Goal: Task Accomplishment & Management: Manage account settings

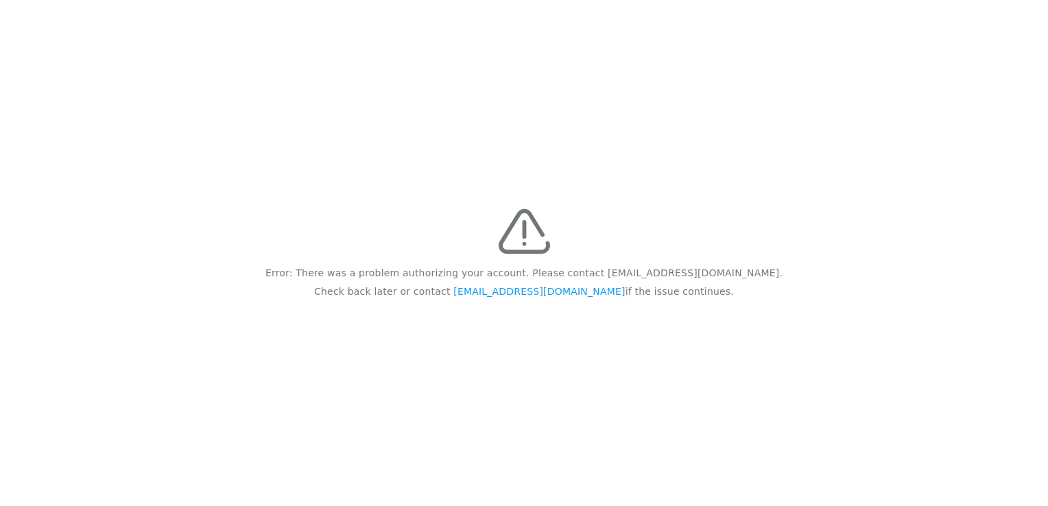
click at [536, 123] on div "Error: There was a problem authorizing your account. Please contact feedback@re…" at bounding box center [524, 253] width 1048 height 506
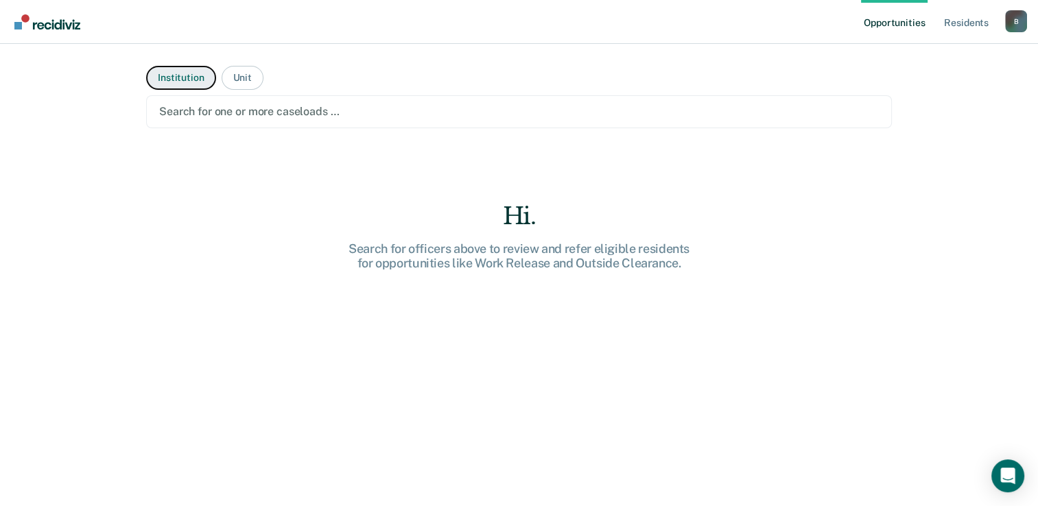
click at [172, 75] on button "Institution" at bounding box center [180, 78] width 69 height 24
click at [64, 22] on img "Main navigation" at bounding box center [48, 21] width 66 height 15
click at [971, 21] on link "Resident s" at bounding box center [966, 22] width 50 height 44
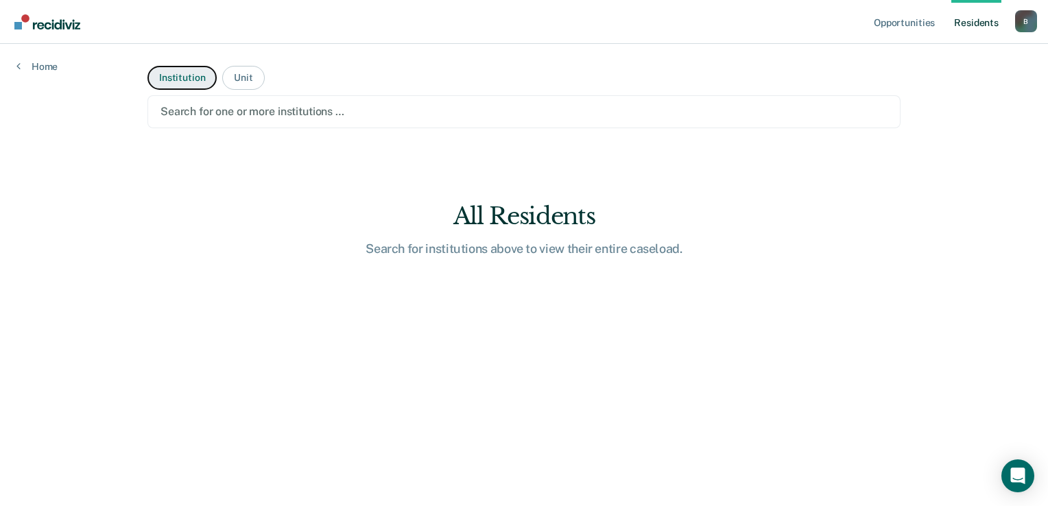
click at [176, 76] on button "Institution" at bounding box center [181, 78] width 69 height 24
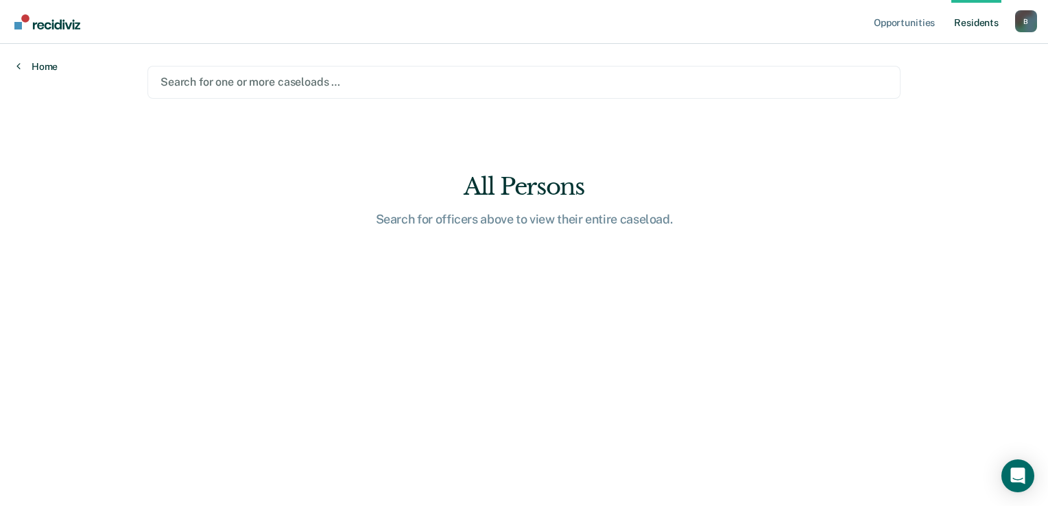
click at [33, 67] on link "Home" at bounding box center [36, 66] width 41 height 12
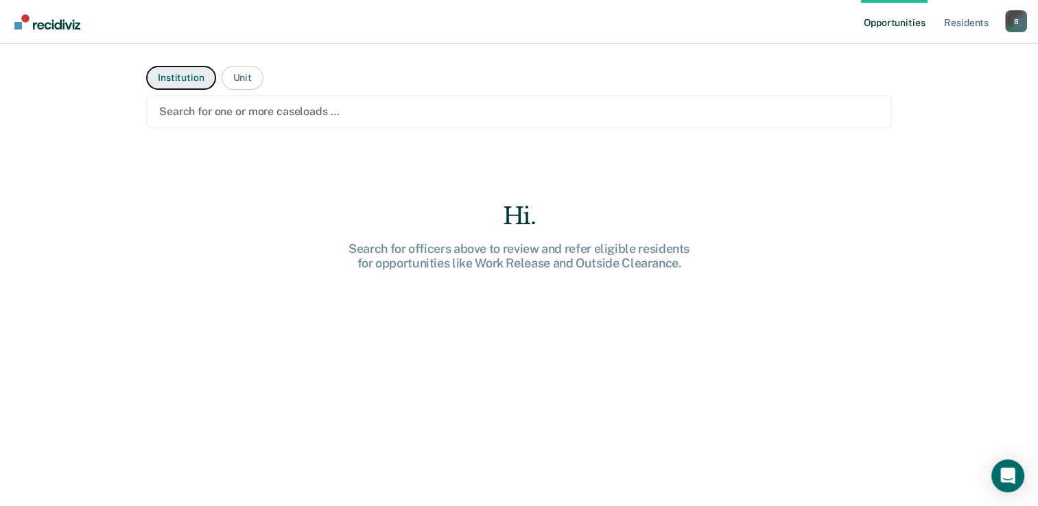
click at [170, 75] on button "Institution" at bounding box center [180, 78] width 69 height 24
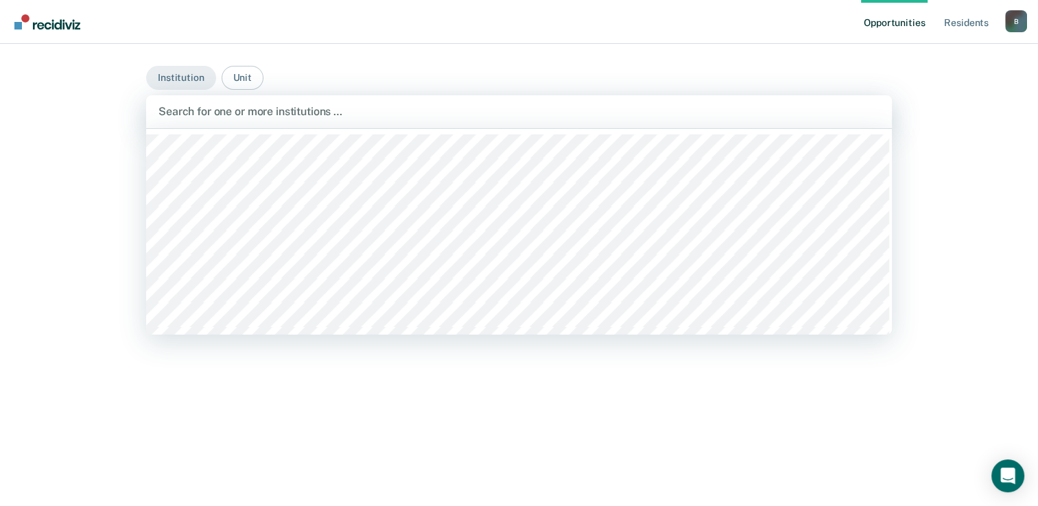
click at [196, 114] on div at bounding box center [518, 112] width 721 height 16
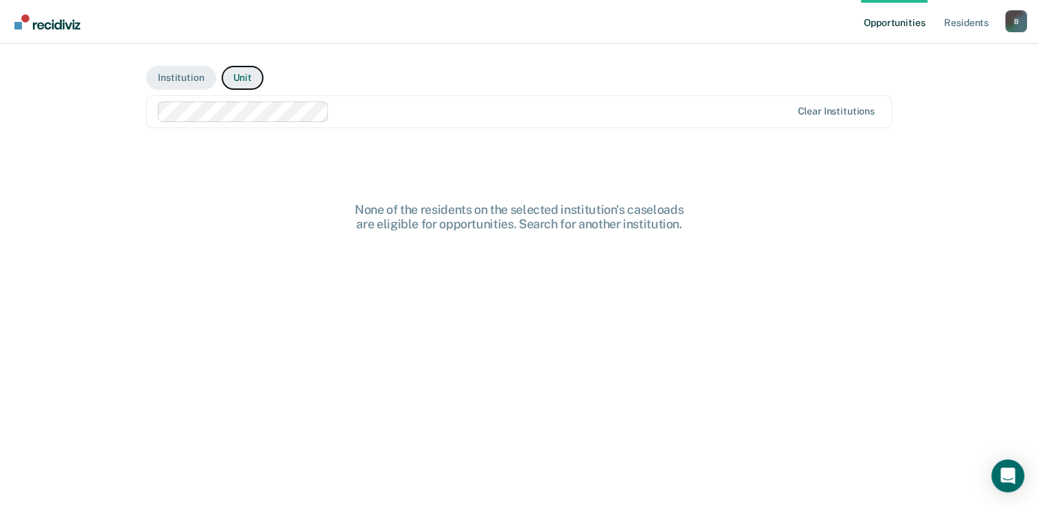
click at [241, 77] on button "Unit" at bounding box center [243, 78] width 42 height 24
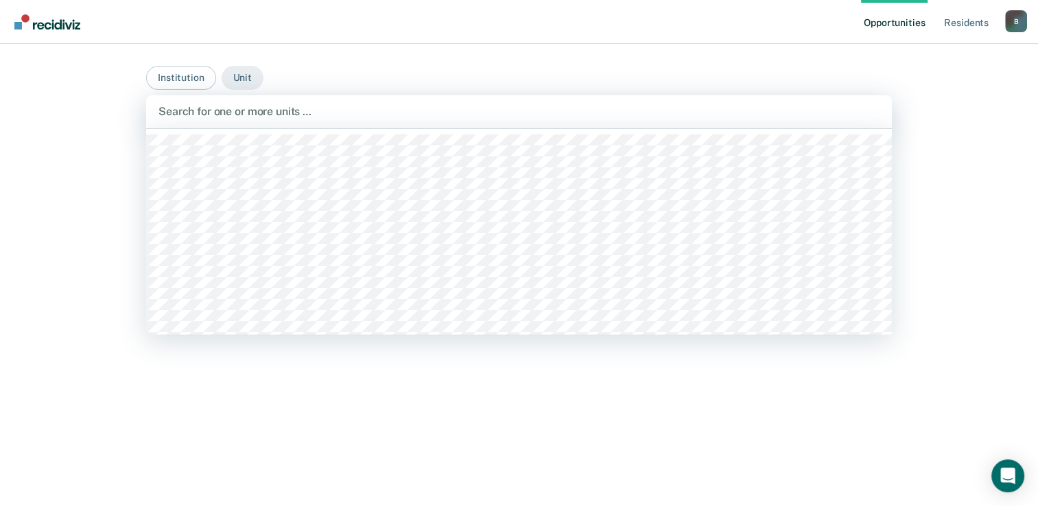
click at [240, 110] on div at bounding box center [518, 112] width 721 height 16
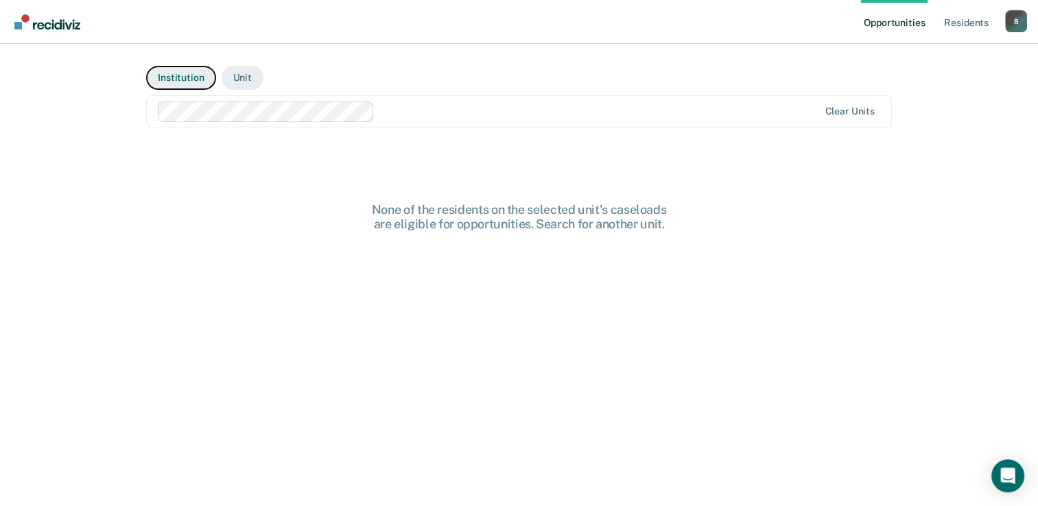
click at [176, 81] on button "Institution" at bounding box center [180, 78] width 69 height 24
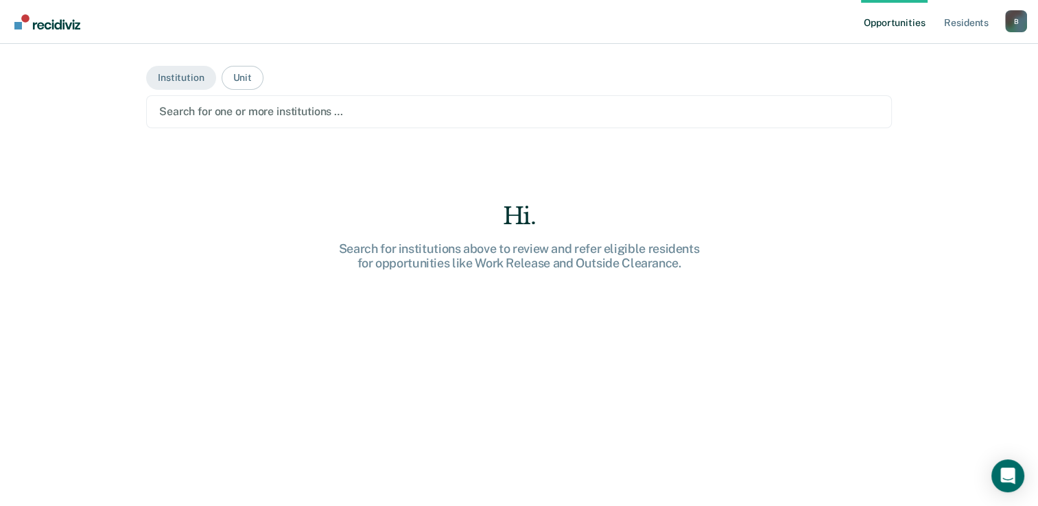
click at [189, 111] on div at bounding box center [518, 112] width 719 height 16
click at [1012, 21] on div "B" at bounding box center [1016, 21] width 22 height 22
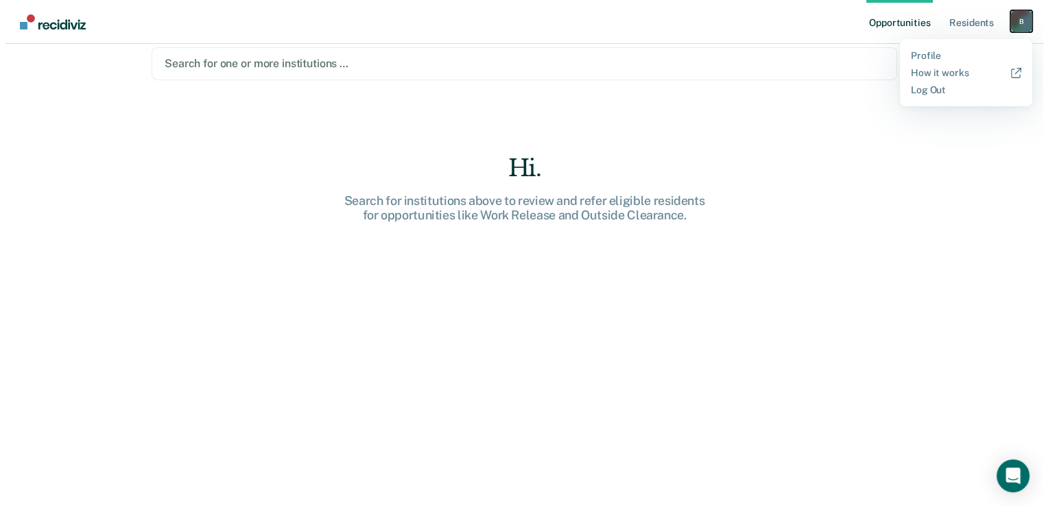
scroll to position [0, 0]
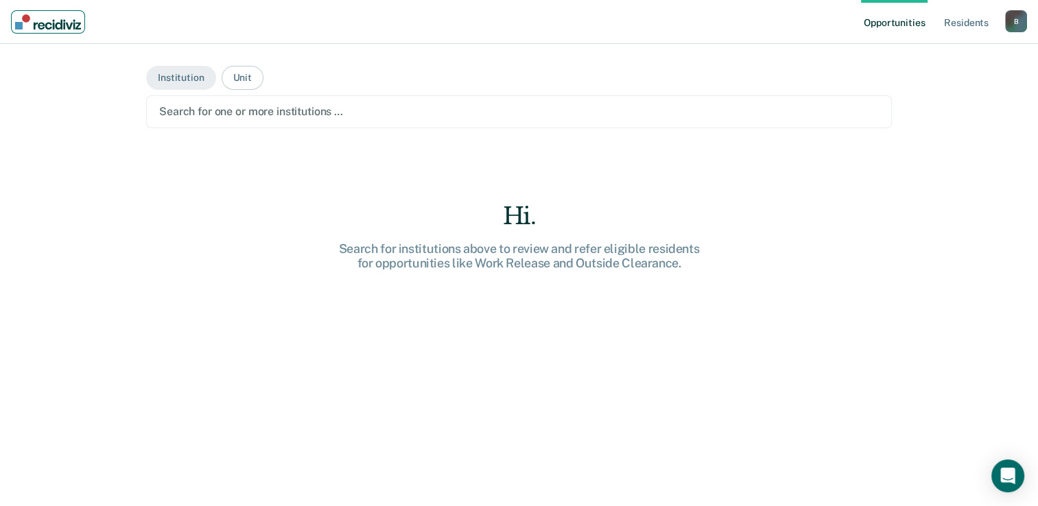
click at [57, 21] on img "Main navigation" at bounding box center [48, 21] width 66 height 15
click at [902, 23] on link "Opportunities" at bounding box center [894, 22] width 67 height 44
click at [963, 19] on link "Resident s" at bounding box center [966, 22] width 50 height 44
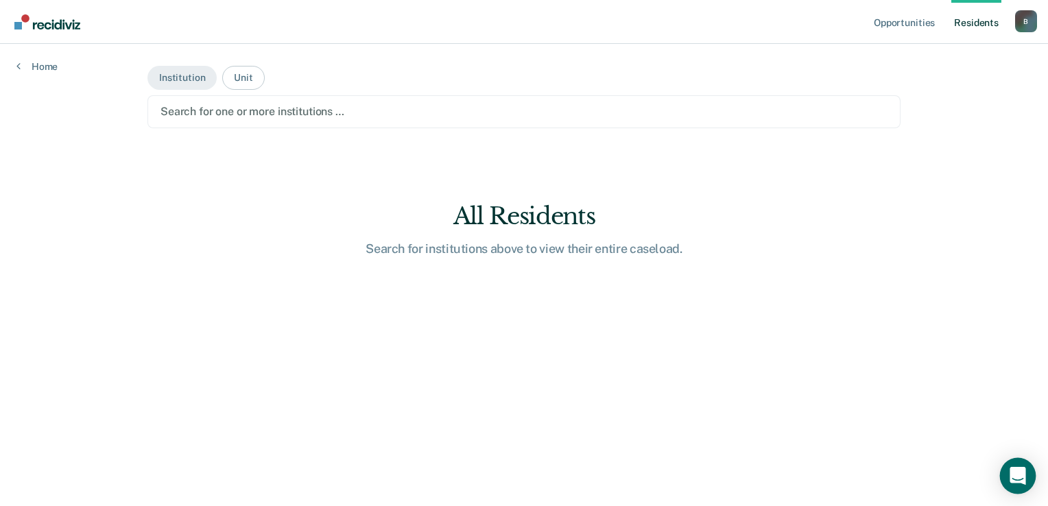
click at [1023, 479] on icon "Open Intercom Messenger" at bounding box center [1017, 476] width 16 height 18
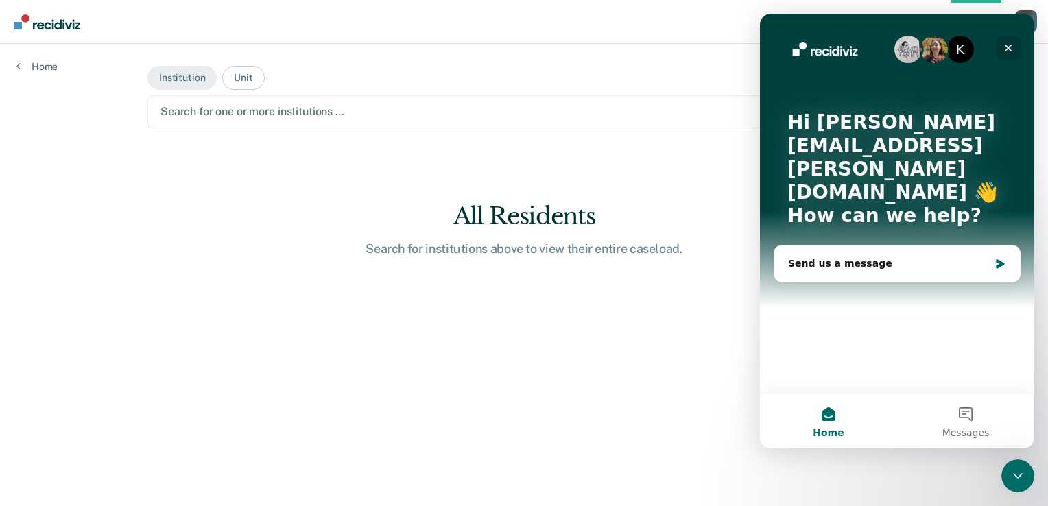
click at [1007, 47] on icon "Close" at bounding box center [1009, 49] width 8 height 8
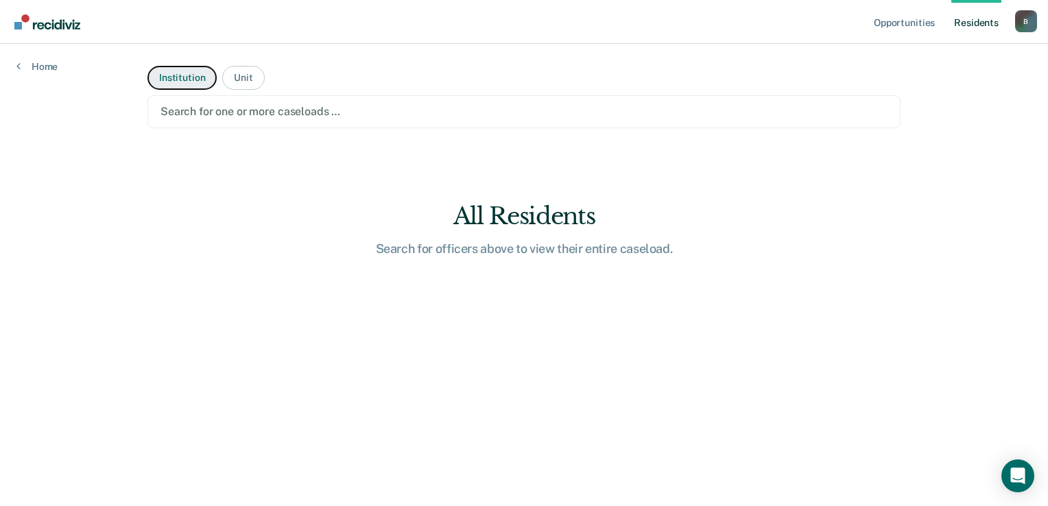
click at [187, 75] on button "Institution" at bounding box center [181, 78] width 69 height 24
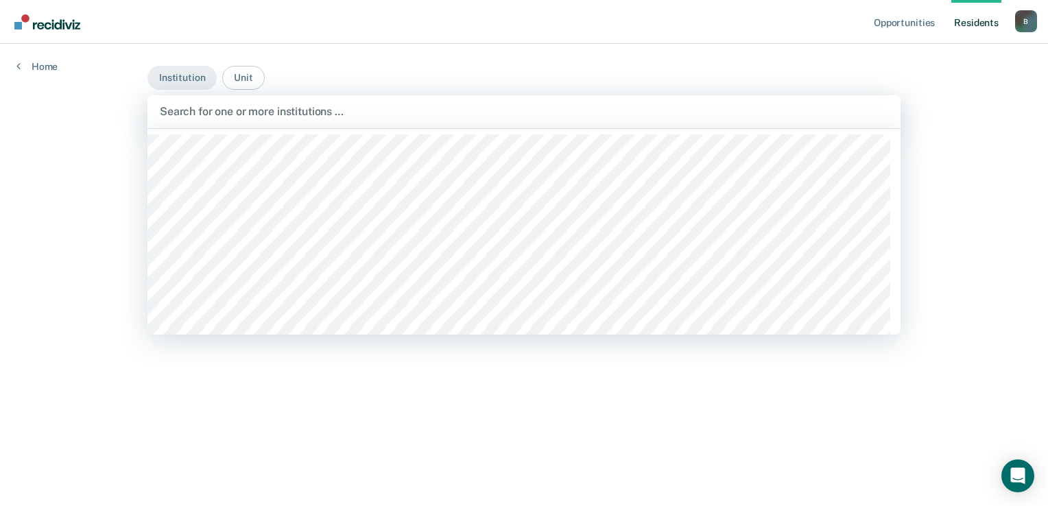
click at [195, 110] on div at bounding box center [524, 112] width 728 height 16
click at [184, 82] on button "Institution" at bounding box center [181, 78] width 69 height 24
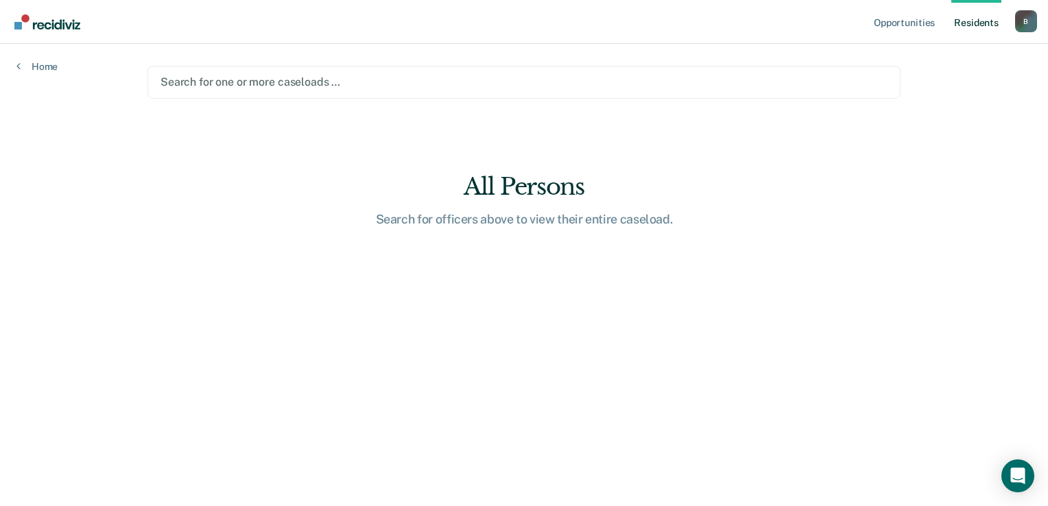
click at [178, 86] on div at bounding box center [523, 82] width 727 height 16
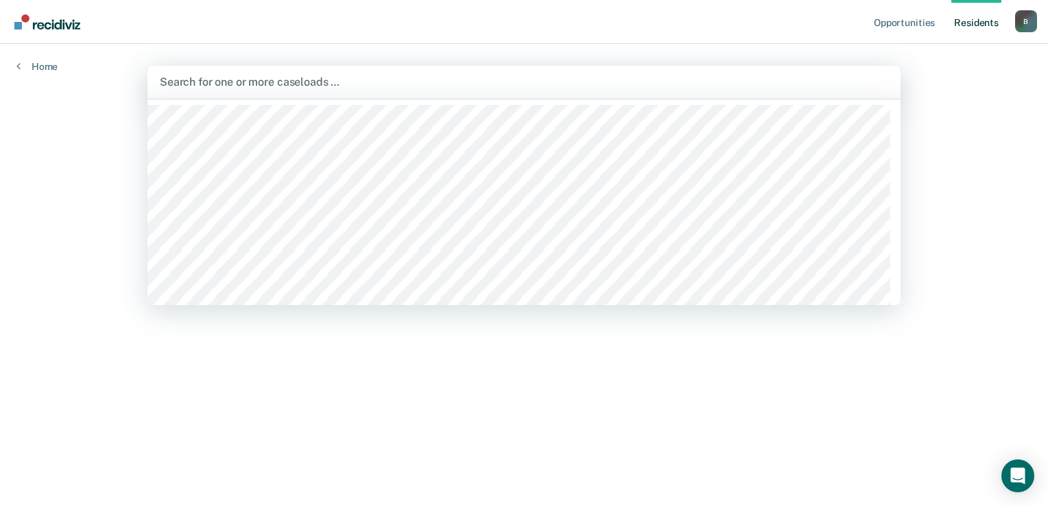
click at [15, 64] on div "Home" at bounding box center [37, 58] width 74 height 29
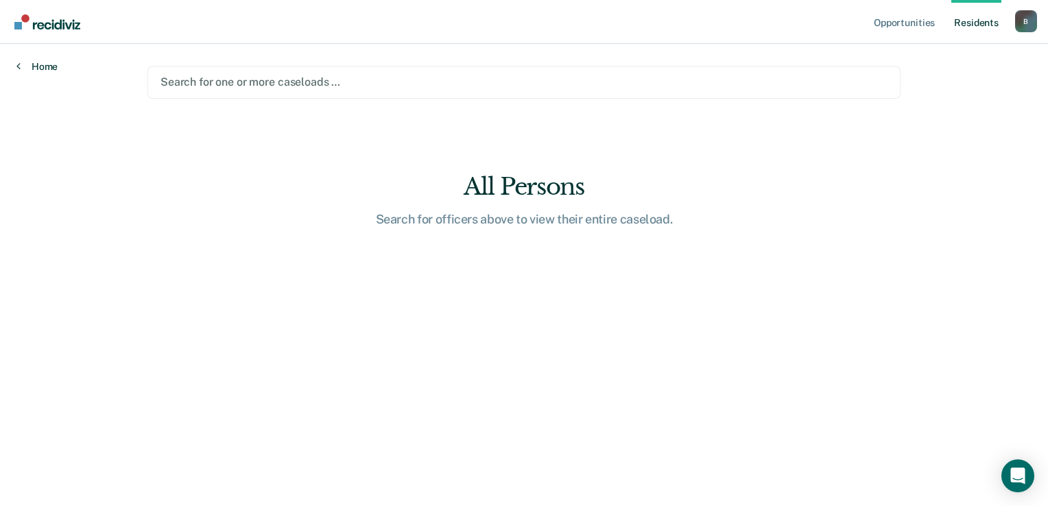
click at [17, 67] on icon at bounding box center [18, 65] width 4 height 11
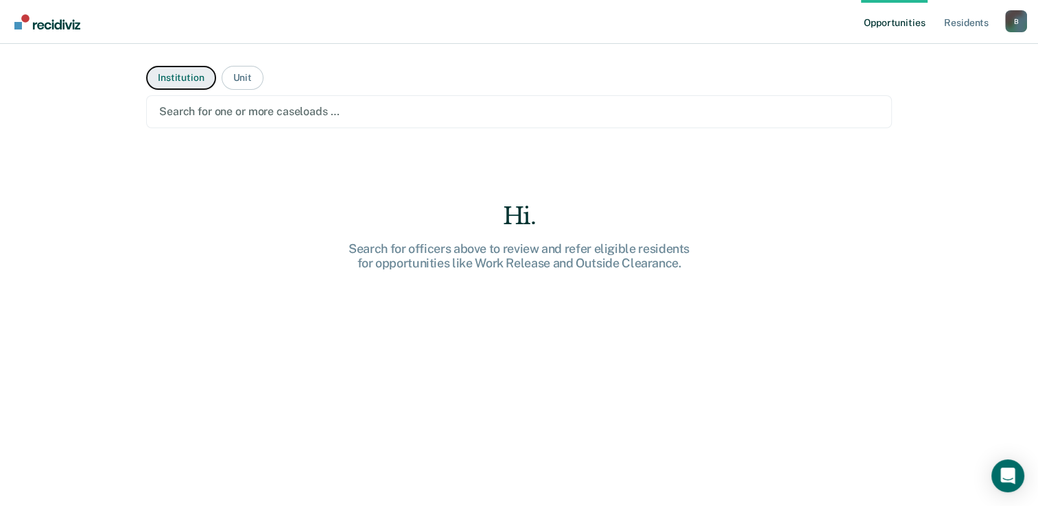
click at [182, 78] on button "Institution" at bounding box center [180, 78] width 69 height 24
click at [198, 115] on div at bounding box center [518, 112] width 719 height 16
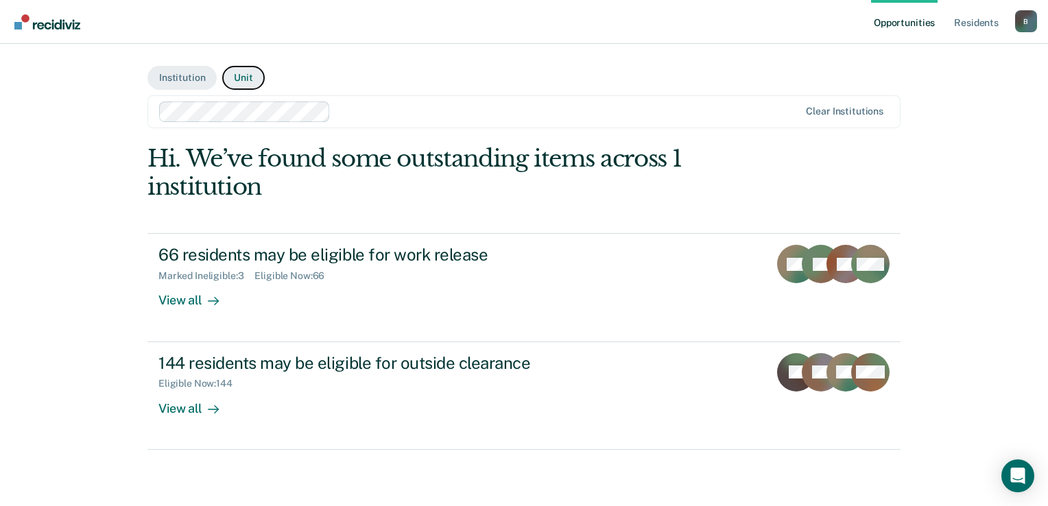
click at [245, 74] on button "Unit" at bounding box center [243, 78] width 42 height 24
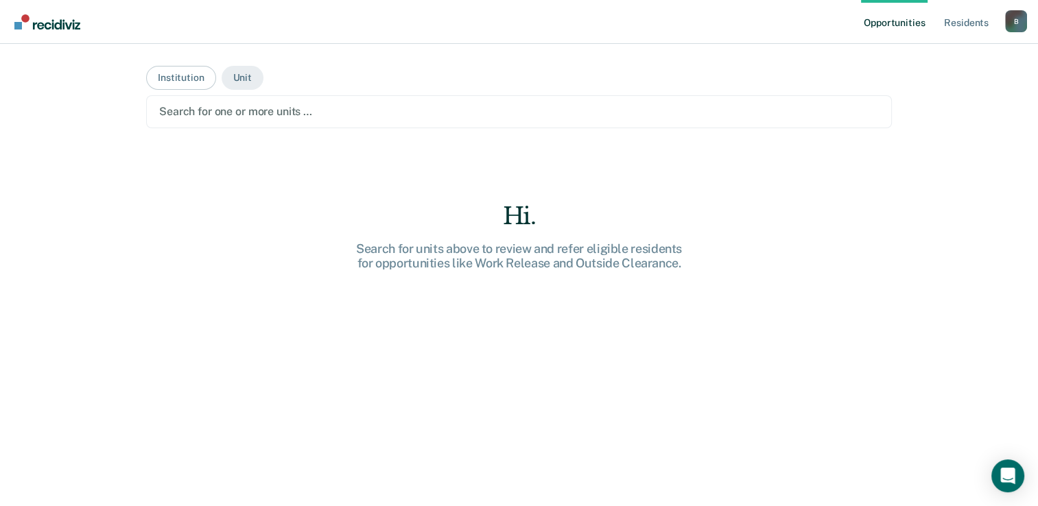
click at [263, 112] on div at bounding box center [518, 112] width 719 height 16
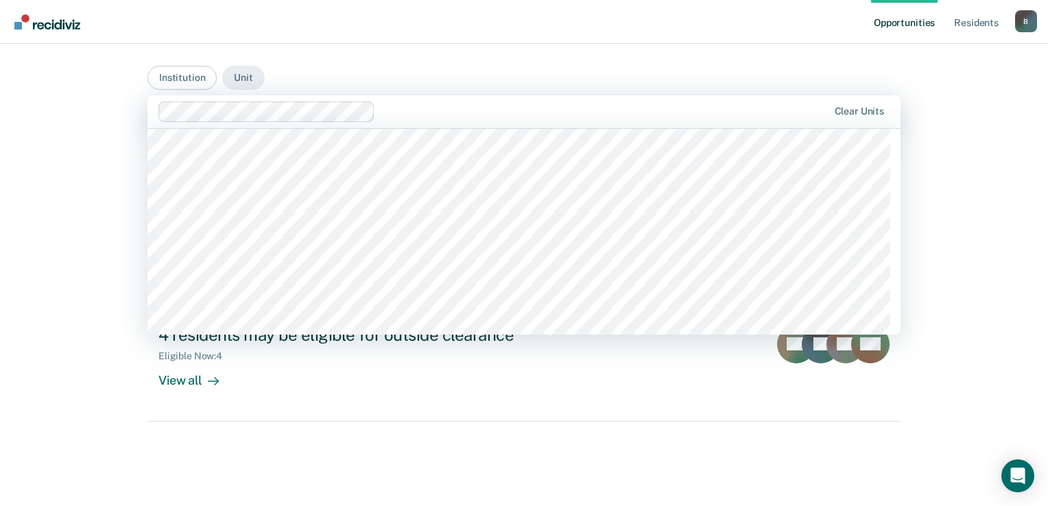
scroll to position [1852, 0]
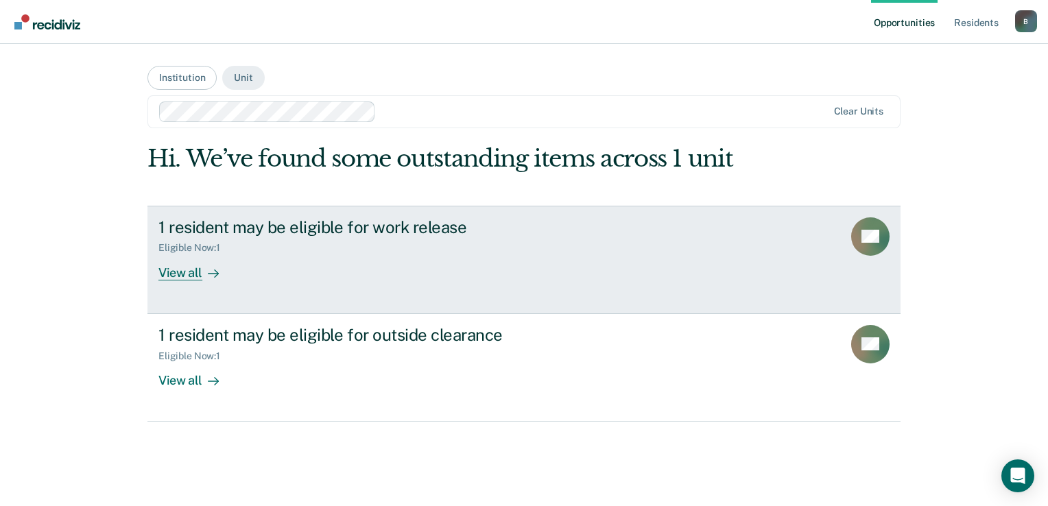
click at [191, 276] on div "View all" at bounding box center [196, 267] width 77 height 27
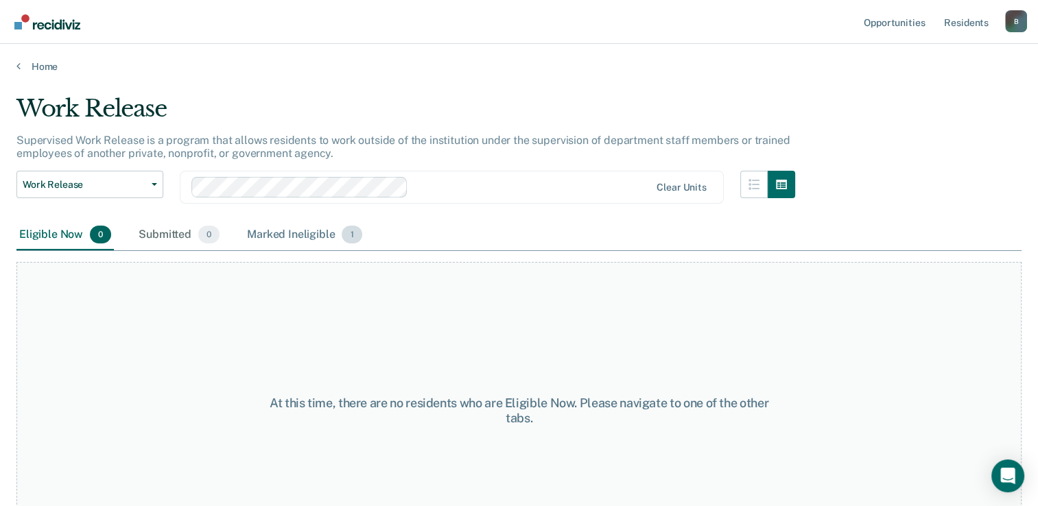
click at [313, 230] on div "Marked Ineligible 1" at bounding box center [304, 235] width 121 height 30
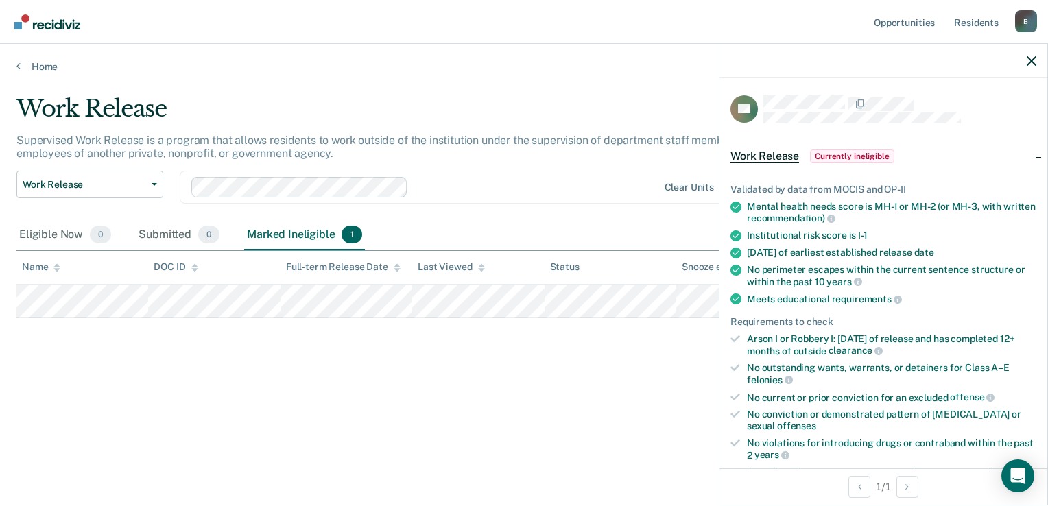
scroll to position [69, 0]
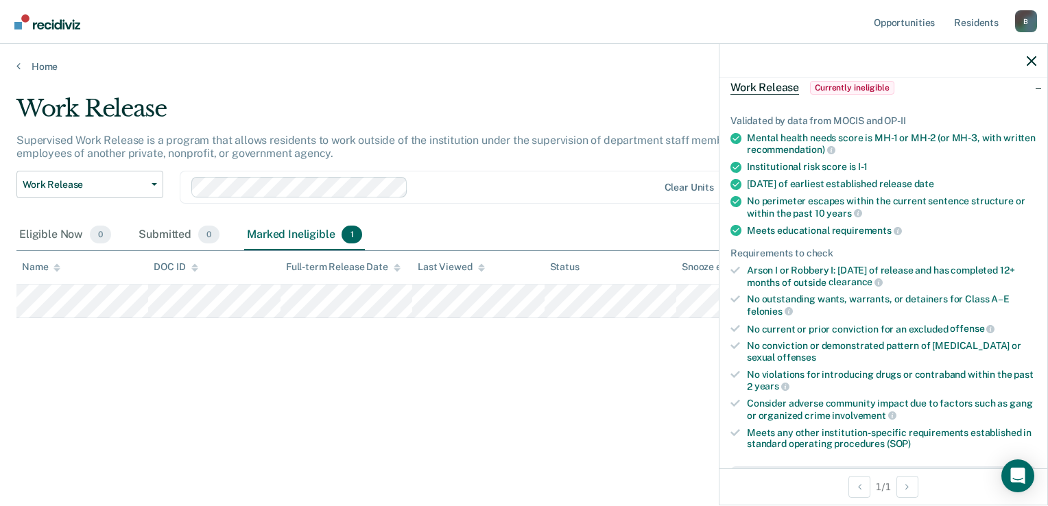
click at [734, 341] on icon at bounding box center [735, 346] width 10 height 10
click at [564, 271] on div "Status" at bounding box center [564, 267] width 29 height 12
click at [348, 233] on span "1" at bounding box center [352, 235] width 20 height 18
click at [291, 232] on div "Marked Ineligible 1" at bounding box center [304, 235] width 121 height 30
click at [1029, 60] on icon "button" at bounding box center [1032, 61] width 10 height 10
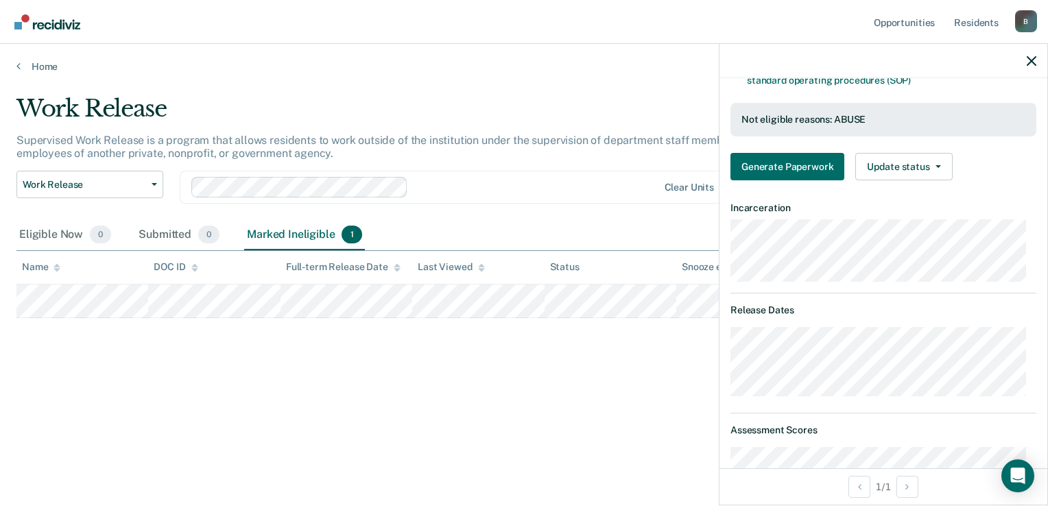
scroll to position [226, 0]
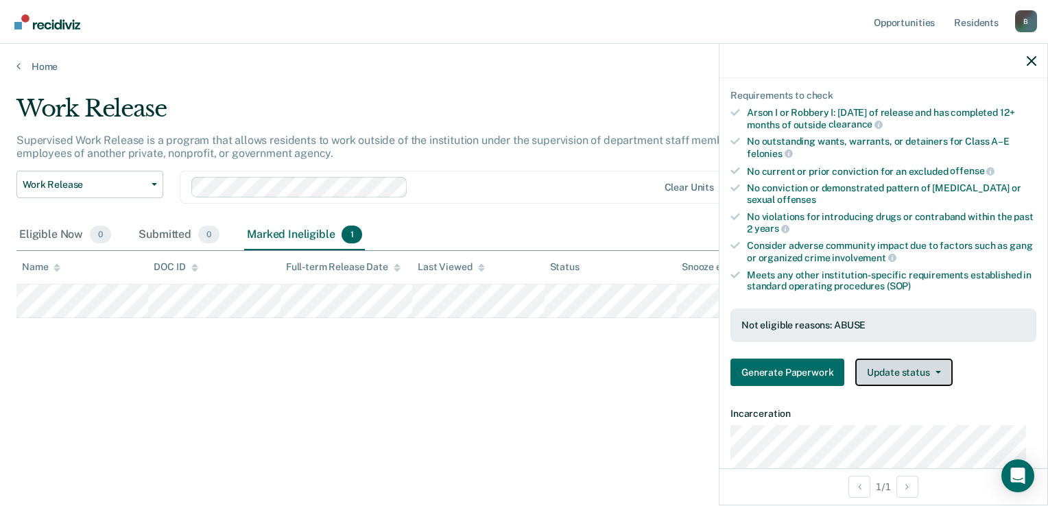
click at [940, 363] on button "Update status" at bounding box center [903, 372] width 97 height 27
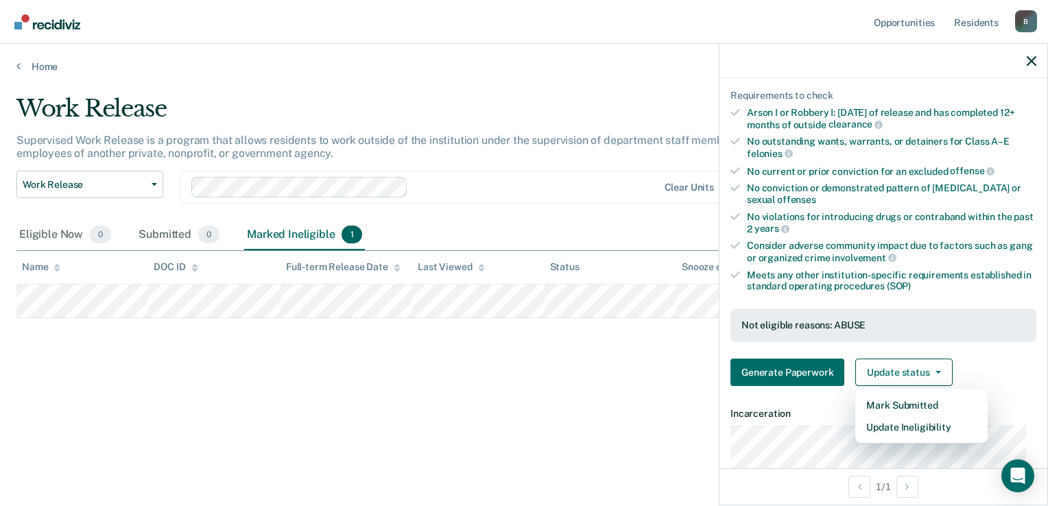
click at [455, 385] on div "Work Release Supervised Work Release is a program that allows residents to work…" at bounding box center [523, 249] width 1015 height 309
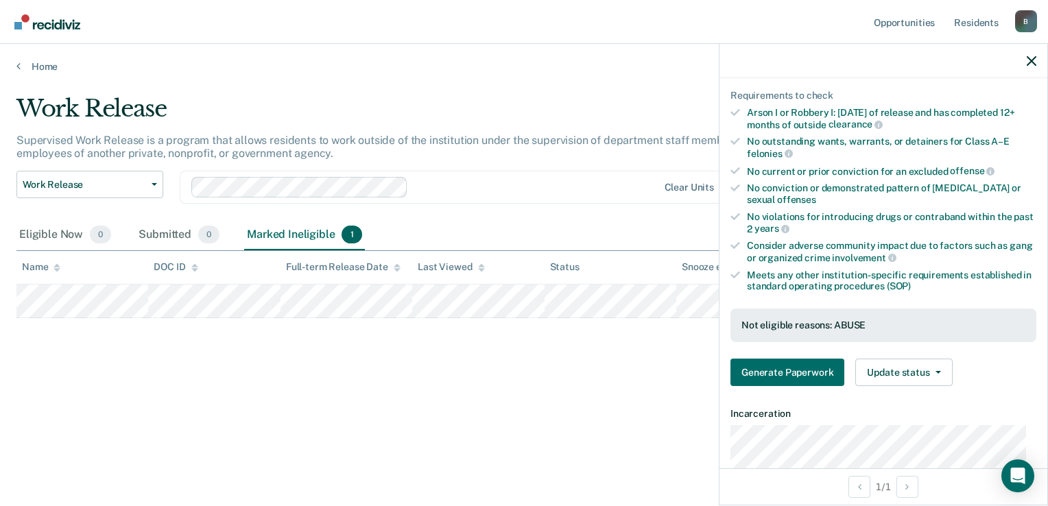
click at [571, 376] on div "Work Release Supervised Work Release is a program that allows residents to work…" at bounding box center [523, 249] width 1015 height 309
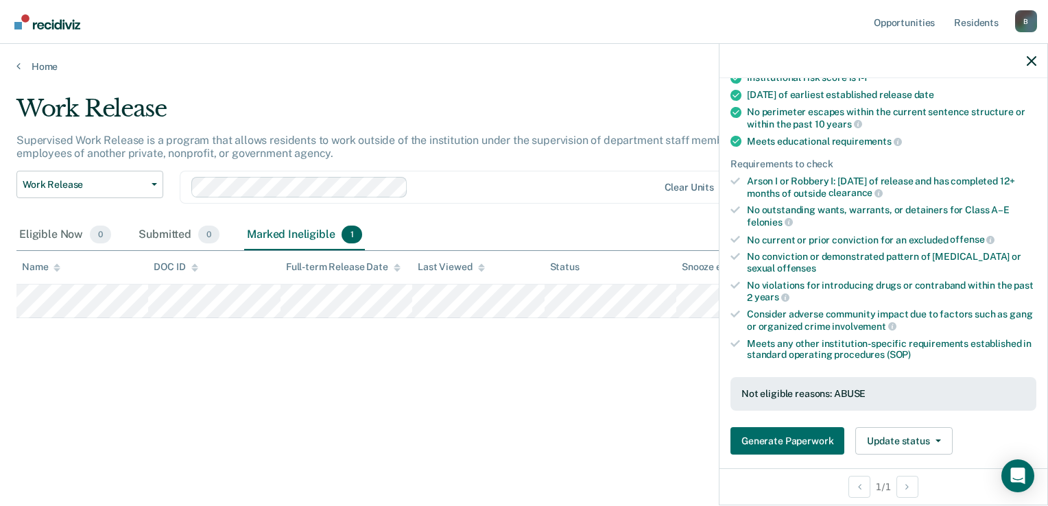
scroll to position [0, 0]
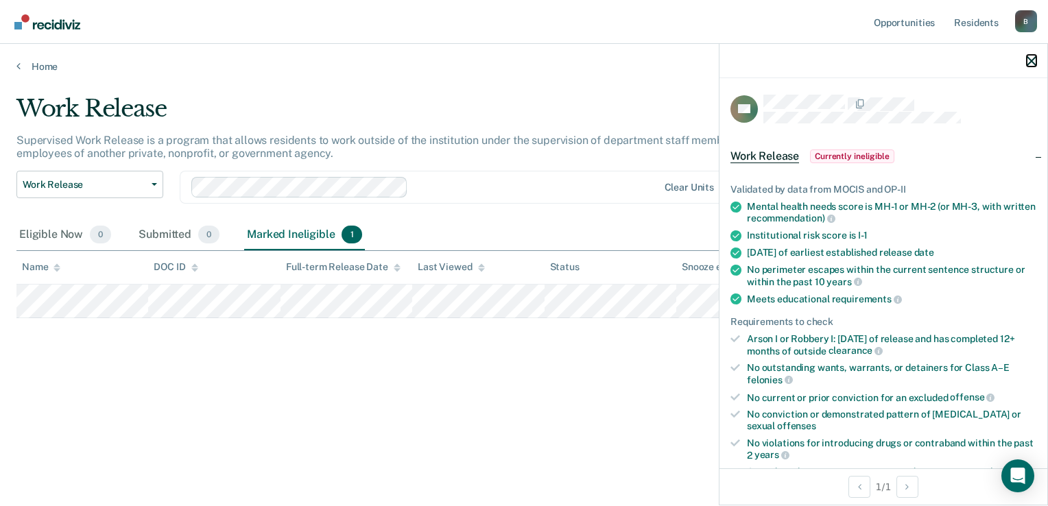
click at [1032, 56] on button "button" at bounding box center [1032, 61] width 10 height 12
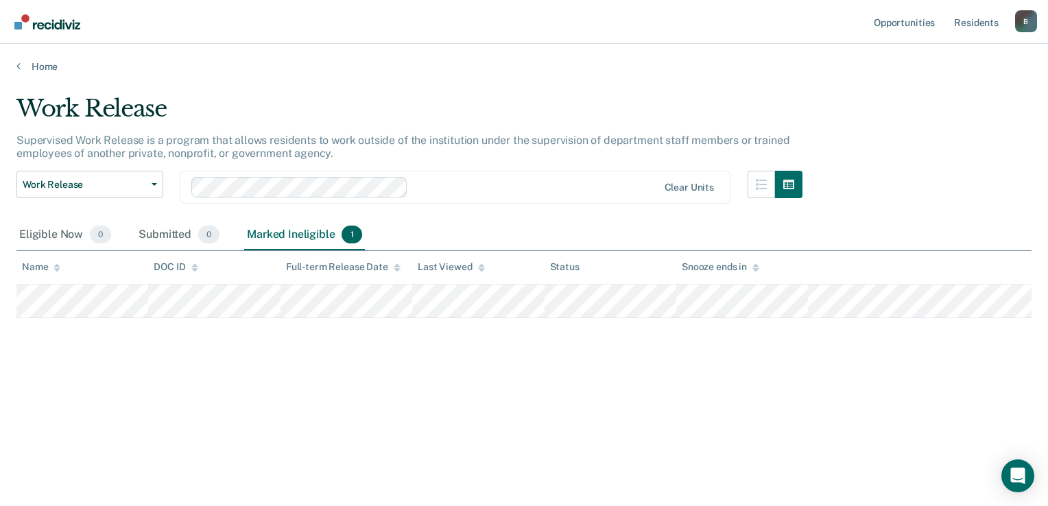
click at [479, 266] on icon at bounding box center [481, 265] width 7 height 3
click at [481, 263] on icon at bounding box center [481, 267] width 7 height 9
click at [480, 268] on icon at bounding box center [481, 269] width 7 height 3
click at [368, 403] on div "Work Release Supervised Work Release is a program that allows residents to work…" at bounding box center [523, 271] width 1015 height 352
click at [754, 263] on icon at bounding box center [755, 267] width 7 height 9
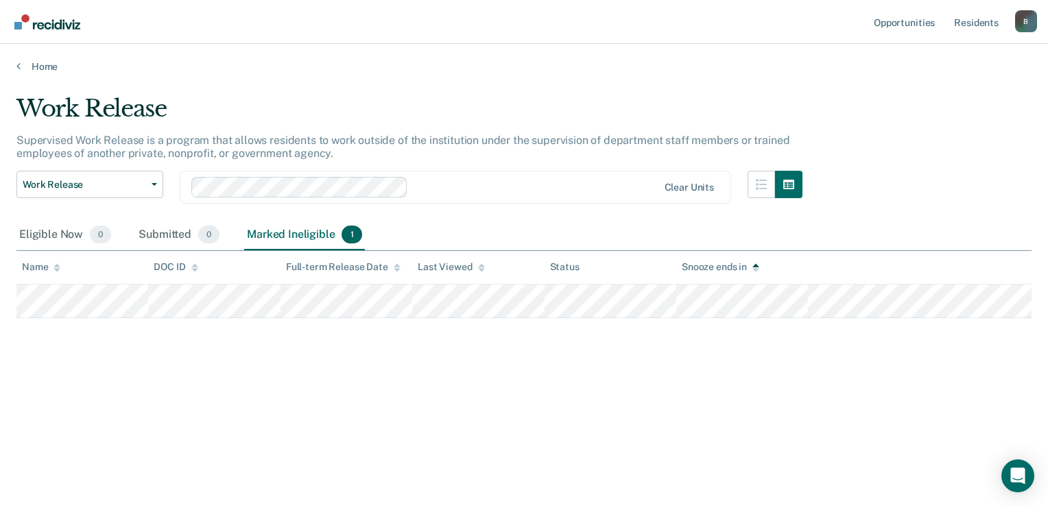
click at [289, 232] on div "Marked Ineligible 1" at bounding box center [304, 235] width 121 height 30
click at [347, 235] on span "1" at bounding box center [352, 235] width 20 height 18
click at [351, 235] on span "1" at bounding box center [352, 235] width 20 height 18
click at [310, 232] on div "Marked Ineligible 1" at bounding box center [304, 235] width 121 height 30
click at [573, 267] on div "Status" at bounding box center [564, 267] width 29 height 12
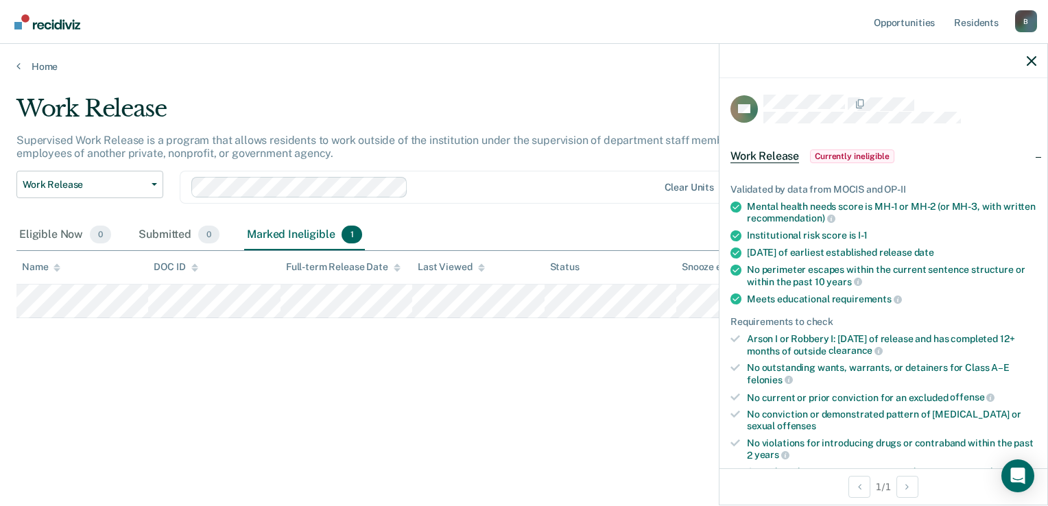
click at [798, 156] on div "Work Release Currently ineligible" at bounding box center [813, 156] width 167 height 22
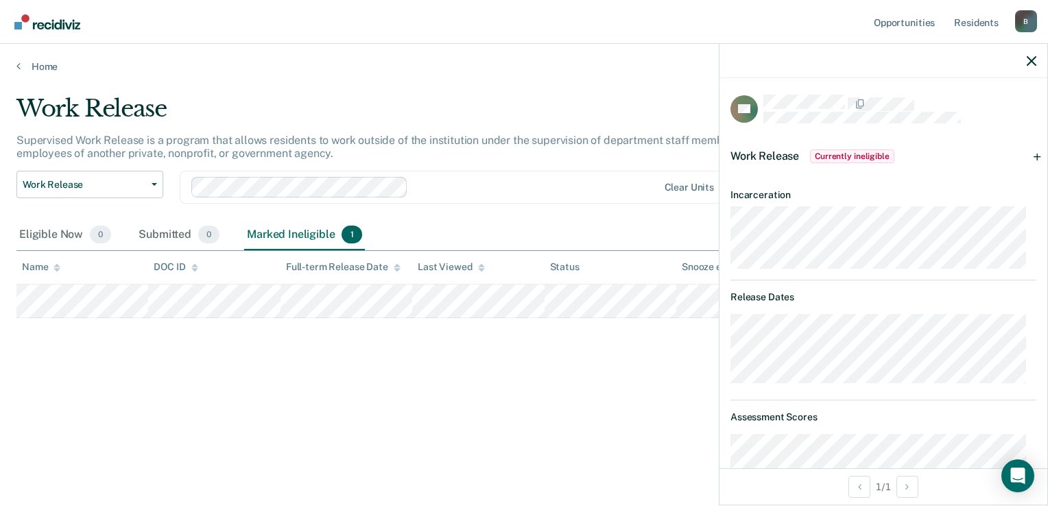
click at [852, 156] on span "Currently ineligible" at bounding box center [852, 157] width 84 height 14
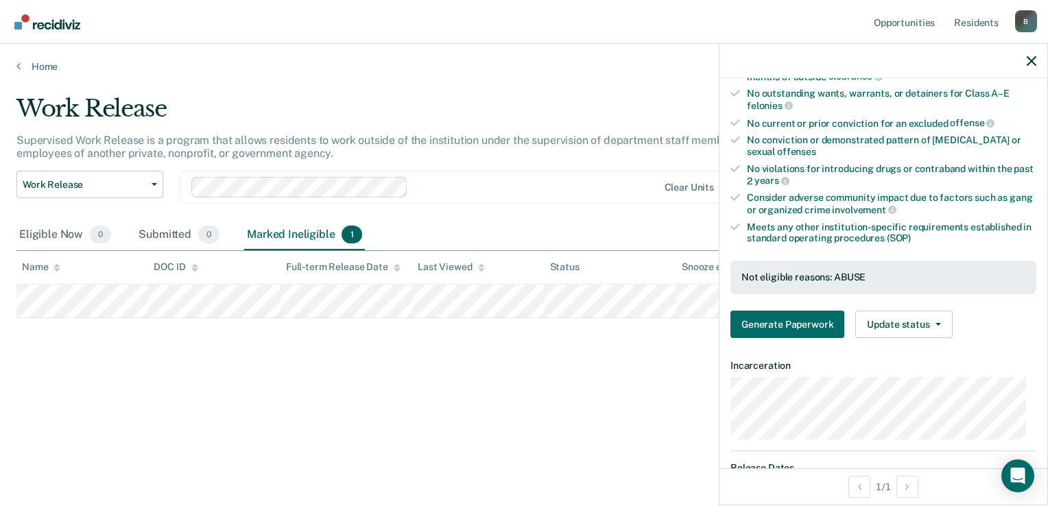
scroll to position [343, 0]
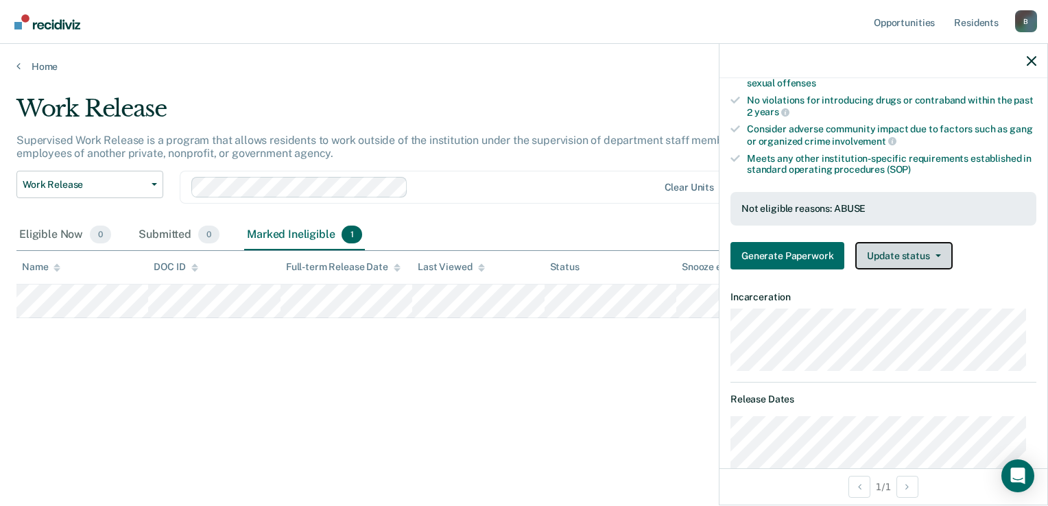
click at [936, 254] on icon "button" at bounding box center [937, 255] width 5 height 3
click at [1004, 246] on div "Generate Paperwork Update status Mark Submitted Update Ineligibility" at bounding box center [883, 255] width 306 height 27
click at [943, 242] on button "Update status" at bounding box center [903, 255] width 97 height 27
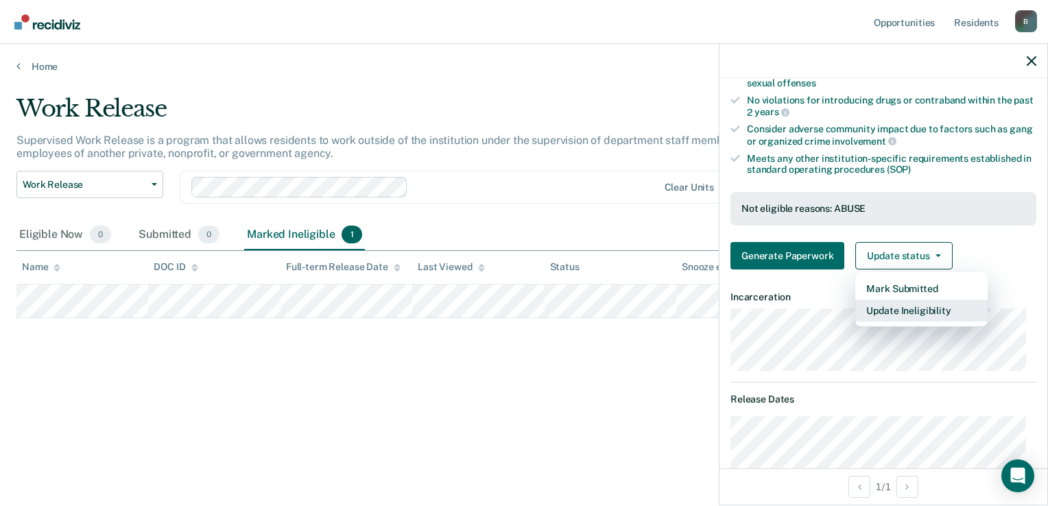
click at [911, 304] on button "Update Ineligibility" at bounding box center [921, 311] width 132 height 22
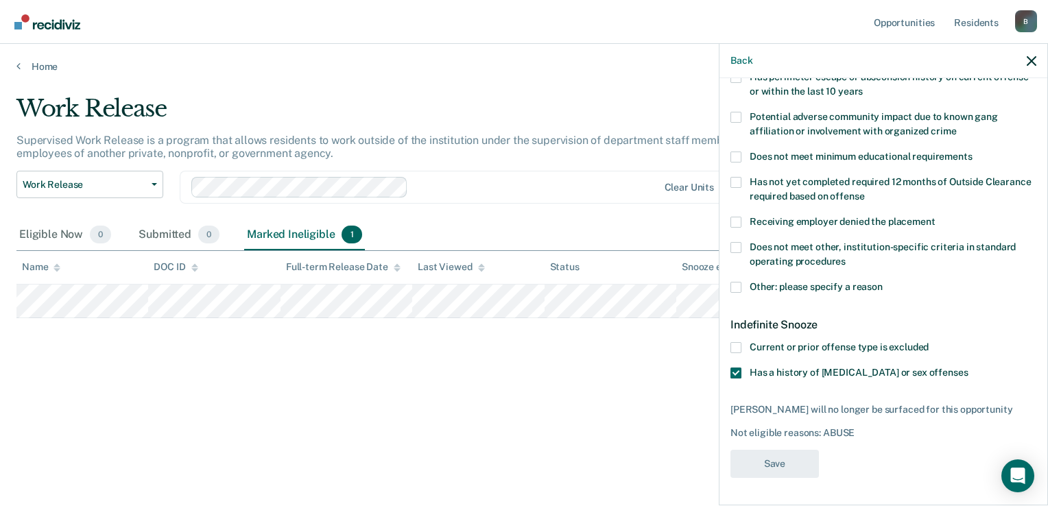
scroll to position [235, 0]
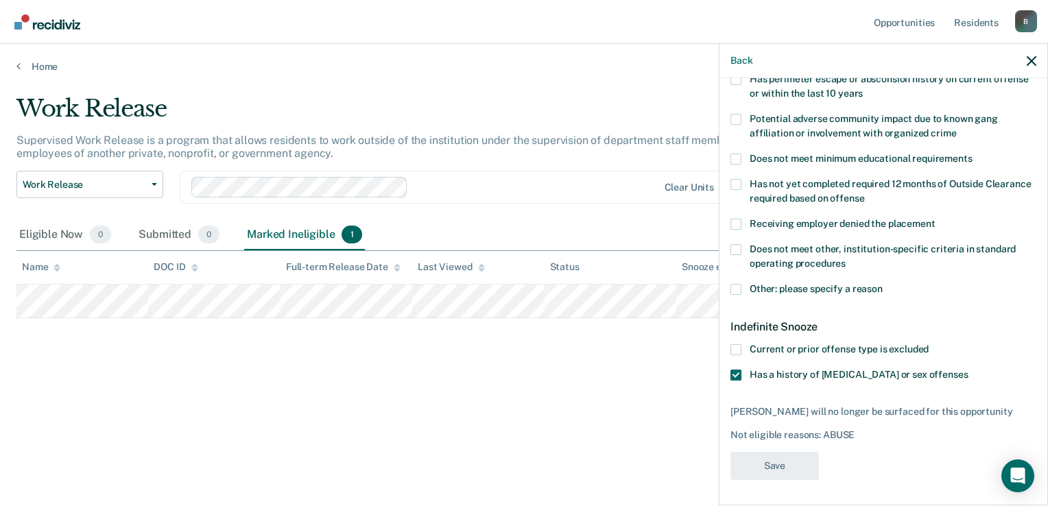
click at [735, 372] on span at bounding box center [735, 375] width 11 height 11
click at [968, 370] on input "Has a history of child abuse or sex offenses" at bounding box center [968, 370] width 0 height 0
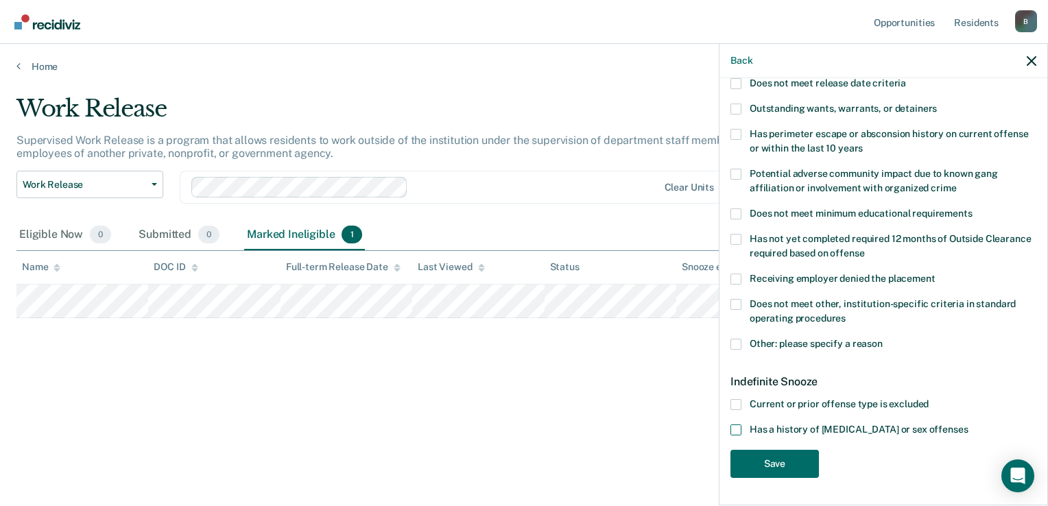
scroll to position [178, 0]
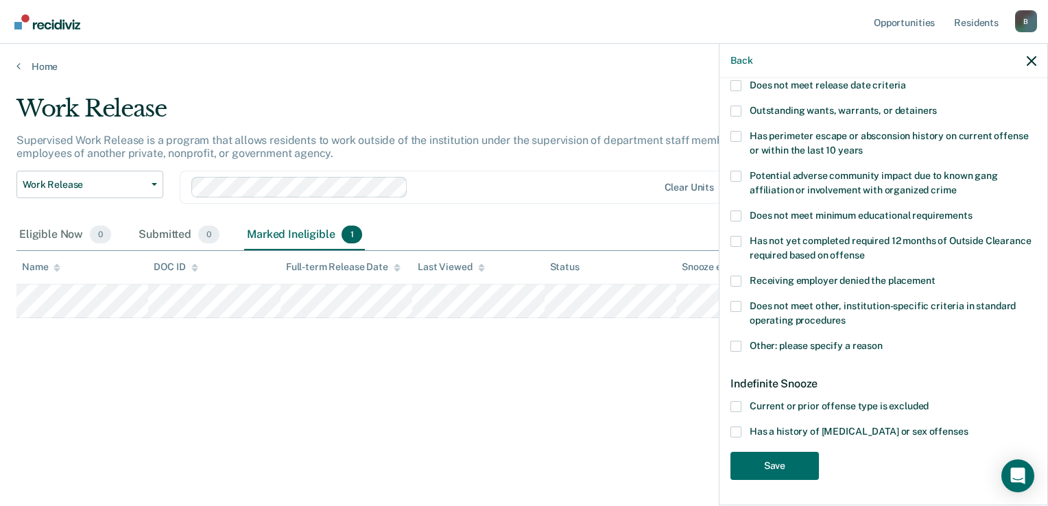
click at [735, 433] on span at bounding box center [735, 432] width 11 height 11
click at [968, 427] on input "Has a history of child abuse or sex offenses" at bounding box center [968, 427] width 0 height 0
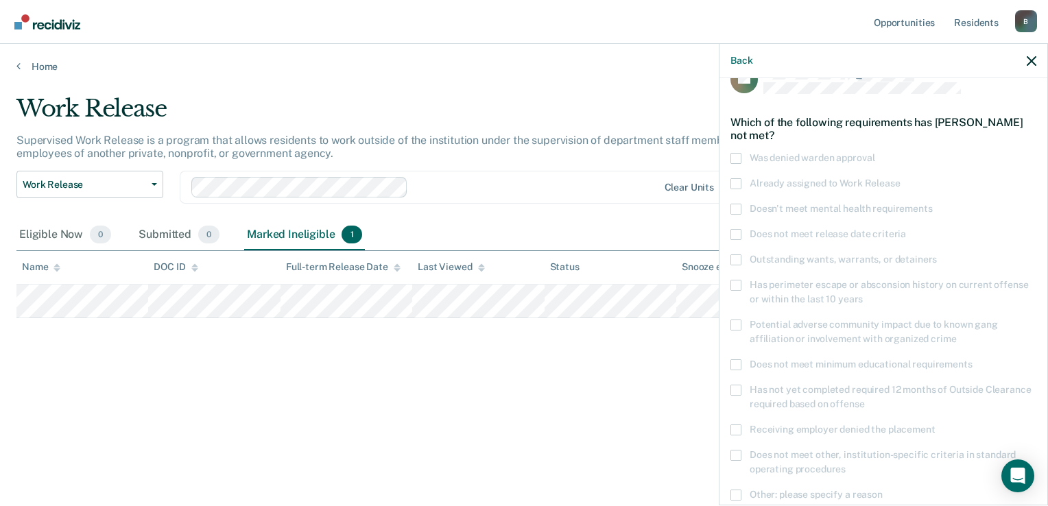
scroll to position [0, 0]
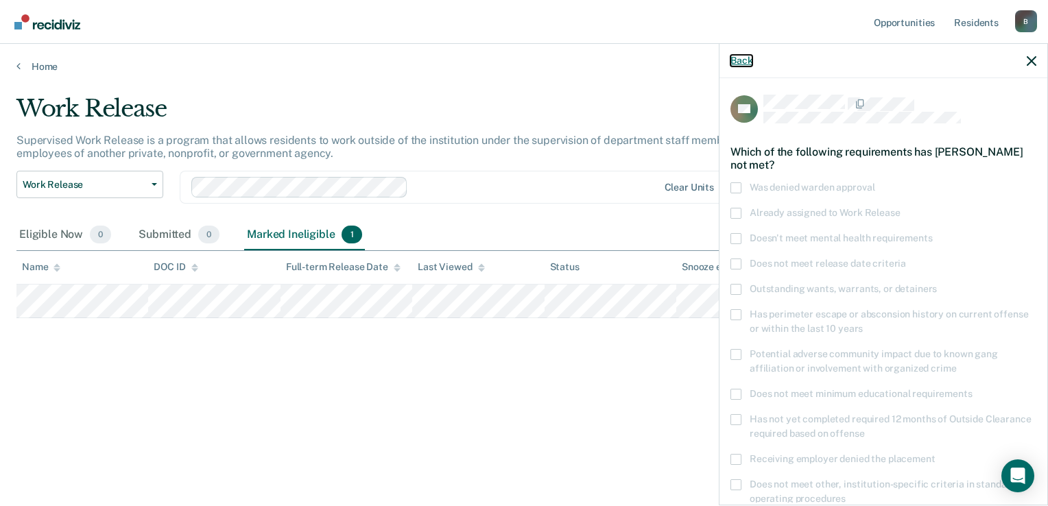
click at [745, 59] on button "Back" at bounding box center [741, 61] width 22 height 12
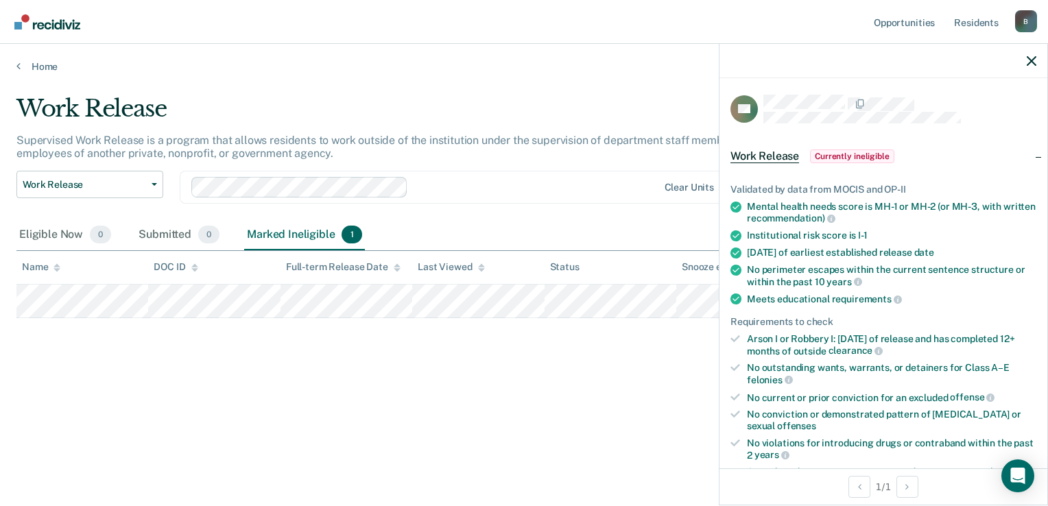
click at [623, 407] on div "Work Release Supervised Work Release is a program that allows residents to work…" at bounding box center [523, 271] width 1015 height 352
click at [1032, 62] on icon "button" at bounding box center [1032, 61] width 10 height 10
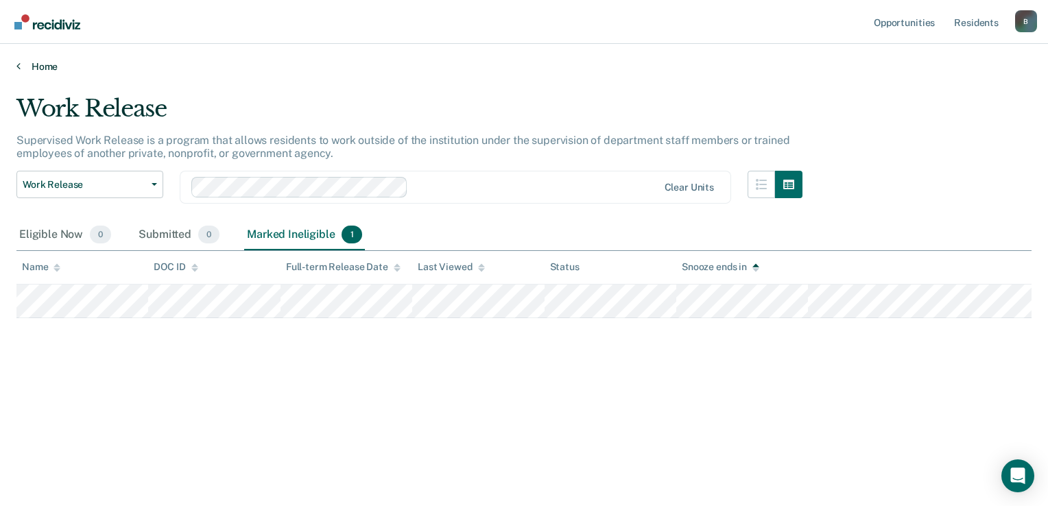
click at [50, 65] on link "Home" at bounding box center [523, 66] width 1015 height 12
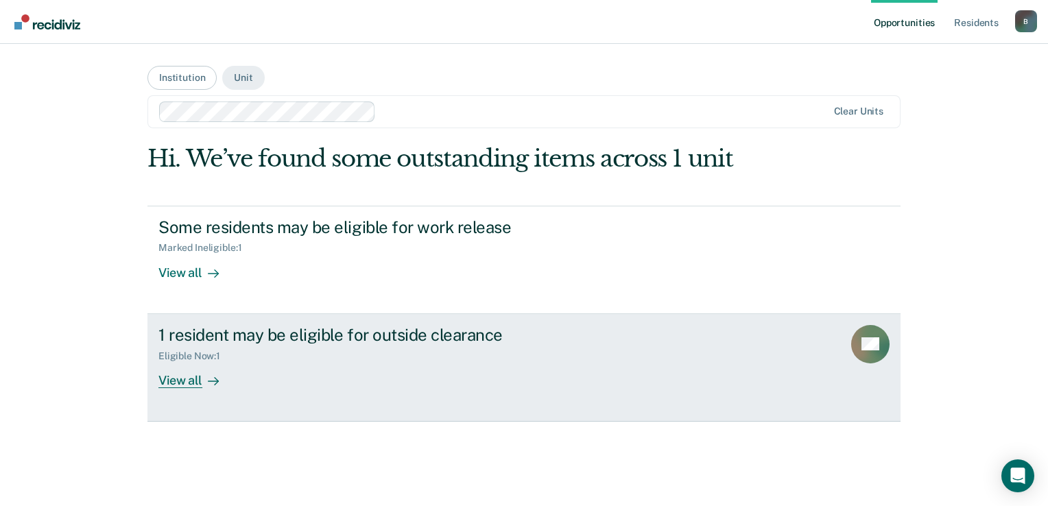
click at [181, 378] on div "View all" at bounding box center [196, 374] width 77 height 27
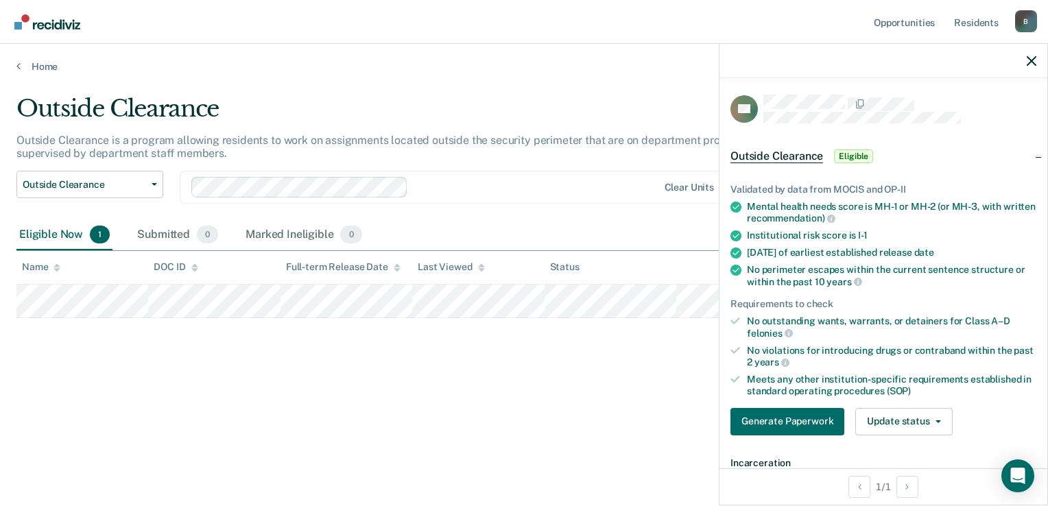
scroll to position [206, 0]
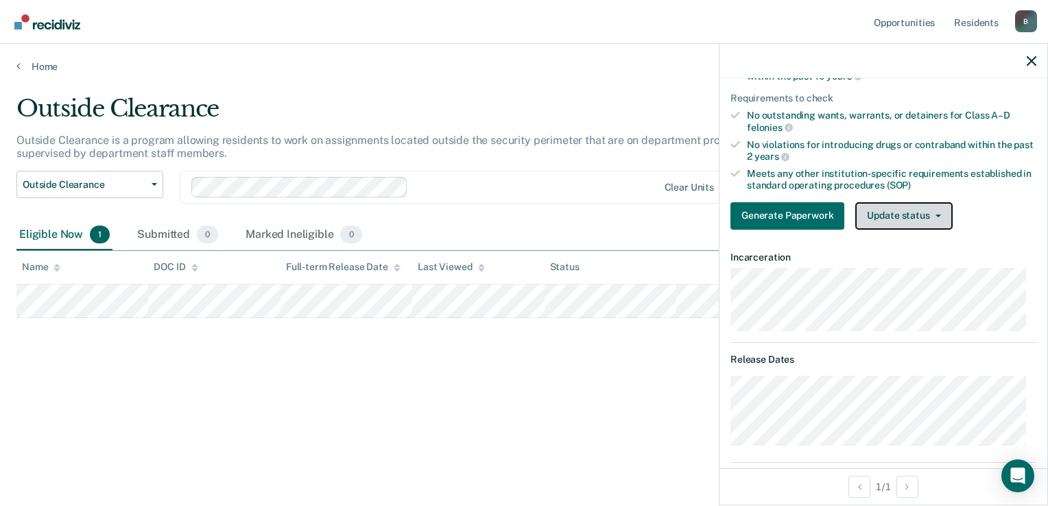
click at [878, 213] on button "Update status" at bounding box center [903, 215] width 97 height 27
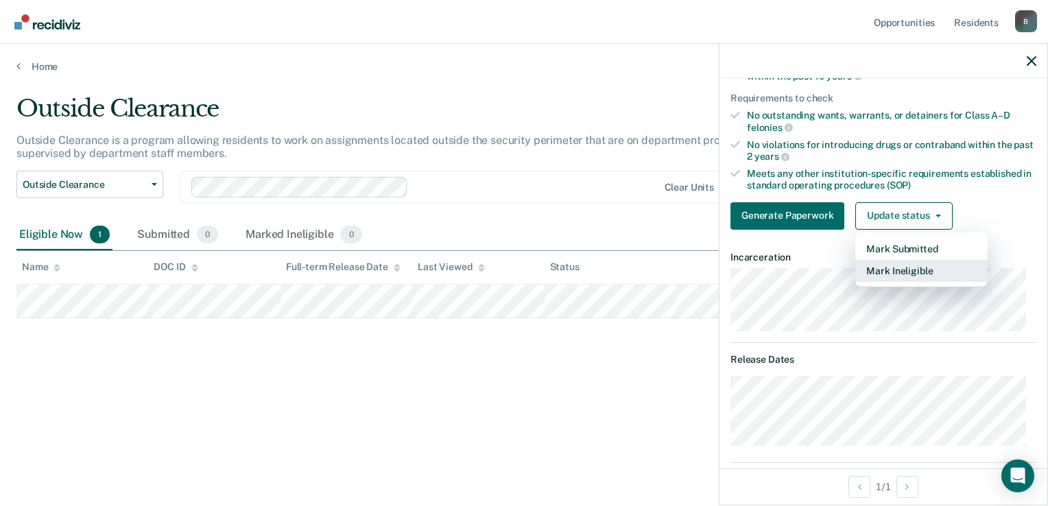
click at [880, 267] on button "Mark Ineligible" at bounding box center [921, 271] width 132 height 22
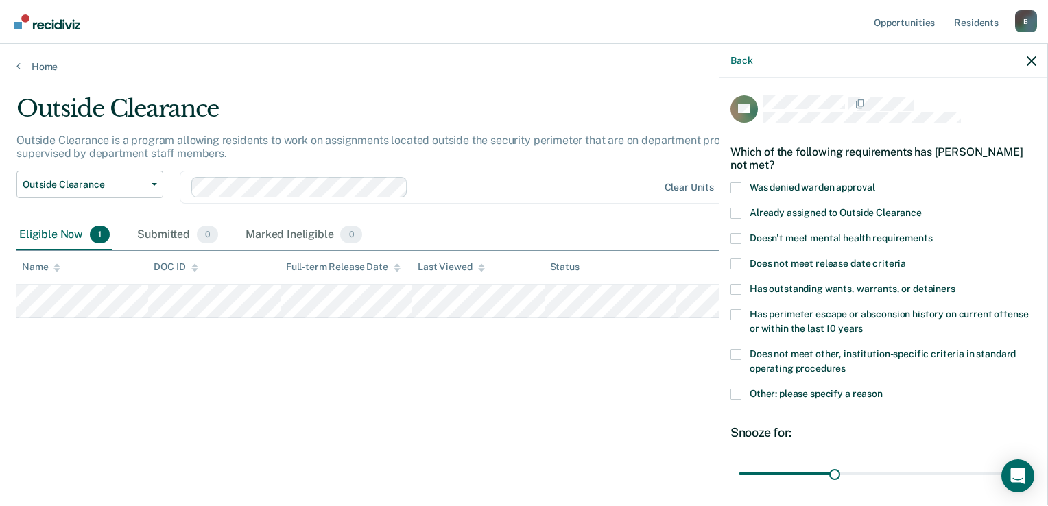
scroll to position [69, 0]
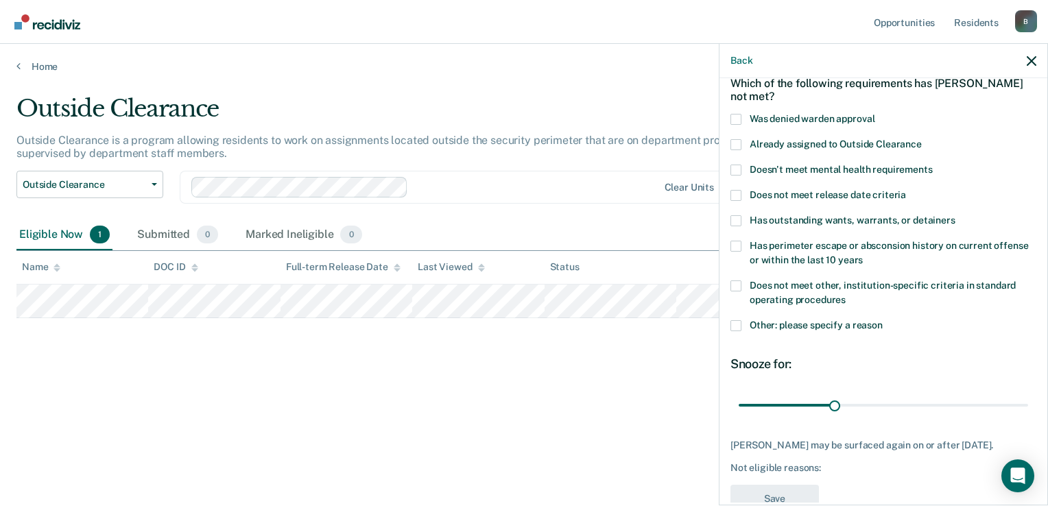
click at [737, 195] on span at bounding box center [735, 195] width 11 height 11
click at [906, 190] on input "Does not meet release date criteria" at bounding box center [906, 190] width 0 height 0
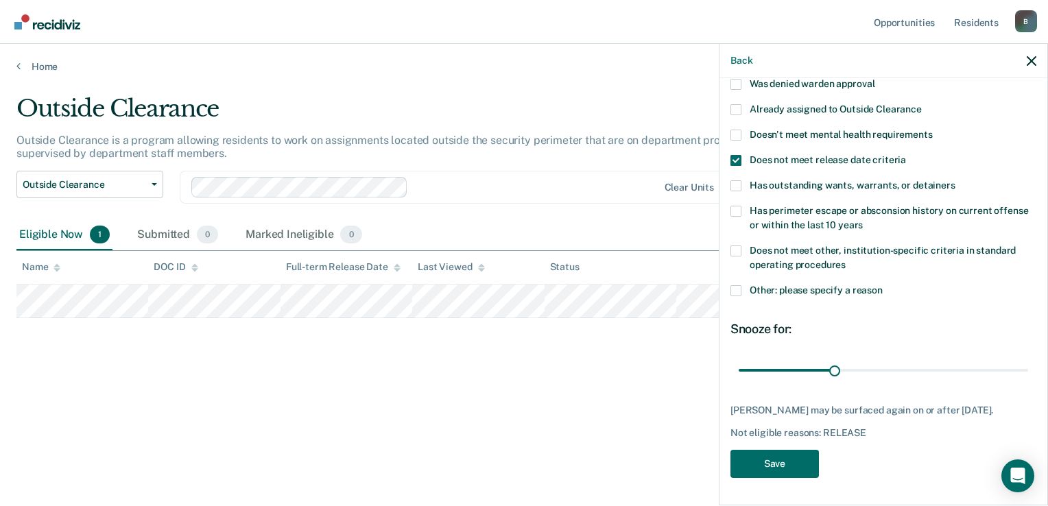
click at [41, 265] on div "Name" at bounding box center [41, 267] width 38 height 12
click at [734, 285] on span at bounding box center [735, 290] width 11 height 11
click at [883, 285] on input "Other: please specify a reason" at bounding box center [883, 285] width 0 height 0
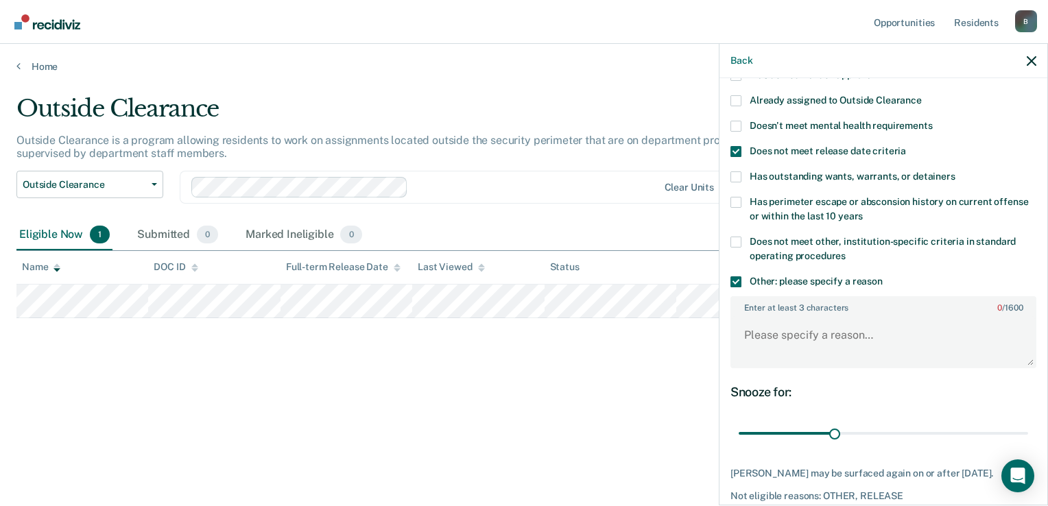
click at [736, 146] on span at bounding box center [735, 151] width 11 height 11
click at [906, 146] on input "Does not meet release date criteria" at bounding box center [906, 146] width 0 height 0
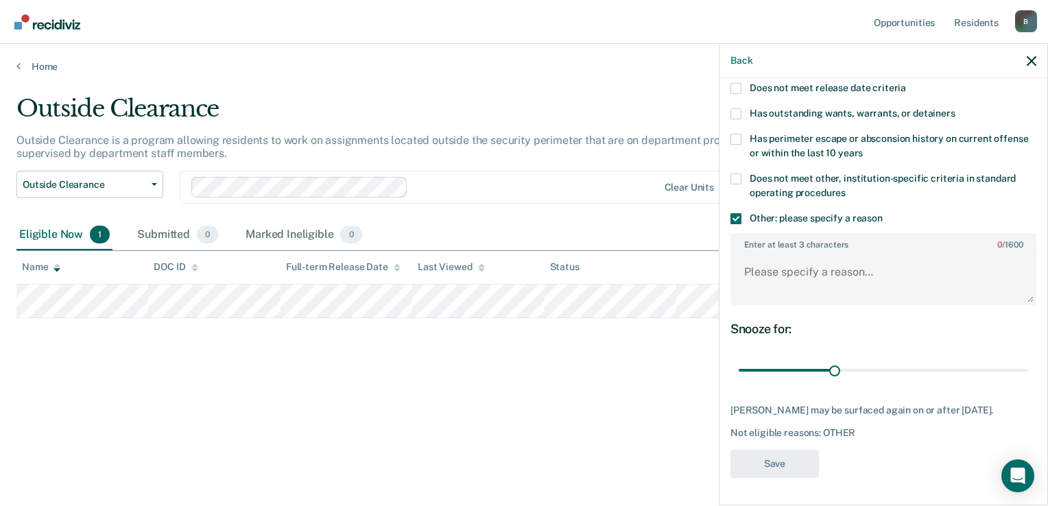
scroll to position [184, 0]
click at [741, 213] on label "Other: please specify a reason" at bounding box center [883, 220] width 306 height 14
click at [883, 213] on input "Other: please specify a reason" at bounding box center [883, 213] width 0 height 0
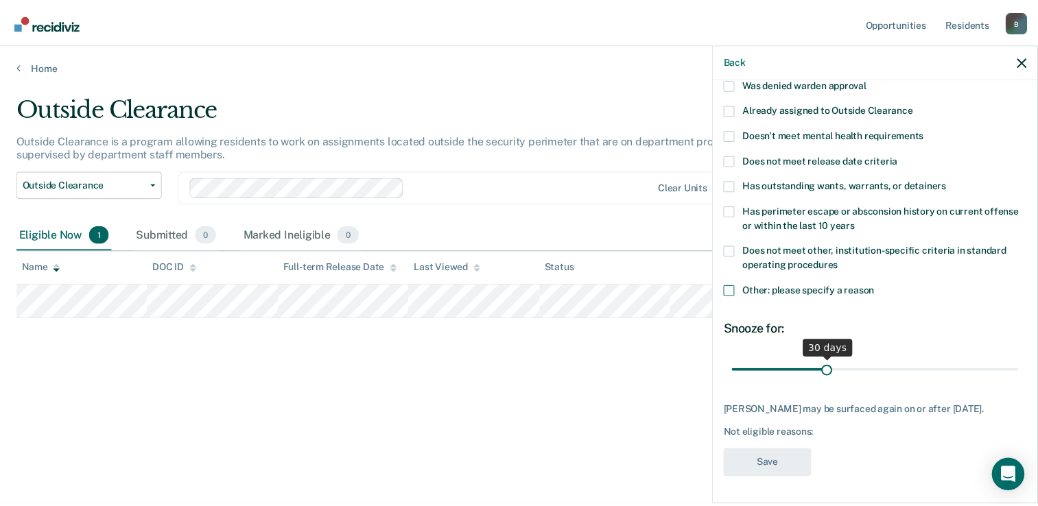
scroll to position [0, 0]
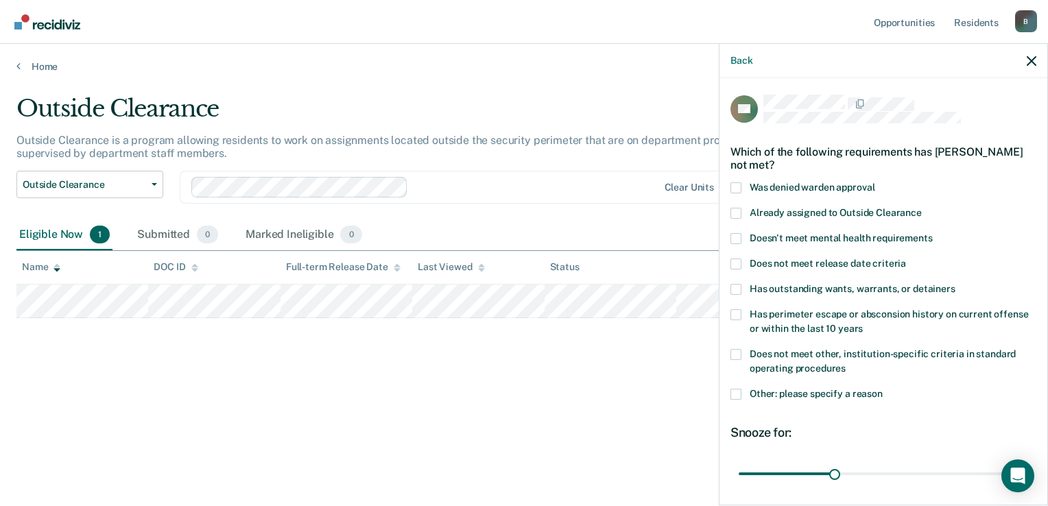
click at [568, 267] on div "Status" at bounding box center [564, 267] width 29 height 12
click at [1033, 59] on icon "button" at bounding box center [1032, 61] width 10 height 10
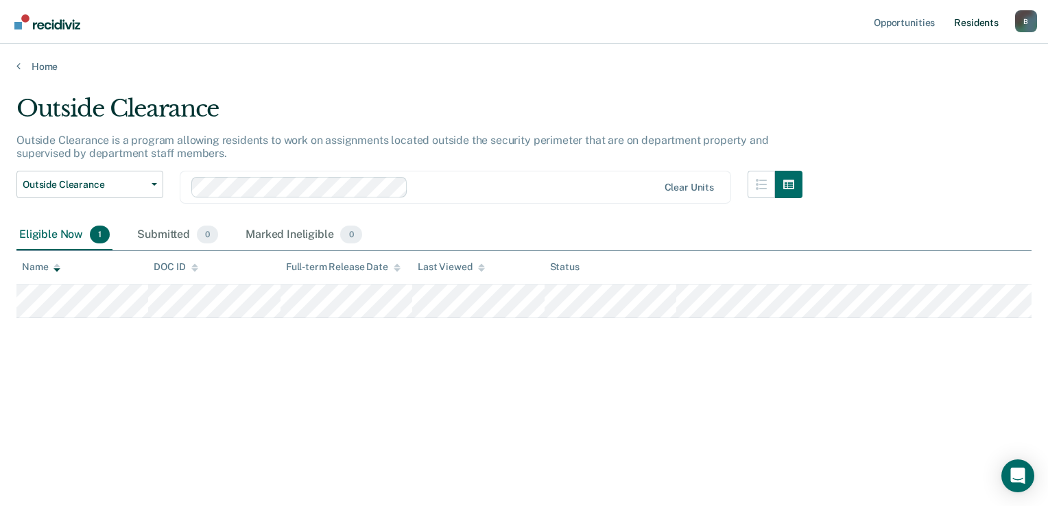
click at [982, 23] on link "Resident s" at bounding box center [976, 22] width 50 height 44
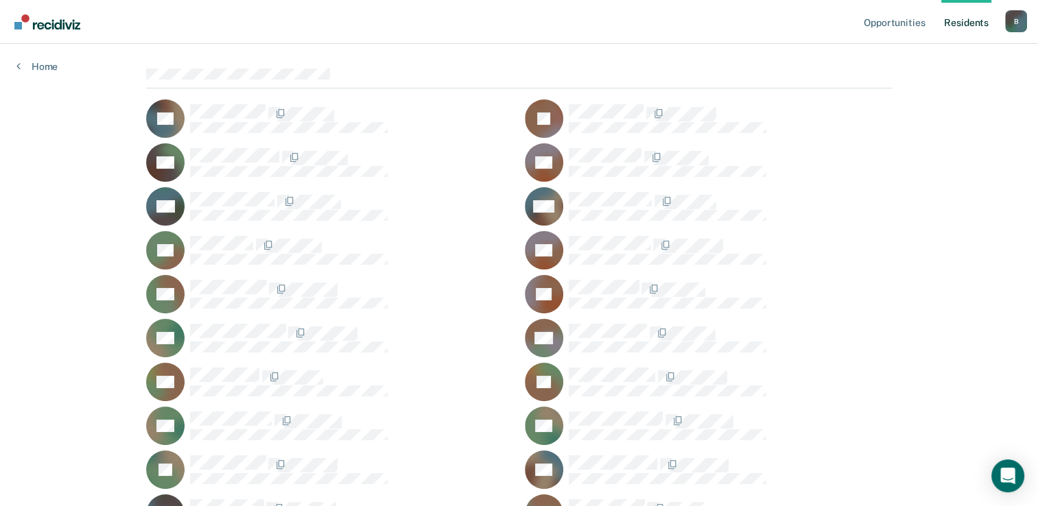
scroll to position [206, 0]
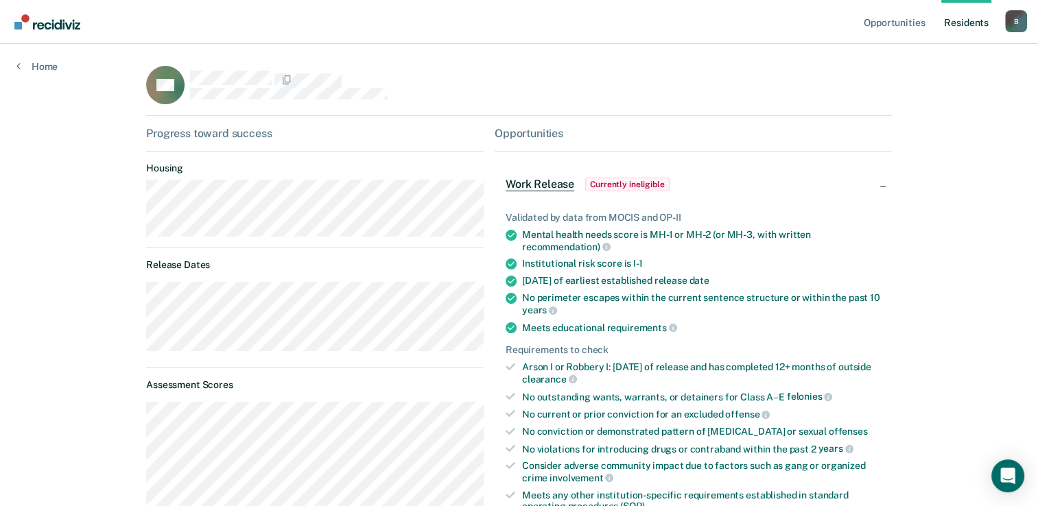
scroll to position [206, 0]
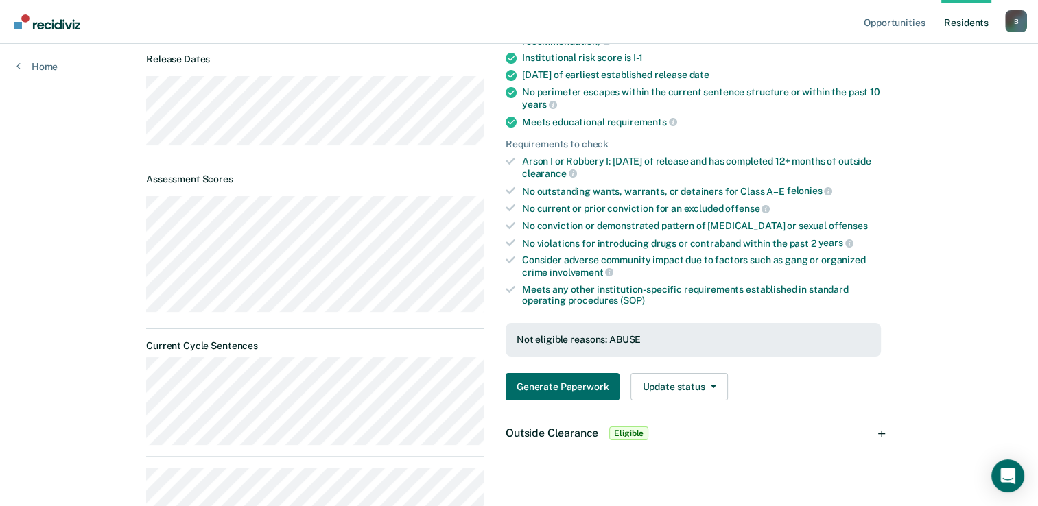
click at [625, 431] on span "Eligible" at bounding box center [628, 434] width 39 height 14
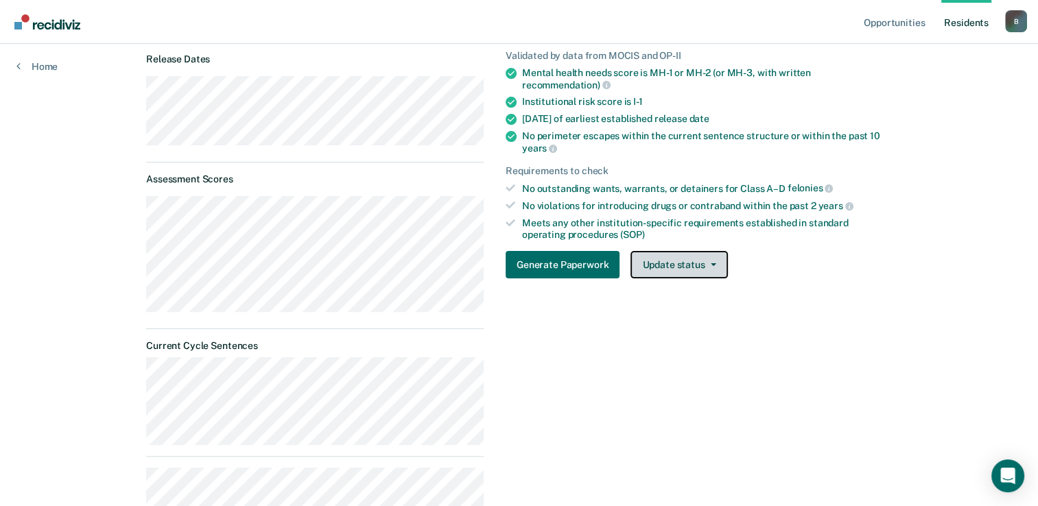
click at [695, 273] on button "Update status" at bounding box center [678, 264] width 97 height 27
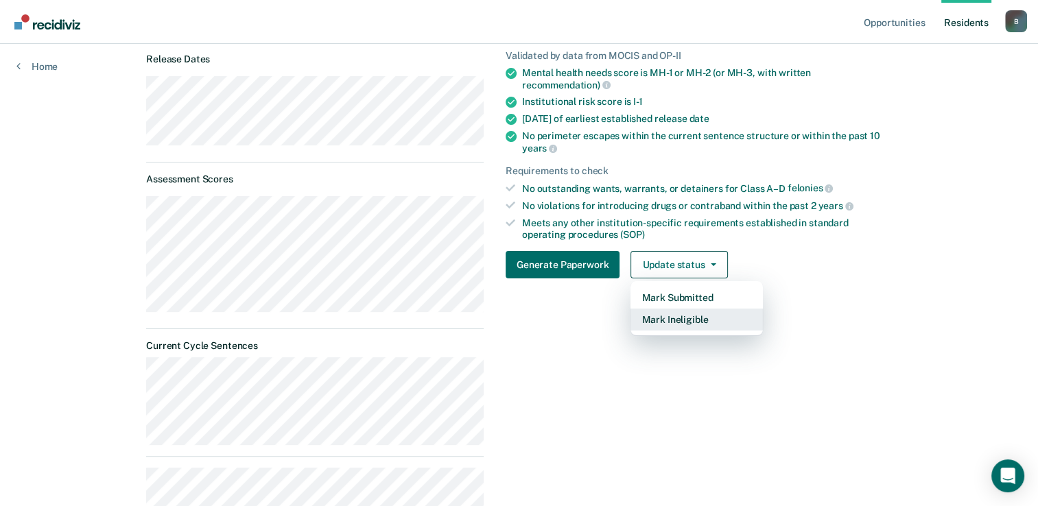
click at [667, 320] on button "Mark Ineligible" at bounding box center [696, 320] width 132 height 22
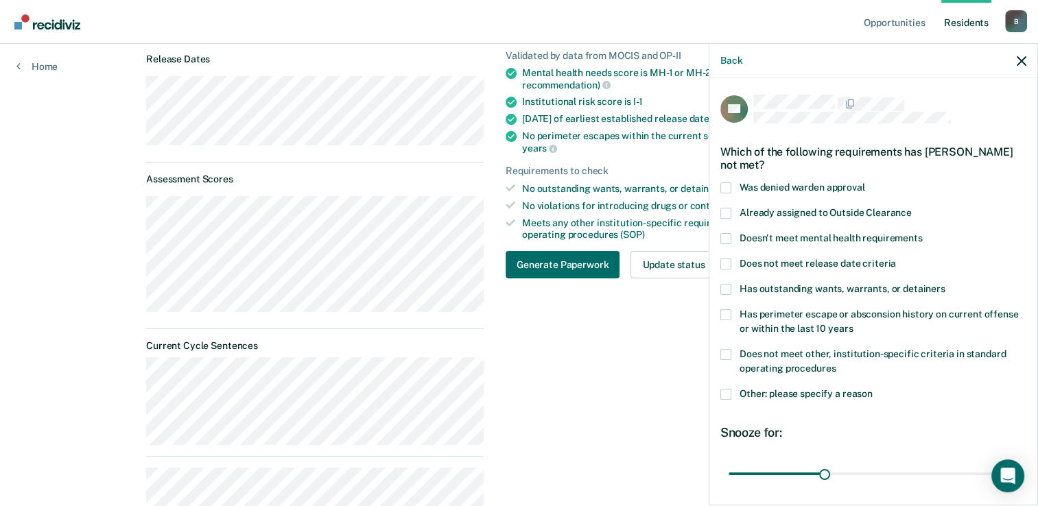
scroll to position [69, 0]
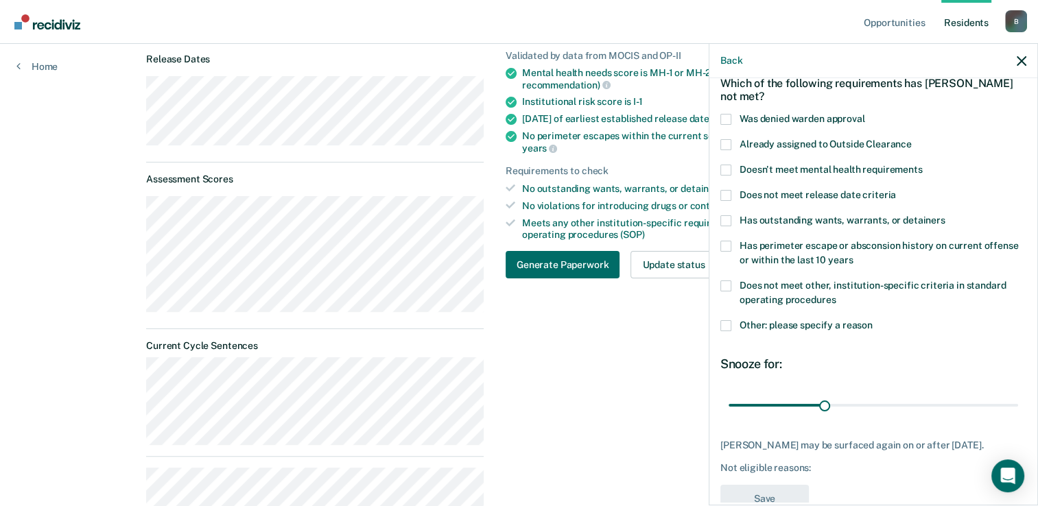
click at [727, 196] on span at bounding box center [725, 195] width 11 height 11
click at [896, 190] on input "Does not meet release date criteria" at bounding box center [896, 190] width 0 height 0
click at [727, 196] on span at bounding box center [725, 195] width 11 height 11
click at [896, 190] on input "Does not meet release date criteria" at bounding box center [896, 190] width 0 height 0
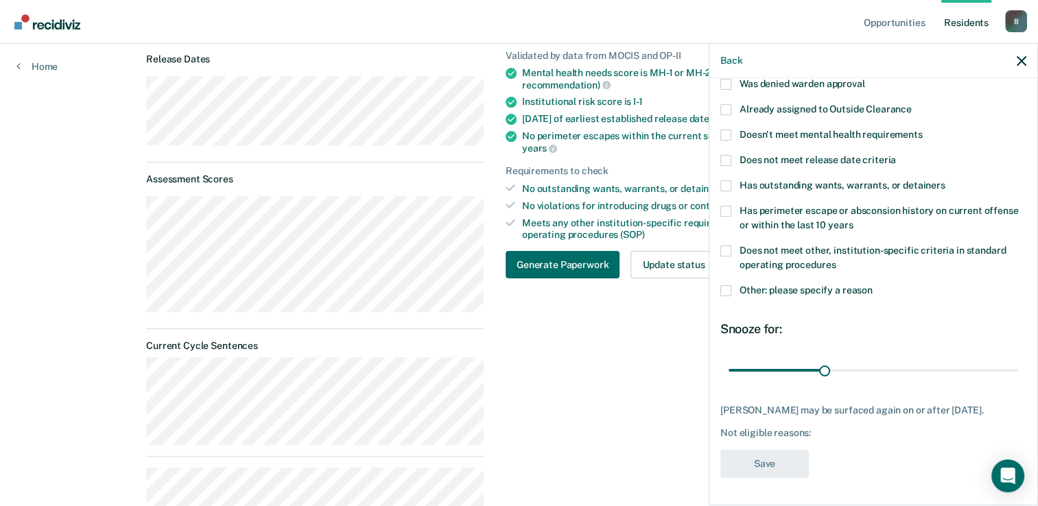
click at [726, 246] on span at bounding box center [725, 251] width 11 height 11
click at [835, 260] on input "Does not meet other, institution-specific criteria in standard operating proced…" at bounding box center [835, 260] width 0 height 0
click at [725, 246] on span at bounding box center [725, 251] width 11 height 11
click at [835, 260] on input "Does not meet other, institution-specific criteria in standard operating proced…" at bounding box center [835, 260] width 0 height 0
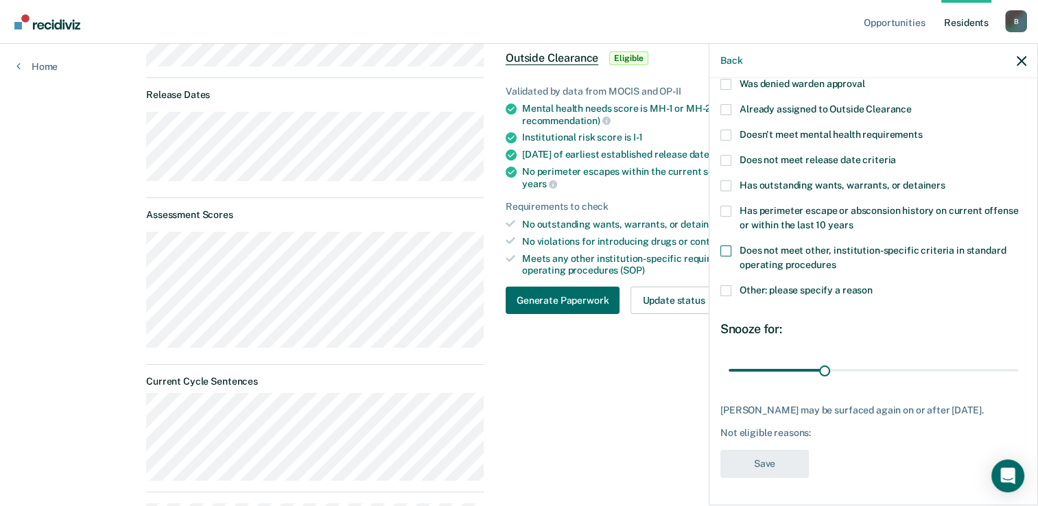
scroll to position [239, 0]
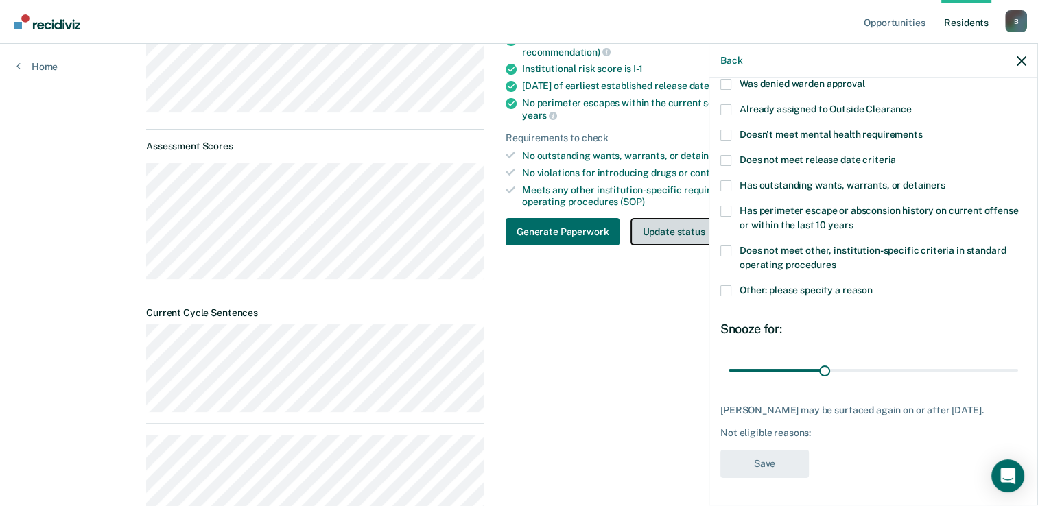
click at [679, 226] on button "Update status" at bounding box center [678, 231] width 97 height 27
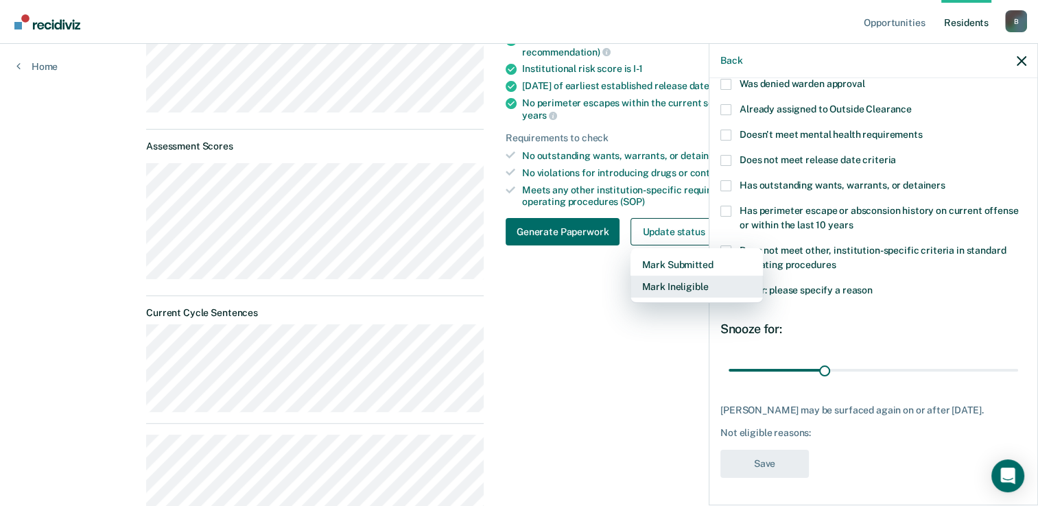
click at [664, 287] on button "Mark Ineligible" at bounding box center [696, 287] width 132 height 22
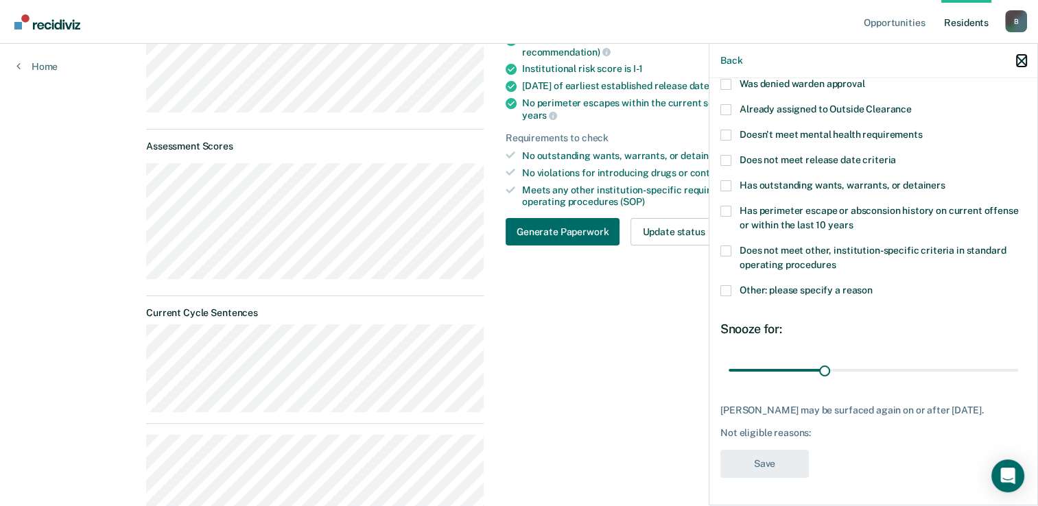
click at [1020, 62] on icon "button" at bounding box center [1021, 61] width 10 height 10
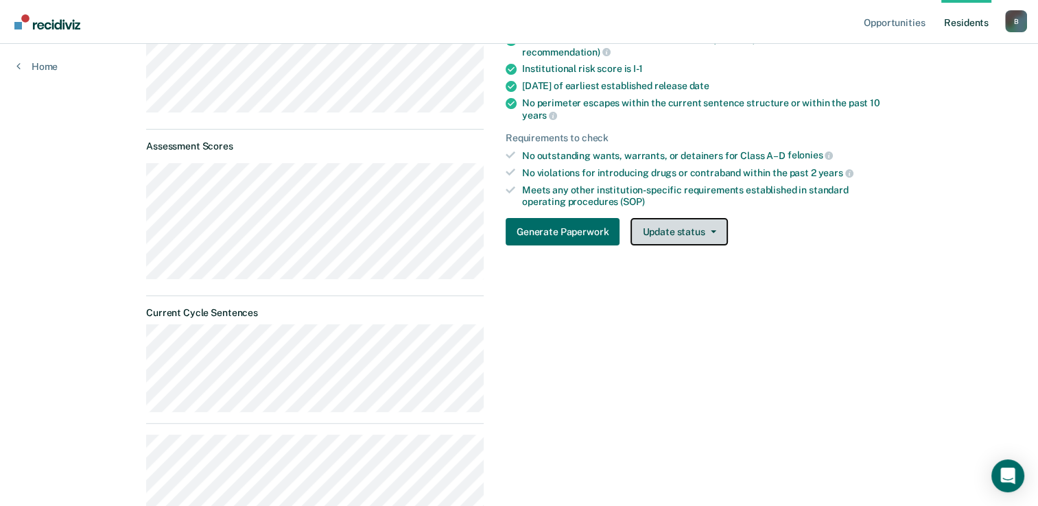
scroll to position [33, 0]
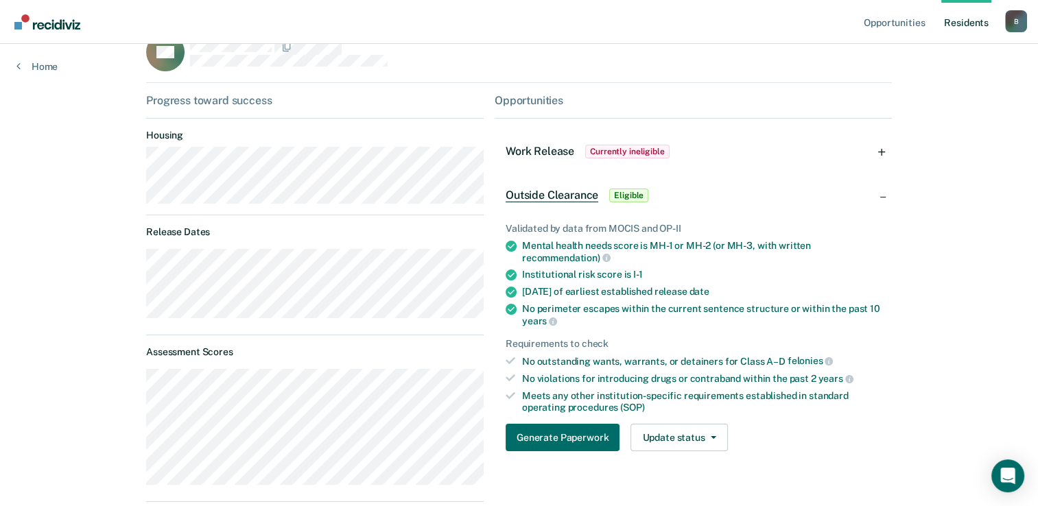
click at [632, 197] on span "Eligible" at bounding box center [628, 196] width 39 height 14
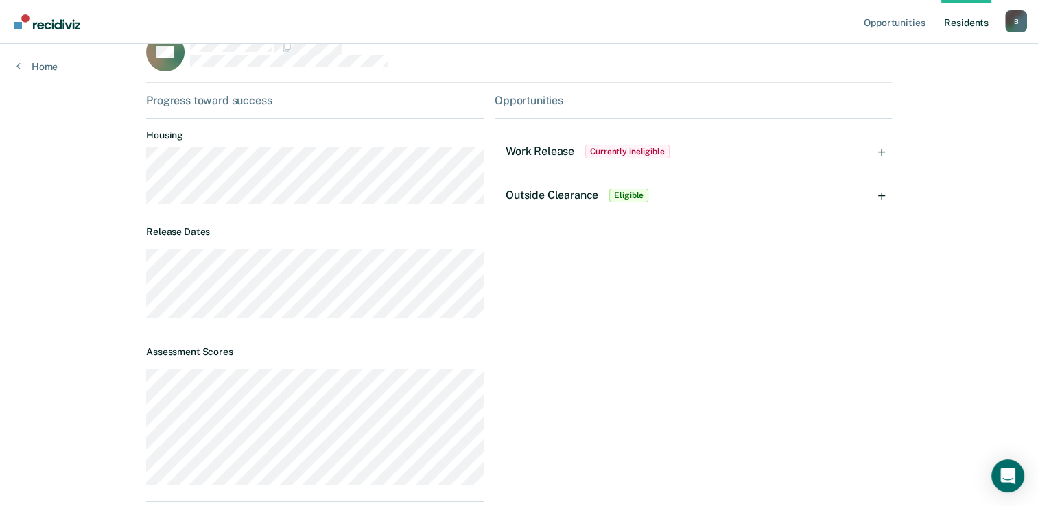
click at [632, 197] on span "Eligible" at bounding box center [628, 196] width 39 height 14
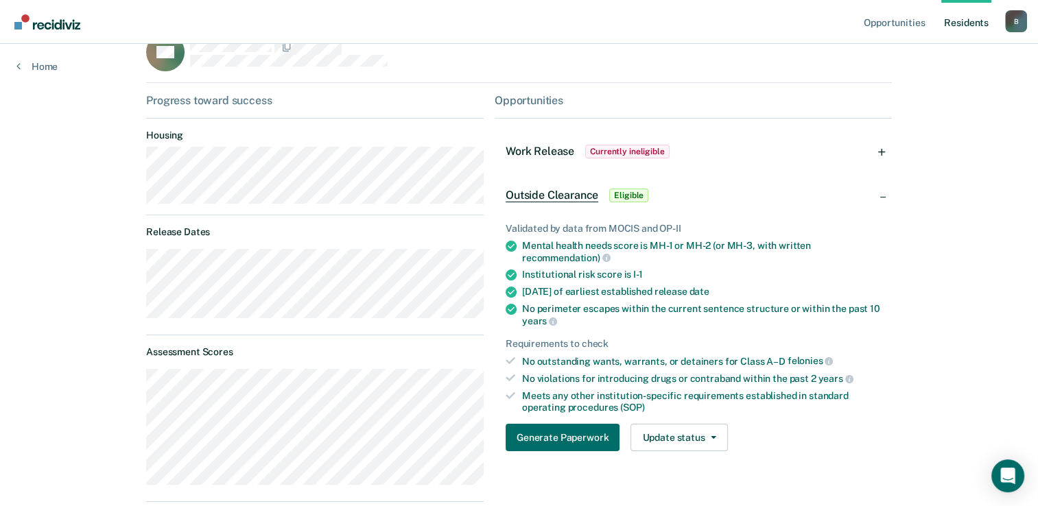
scroll to position [101, 0]
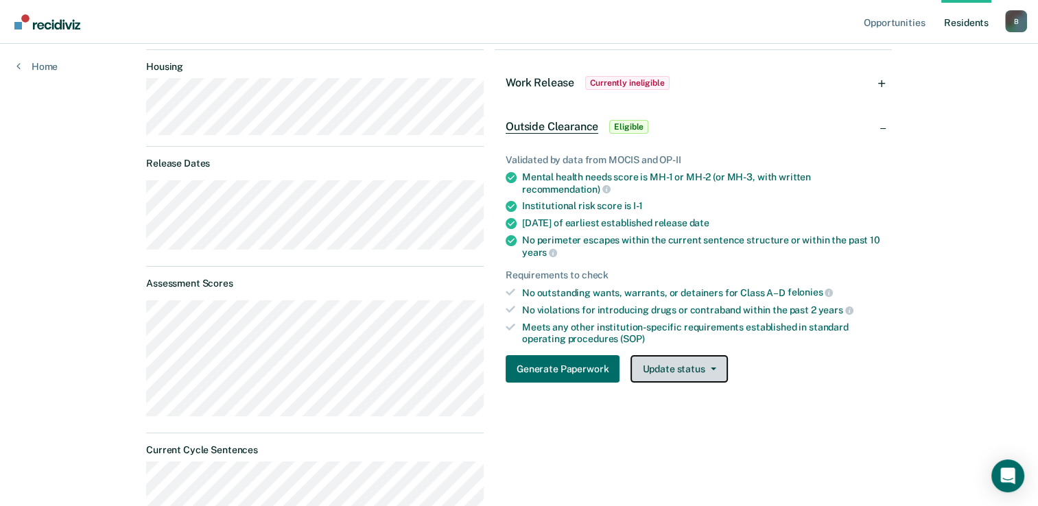
click at [709, 368] on button "Update status" at bounding box center [678, 368] width 97 height 27
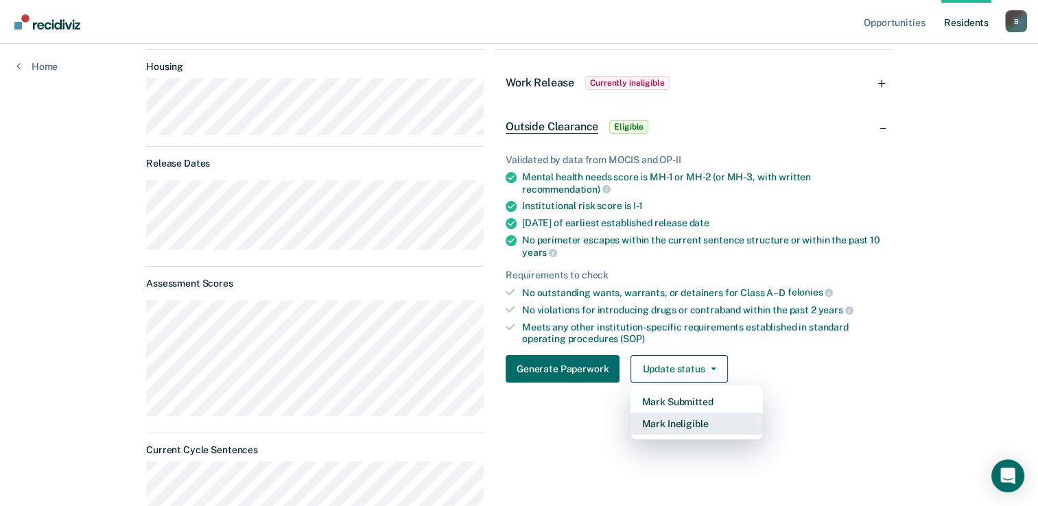
click at [682, 418] on button "Mark Ineligible" at bounding box center [696, 424] width 132 height 22
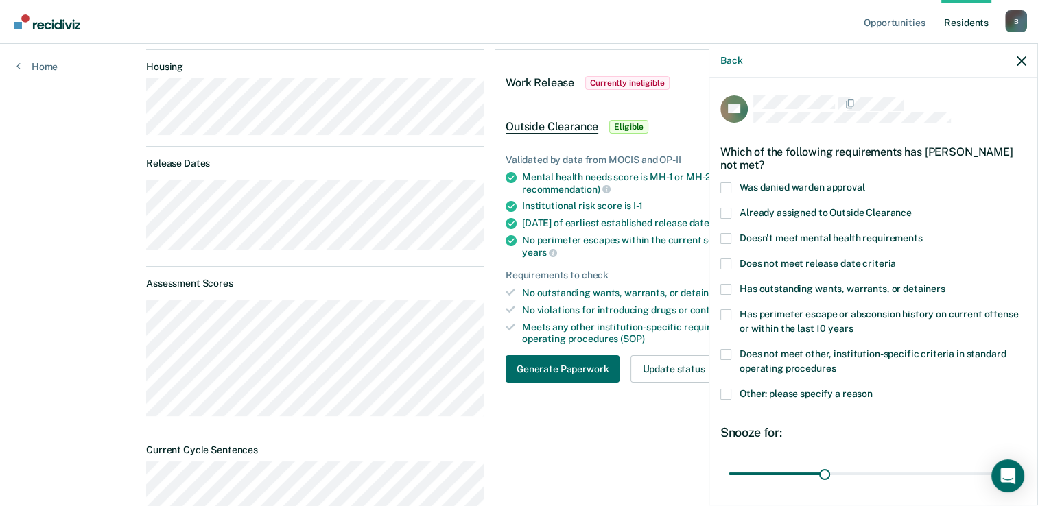
click at [725, 351] on span at bounding box center [725, 354] width 11 height 11
click at [835, 363] on input "Does not meet other, institution-specific criteria in standard operating proced…" at bounding box center [835, 363] width 0 height 0
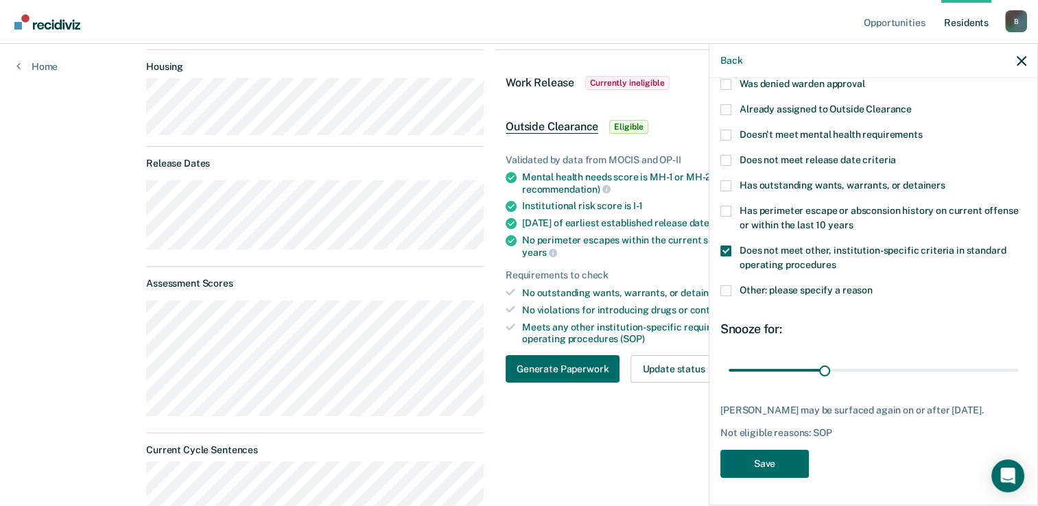
click at [725, 246] on span at bounding box center [725, 251] width 11 height 11
click at [835, 260] on input "Does not meet other, institution-specific criteria in standard operating proced…" at bounding box center [835, 260] width 0 height 0
click at [627, 78] on span "Currently ineligible" at bounding box center [627, 83] width 84 height 14
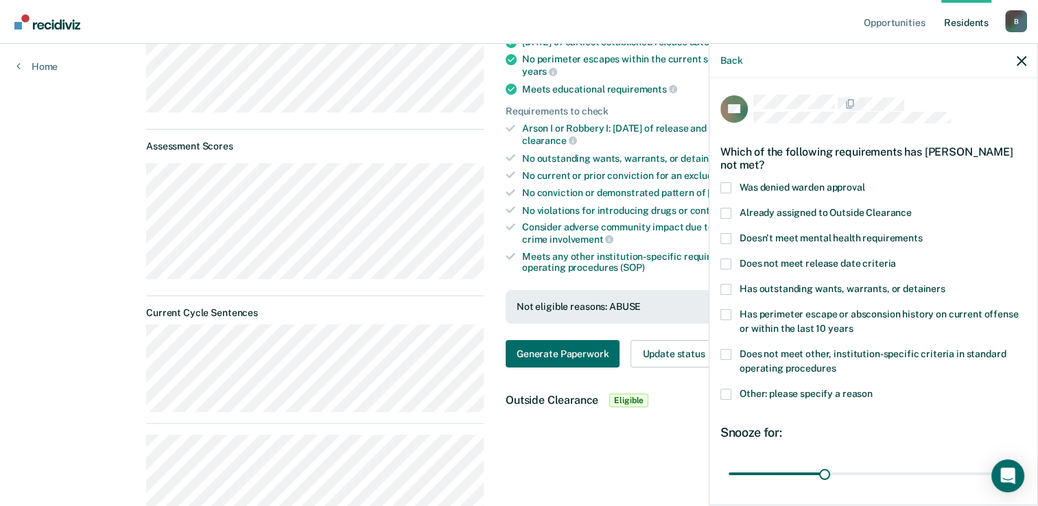
scroll to position [170, 0]
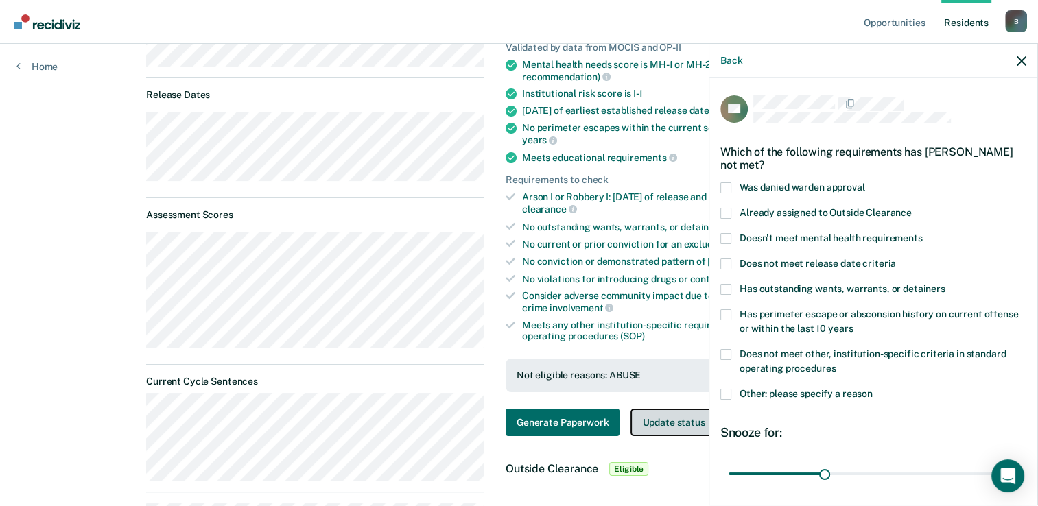
click at [672, 418] on button "Update status" at bounding box center [678, 422] width 97 height 27
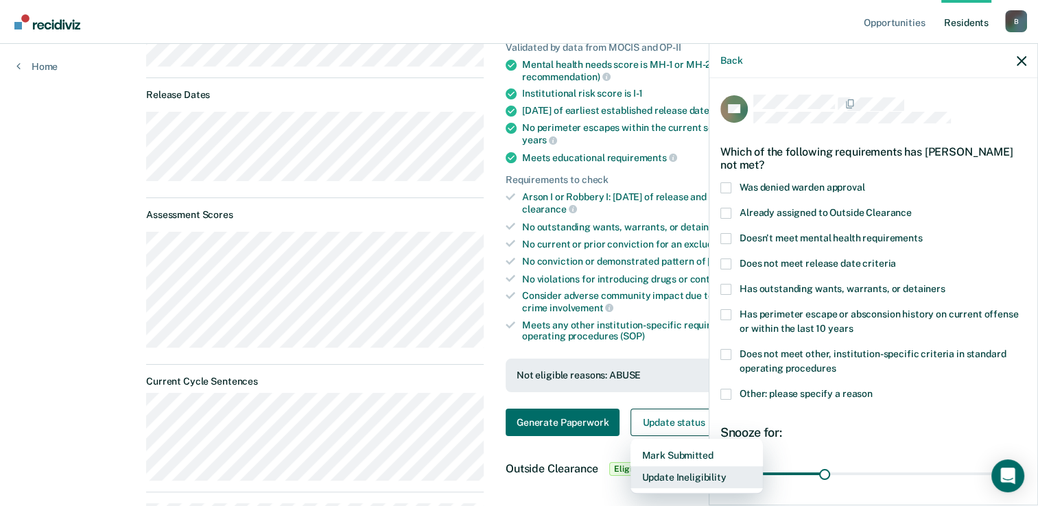
click at [667, 468] on button "Update Ineligibility" at bounding box center [696, 477] width 132 height 22
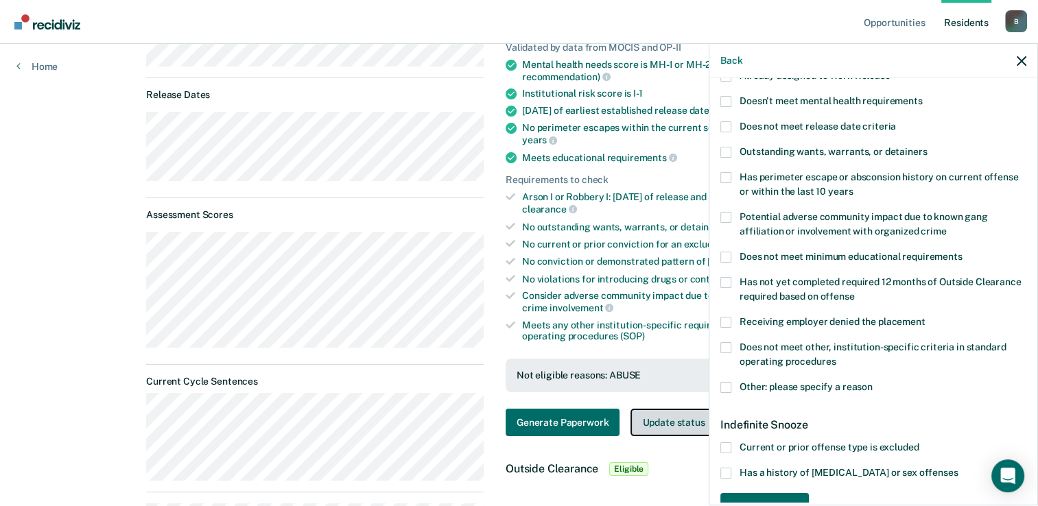
scroll to position [178, 0]
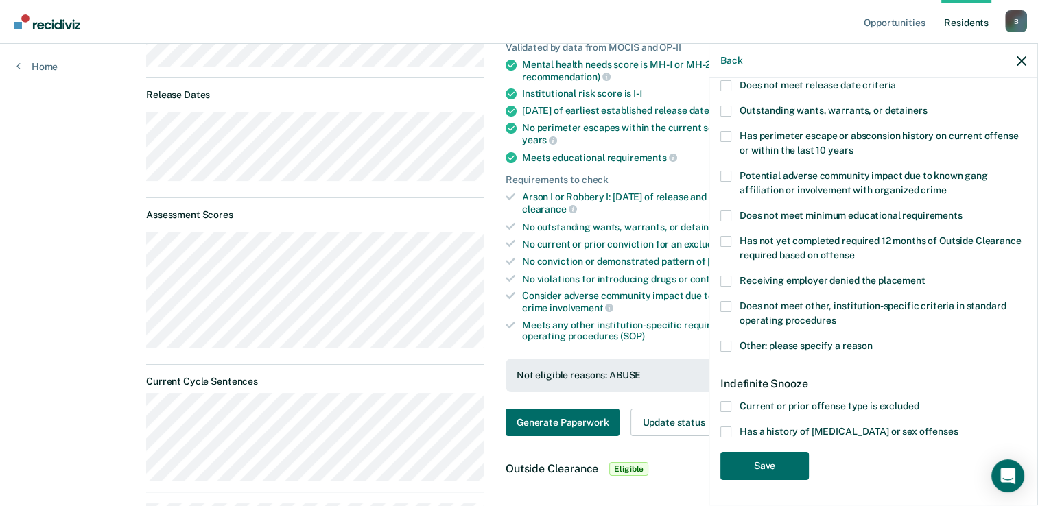
click at [727, 429] on span at bounding box center [725, 432] width 11 height 11
click at [957, 427] on input "Has a history of child abuse or sex offenses" at bounding box center [957, 427] width 0 height 0
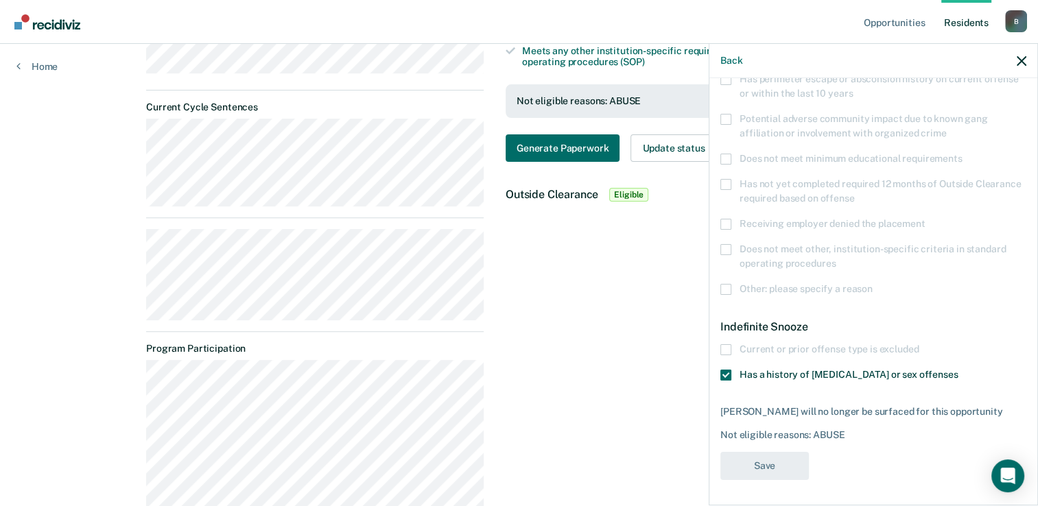
scroll to position [582, 0]
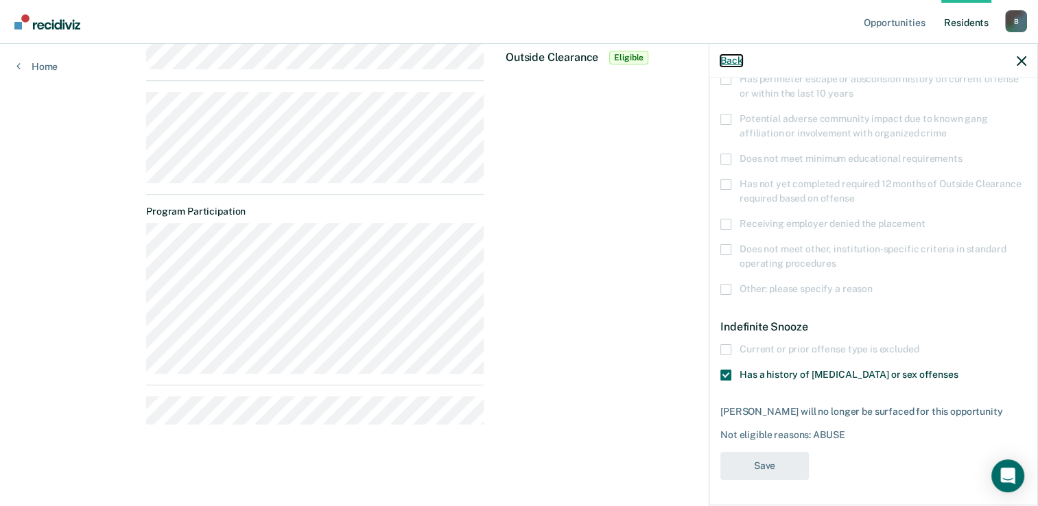
click at [723, 64] on button "Back" at bounding box center [731, 61] width 22 height 12
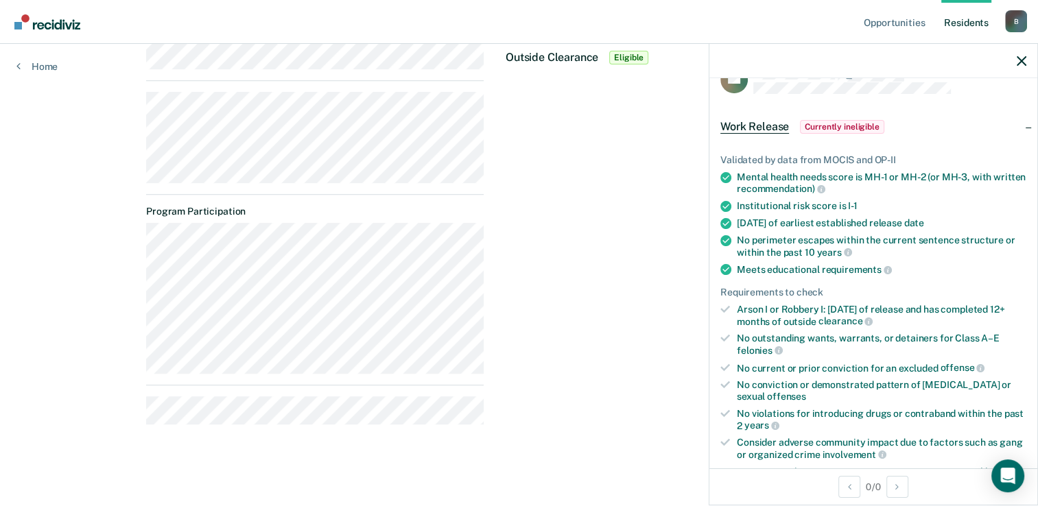
scroll to position [307, 0]
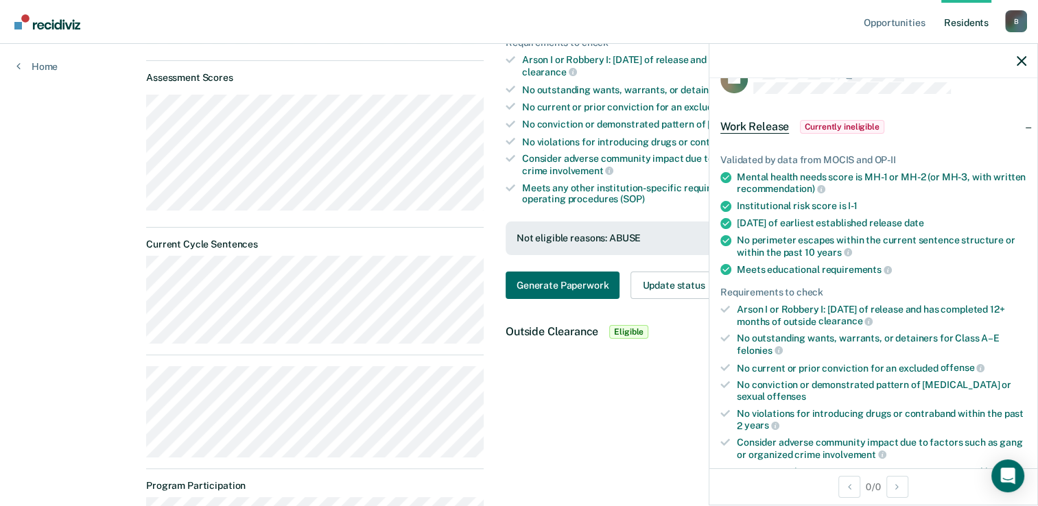
click at [628, 328] on span "Eligible" at bounding box center [628, 332] width 39 height 14
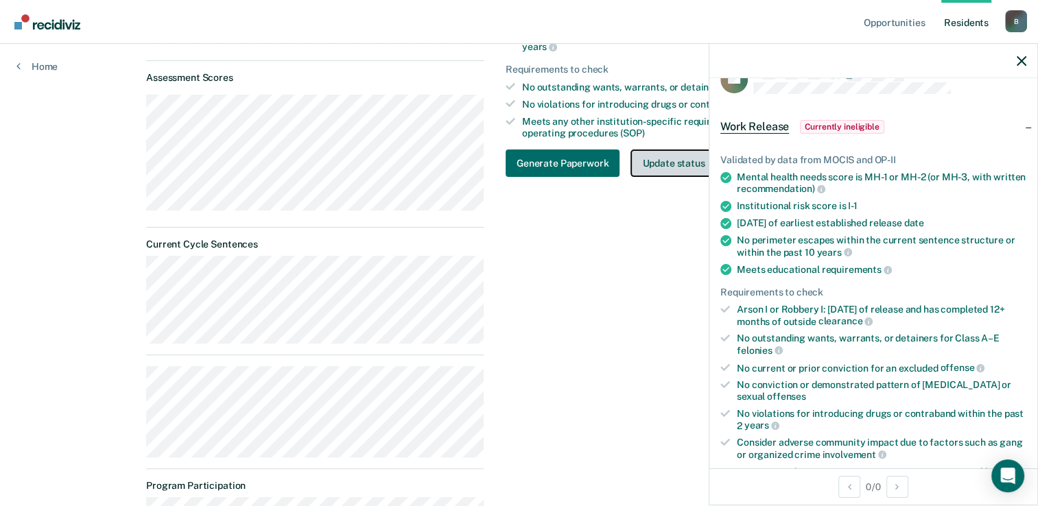
click at [673, 161] on button "Update status" at bounding box center [678, 163] width 97 height 27
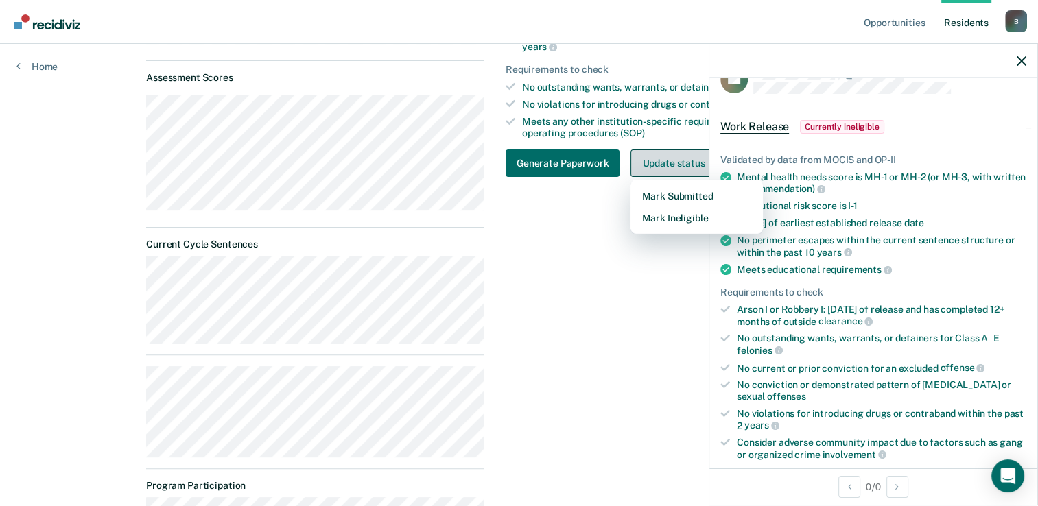
click at [688, 163] on button "Update status" at bounding box center [678, 163] width 97 height 27
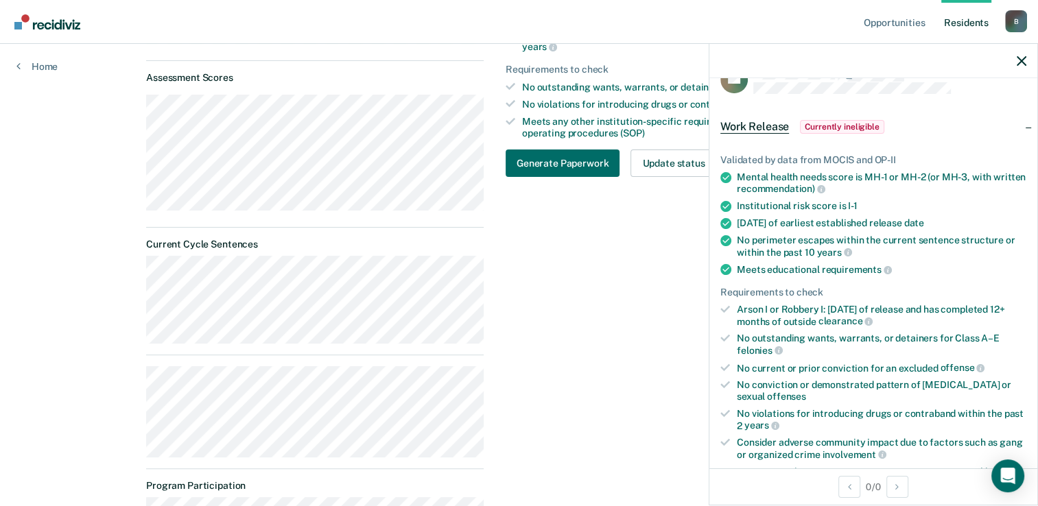
click at [645, 273] on div "Opportunities Work Release Currently ineligible Validated by data from MOCIS an…" at bounding box center [692, 265] width 397 height 890
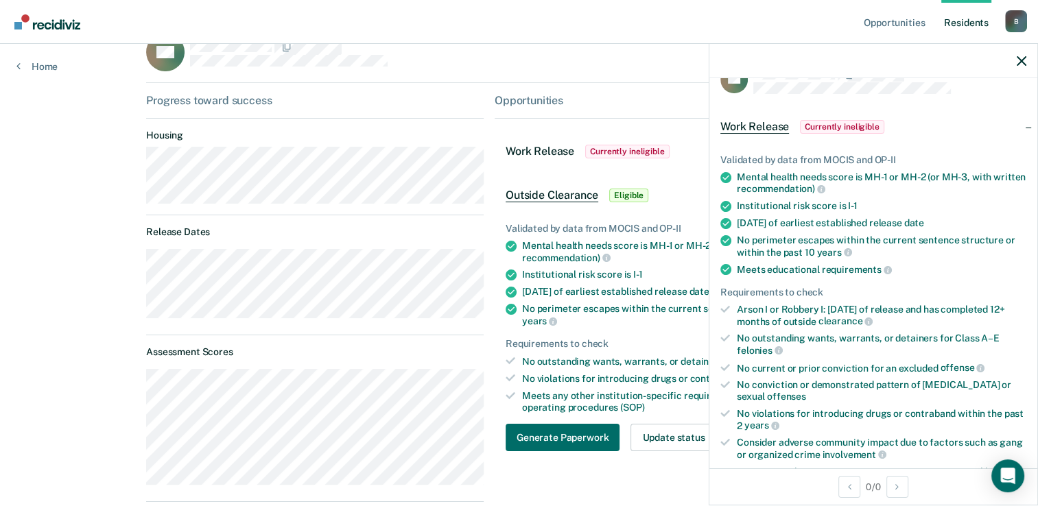
click at [557, 193] on span "Outside Clearance" at bounding box center [551, 196] width 93 height 14
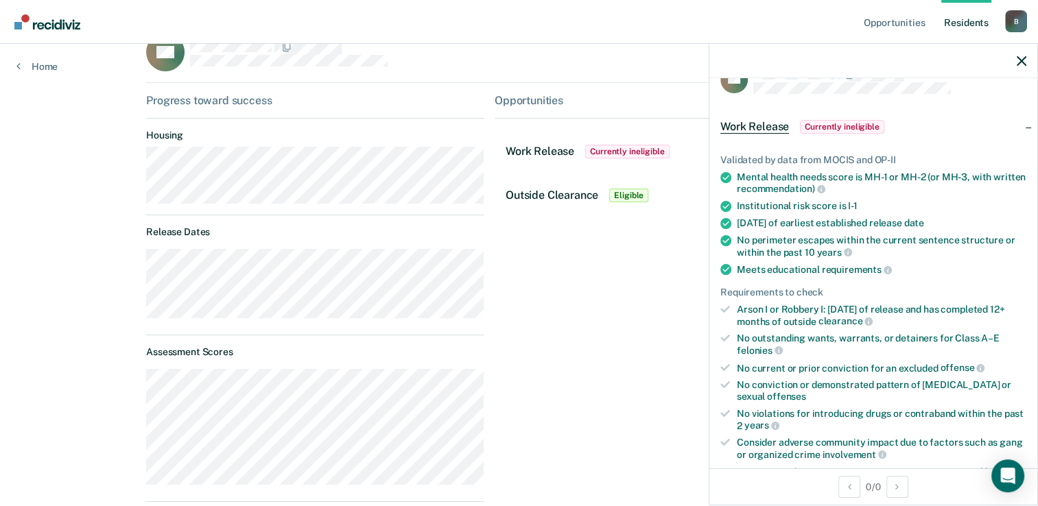
click at [627, 193] on span "Eligible" at bounding box center [628, 196] width 39 height 14
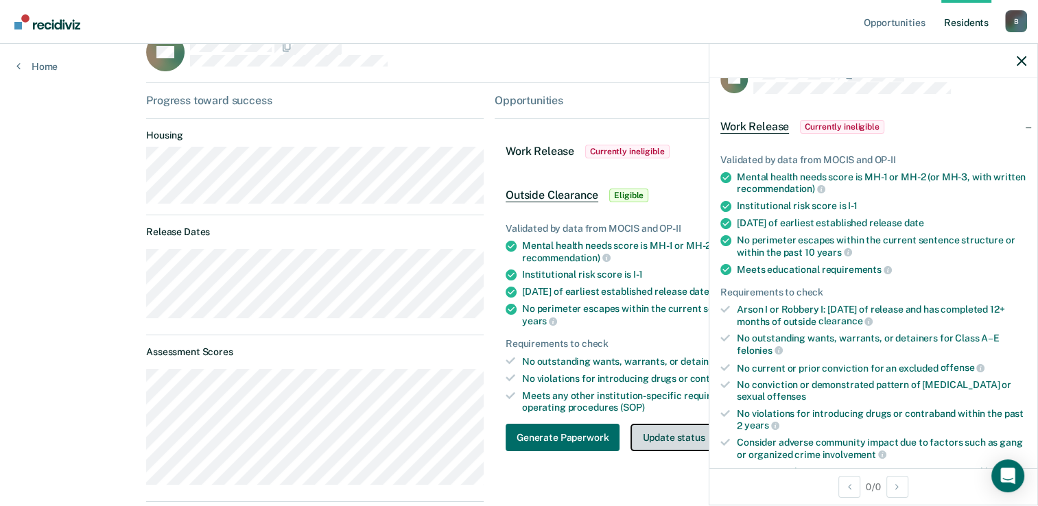
click at [673, 445] on button "Update status" at bounding box center [678, 437] width 97 height 27
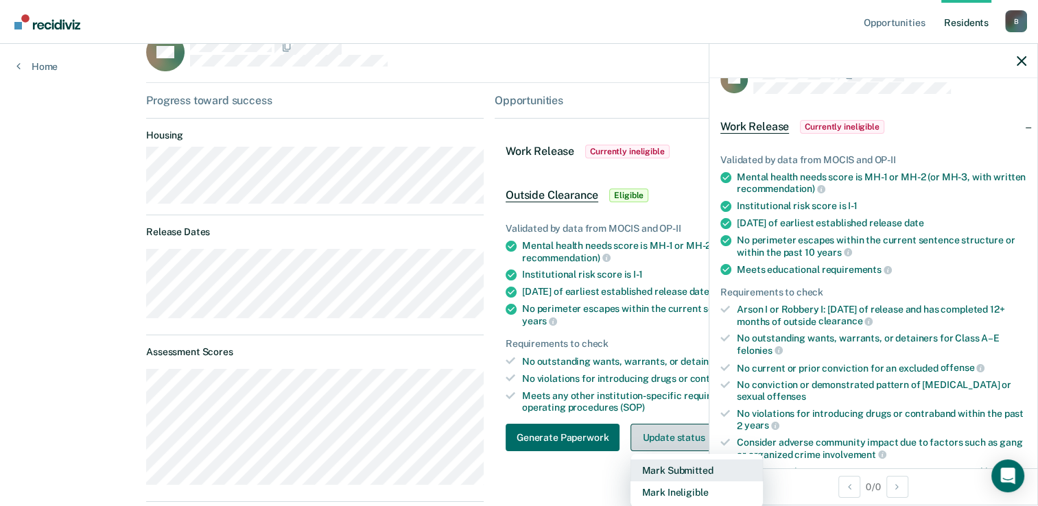
scroll to position [101, 0]
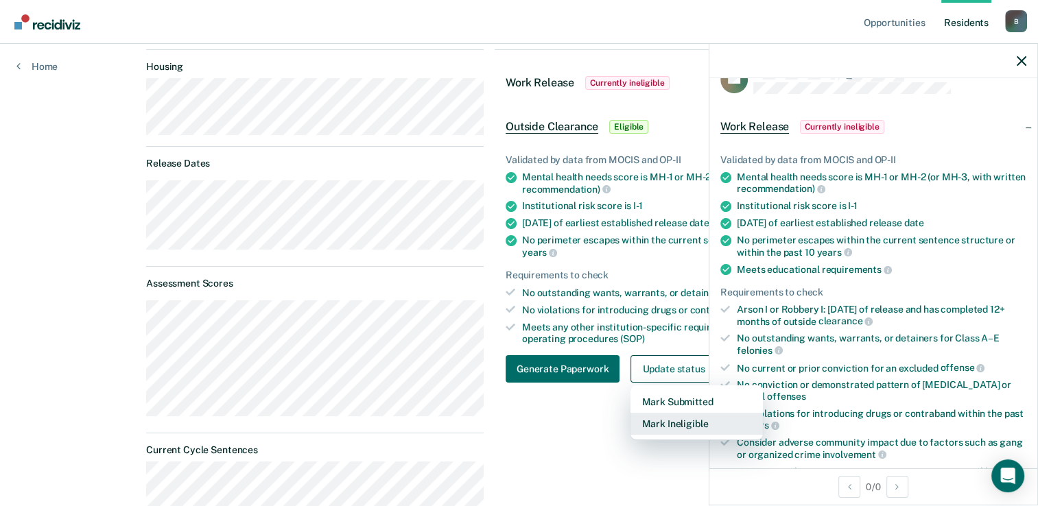
click at [682, 420] on button "Mark Ineligible" at bounding box center [696, 424] width 132 height 22
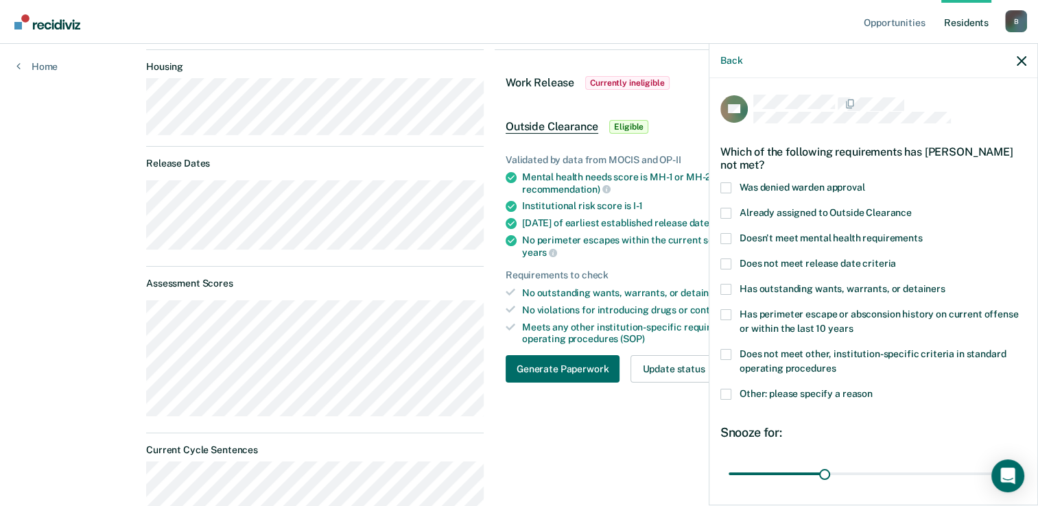
click at [727, 352] on span at bounding box center [725, 354] width 11 height 11
click at [835, 363] on input "Does not meet other, institution-specific criteria in standard operating proced…" at bounding box center [835, 363] width 0 height 0
click at [727, 352] on span at bounding box center [725, 354] width 11 height 11
click at [835, 363] on input "Does not meet other, institution-specific criteria in standard operating proced…" at bounding box center [835, 363] width 0 height 0
click at [1023, 59] on icon "button" at bounding box center [1021, 61] width 10 height 10
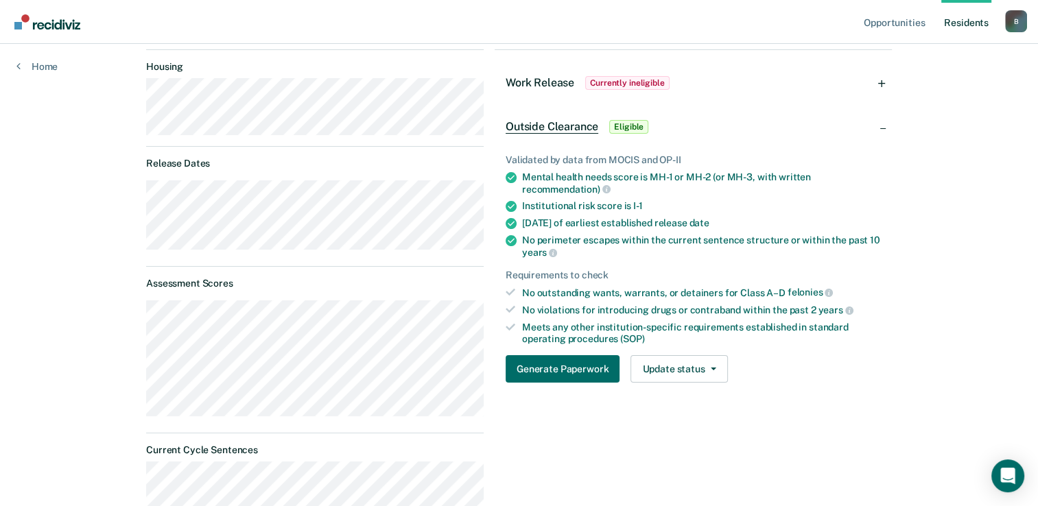
click at [568, 125] on span "Outside Clearance" at bounding box center [551, 127] width 93 height 14
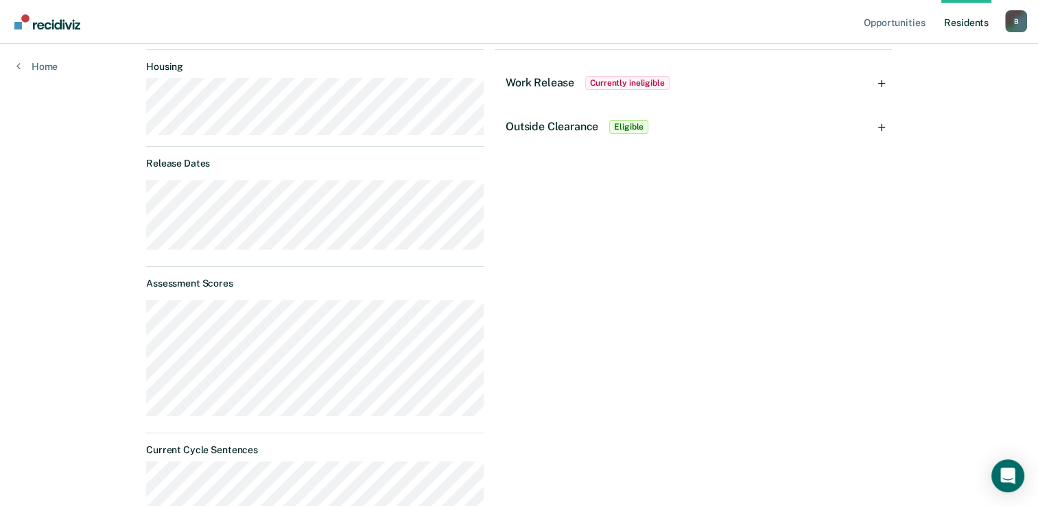
click at [568, 125] on span "Outside Clearance" at bounding box center [551, 126] width 93 height 13
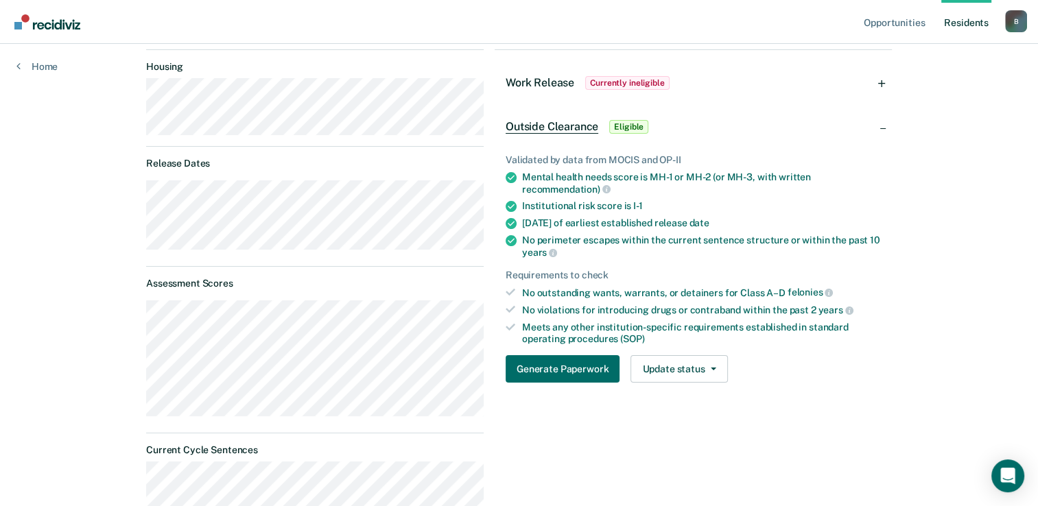
click at [627, 125] on span "Eligible" at bounding box center [628, 127] width 39 height 14
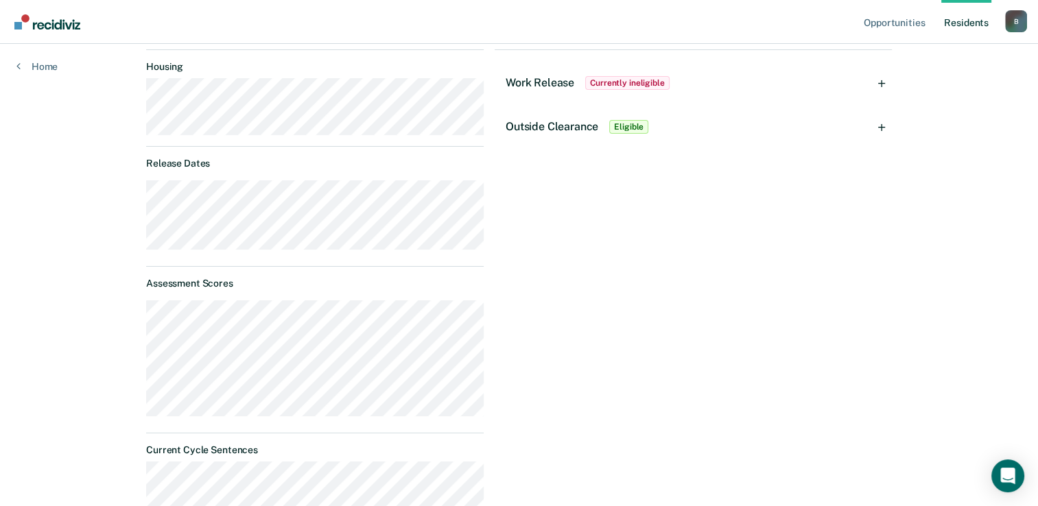
click at [627, 125] on span "Eligible" at bounding box center [628, 127] width 39 height 14
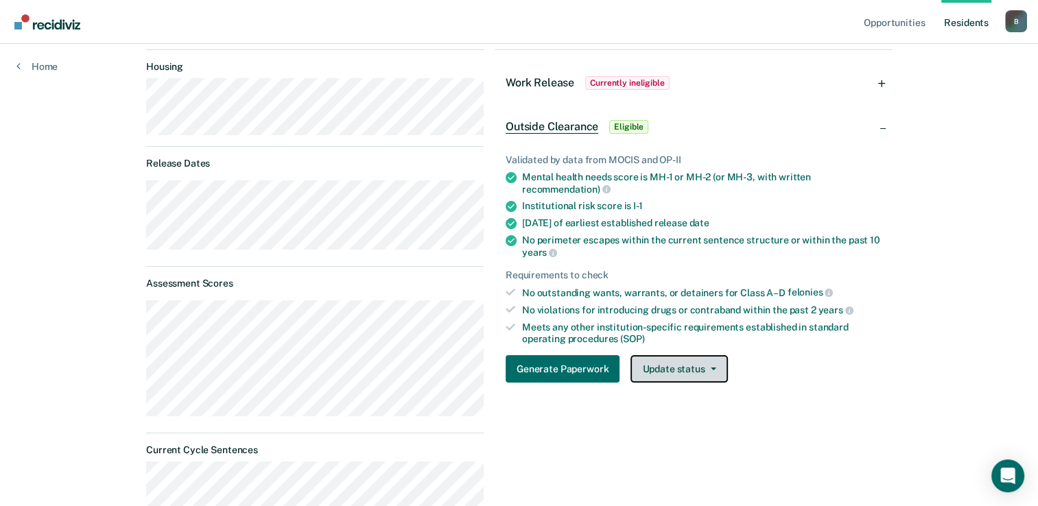
click at [690, 367] on button "Update status" at bounding box center [678, 368] width 97 height 27
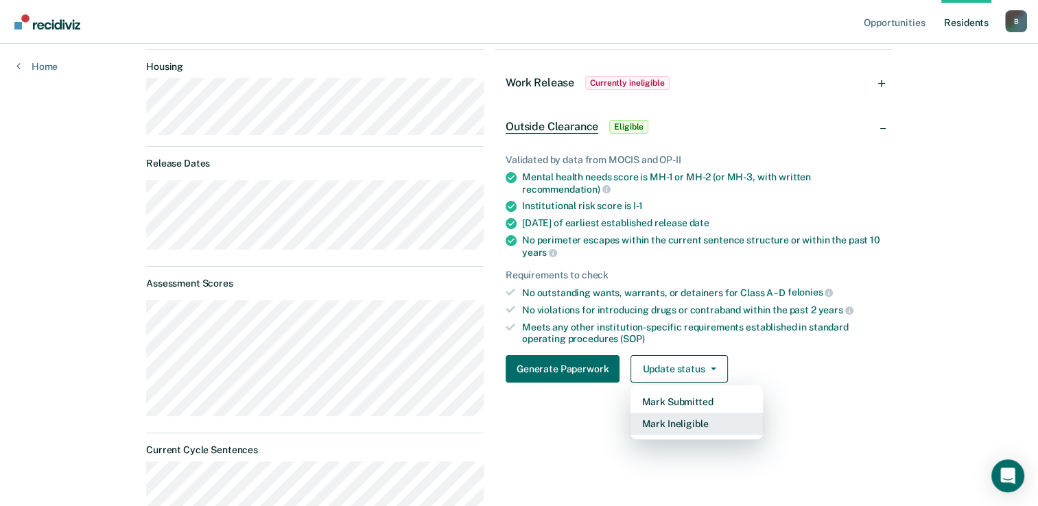
click at [661, 426] on button "Mark Ineligible" at bounding box center [696, 424] width 132 height 22
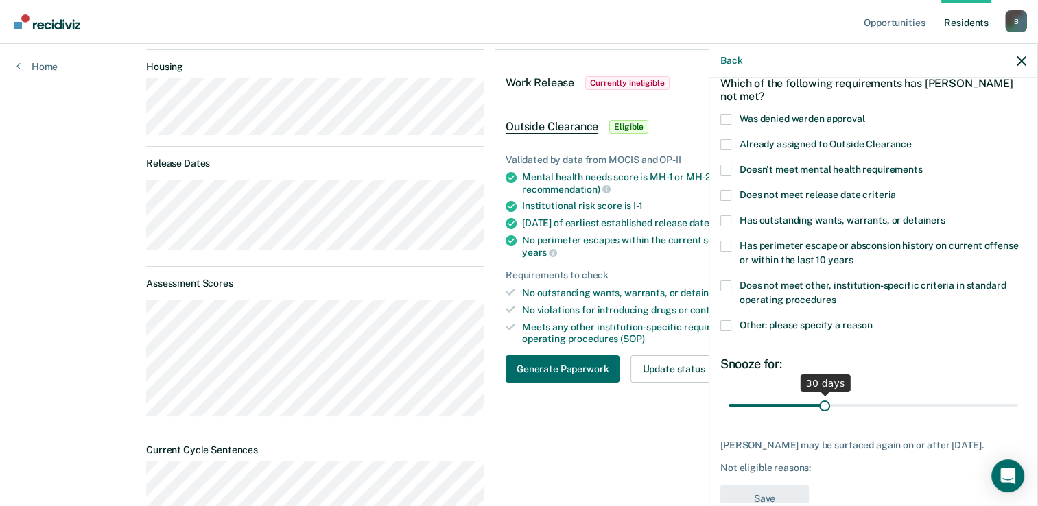
scroll to position [112, 0]
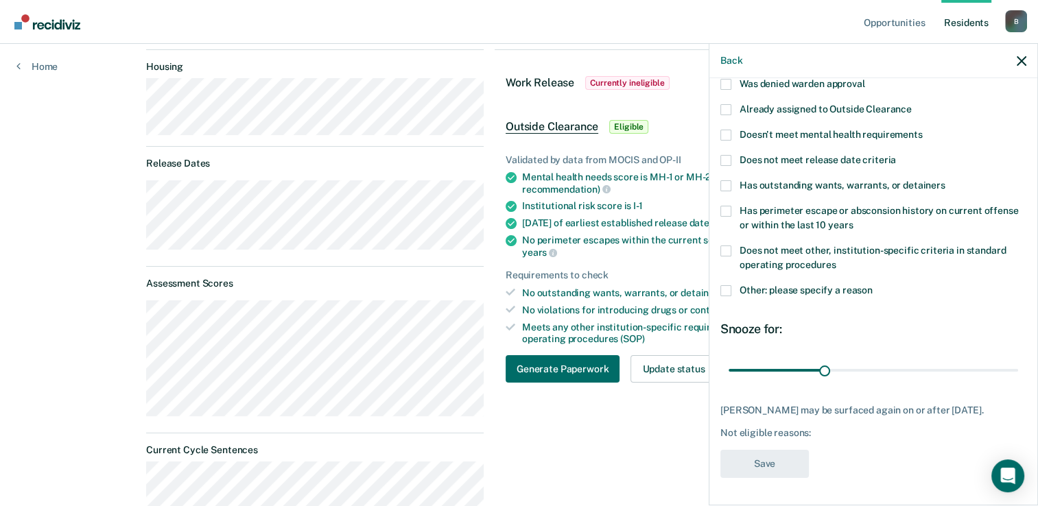
click at [658, 237] on div "No perimeter escapes within the current sentence structure or within the past 1…" at bounding box center [701, 246] width 359 height 23
click at [1022, 60] on icon "button" at bounding box center [1021, 61] width 10 height 10
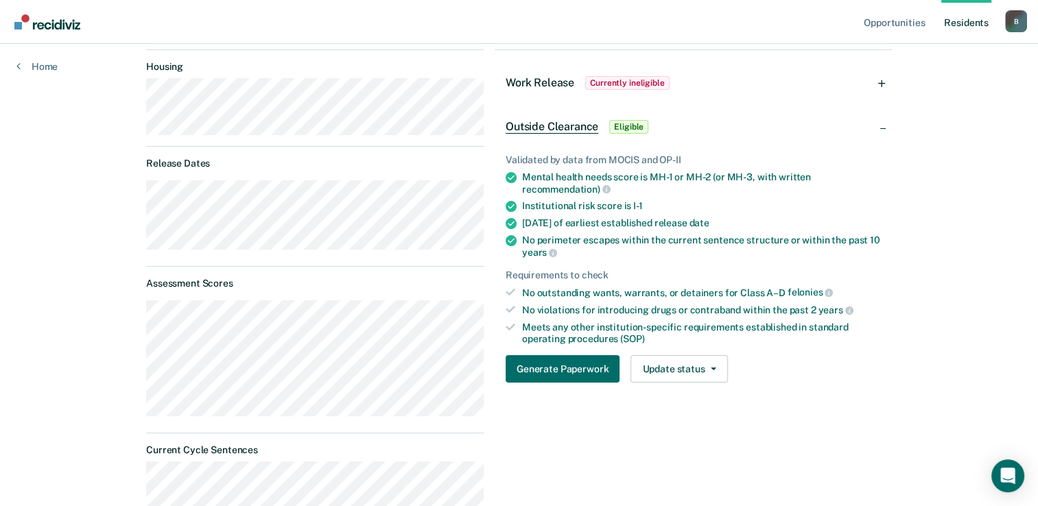
click at [629, 129] on span "Eligible" at bounding box center [628, 127] width 39 height 14
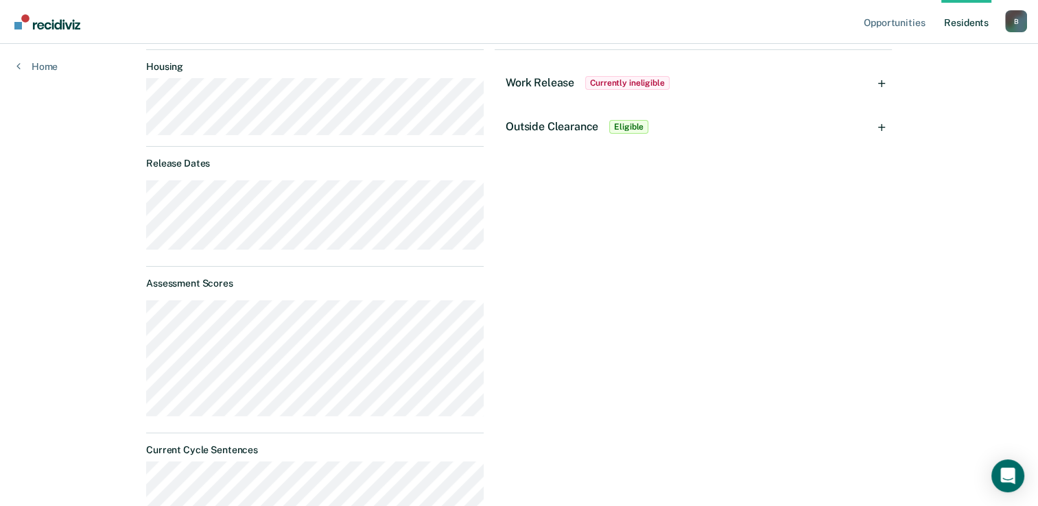
click at [629, 129] on span "Eligible" at bounding box center [628, 127] width 39 height 14
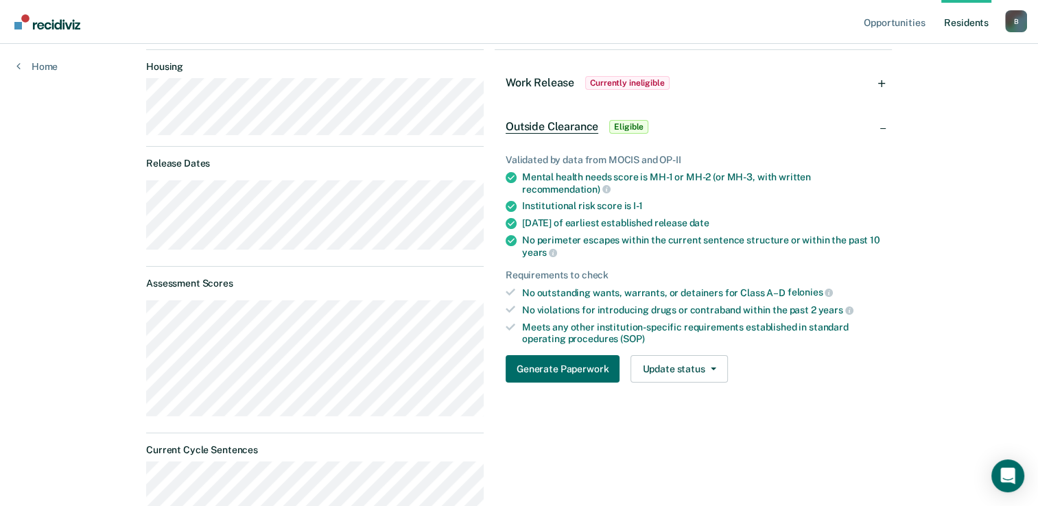
click at [640, 78] on span "Currently ineligible" at bounding box center [627, 83] width 84 height 14
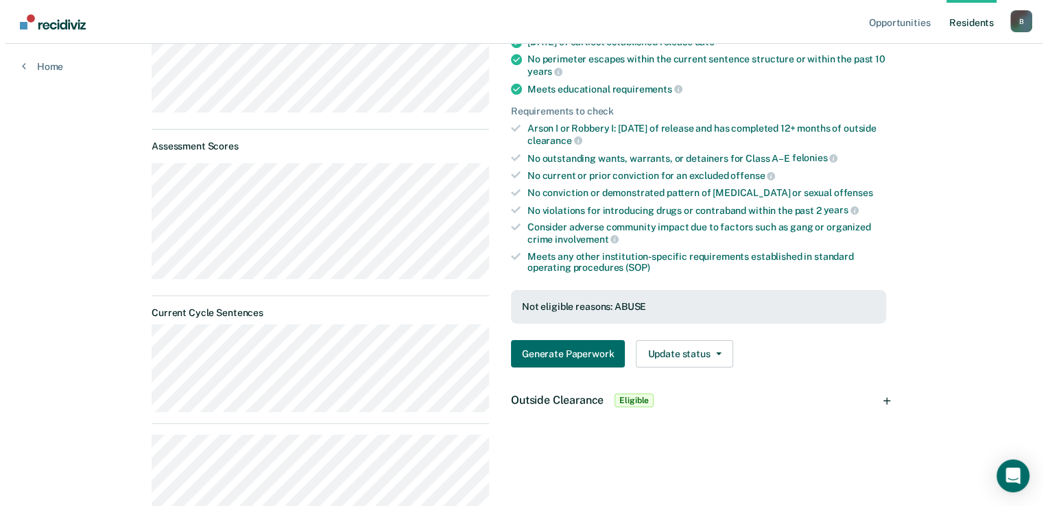
scroll to position [0, 0]
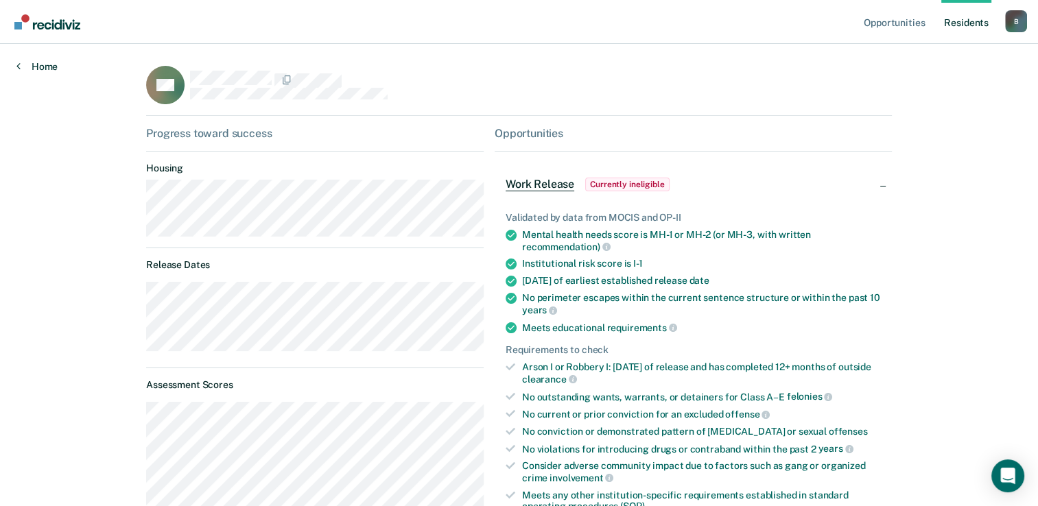
click at [18, 67] on icon at bounding box center [18, 65] width 4 height 11
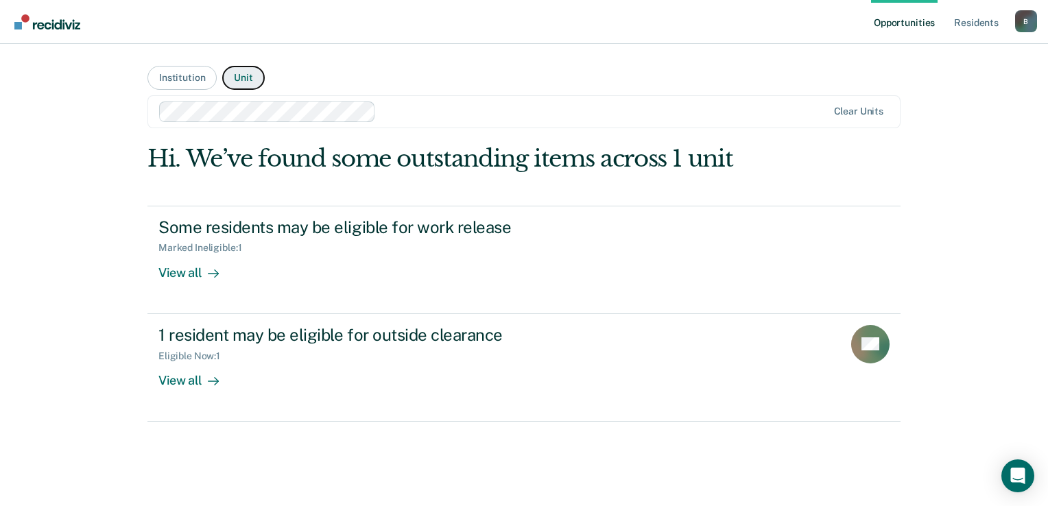
click at [240, 75] on button "Unit" at bounding box center [243, 78] width 42 height 24
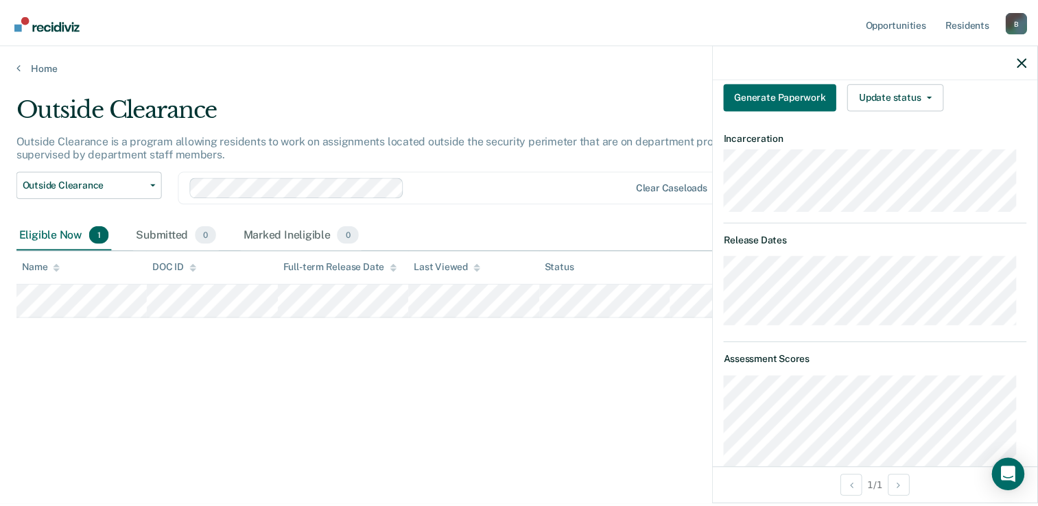
scroll to position [257, 0]
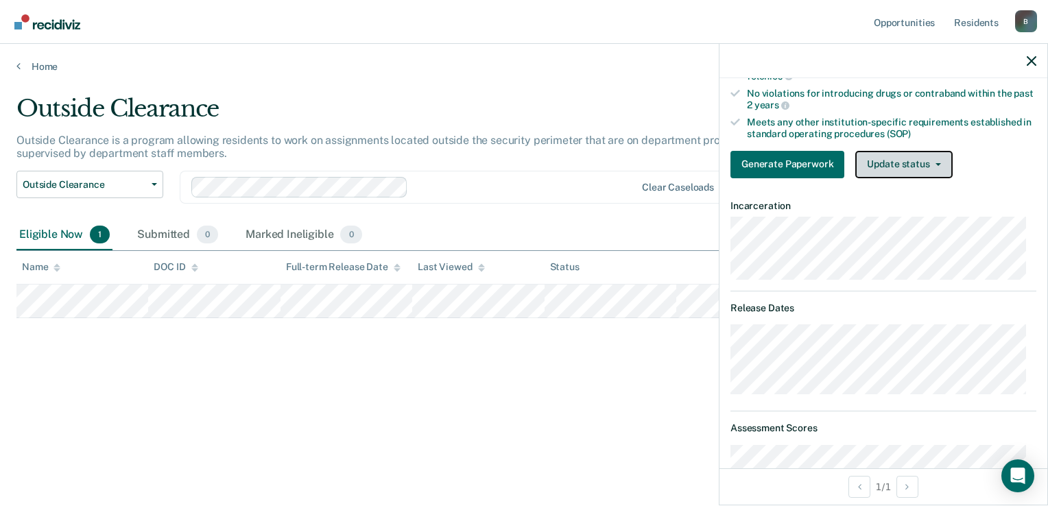
click at [924, 164] on button "Update status" at bounding box center [903, 164] width 97 height 27
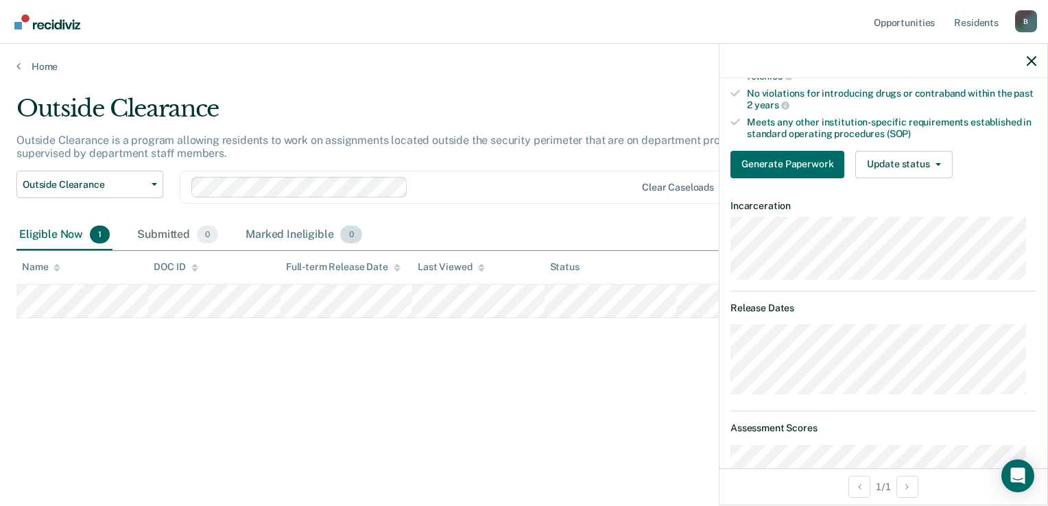
click at [316, 230] on div "Marked Ineligible 0" at bounding box center [304, 235] width 122 height 30
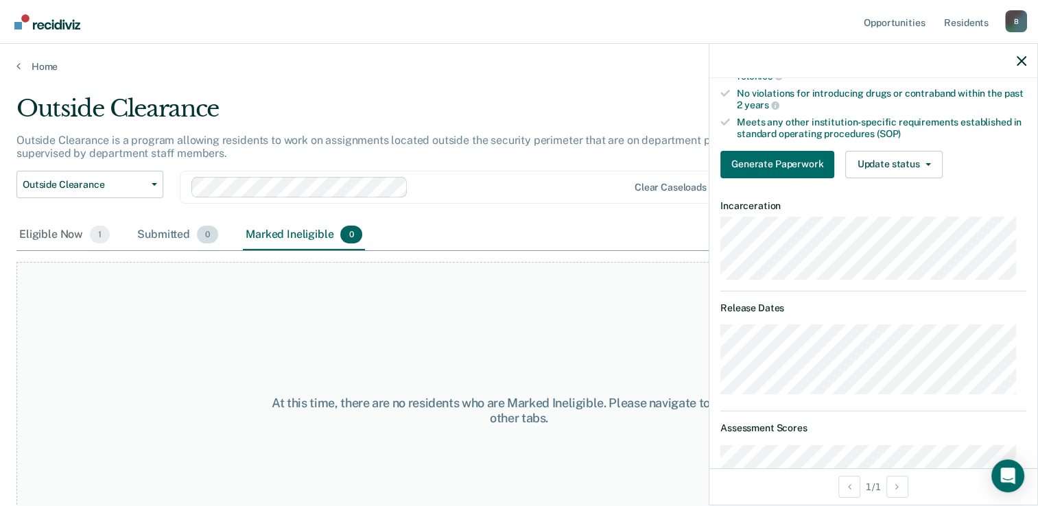
click at [169, 237] on div "Submitted 0" at bounding box center [177, 235] width 86 height 30
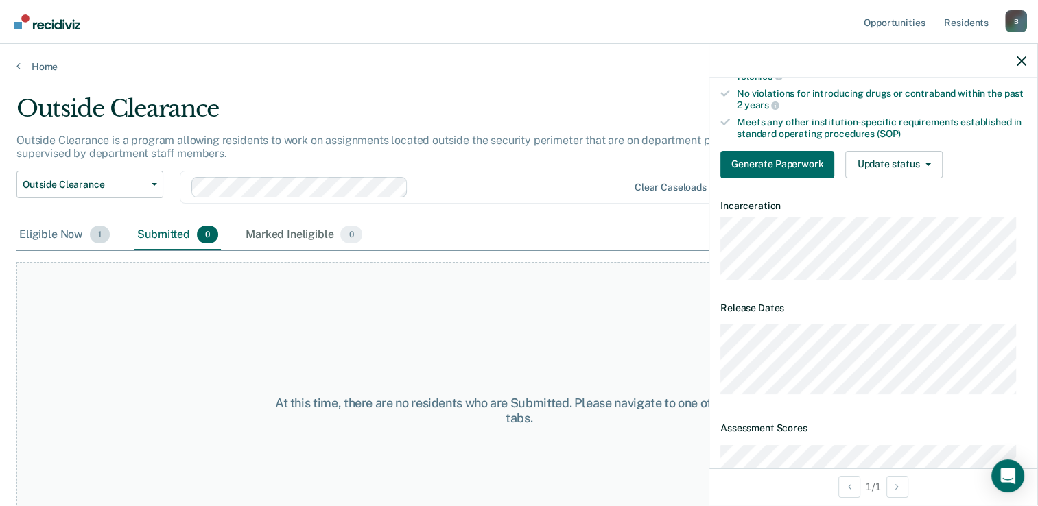
click at [61, 235] on div "Eligible Now 1" at bounding box center [64, 235] width 96 height 30
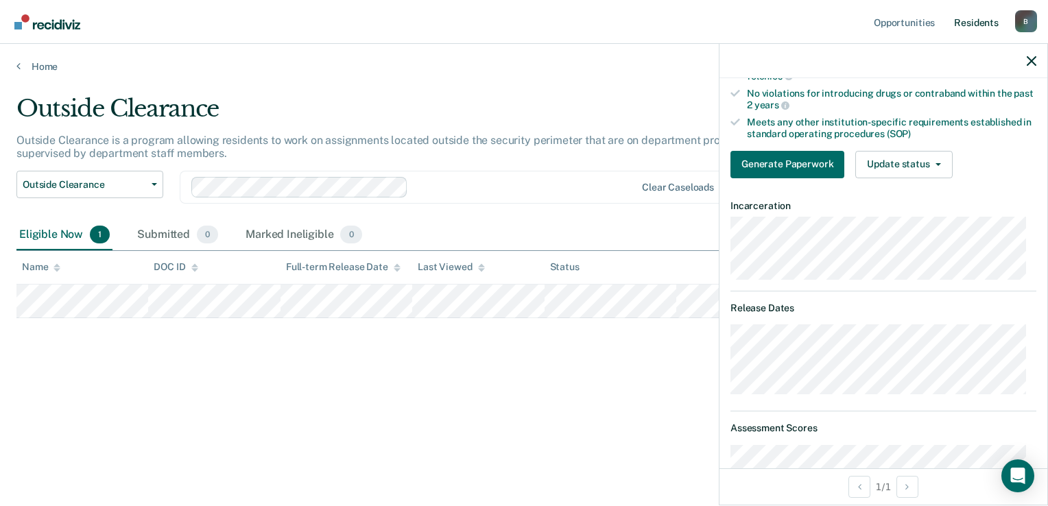
click at [975, 25] on link "Resident s" at bounding box center [976, 22] width 50 height 44
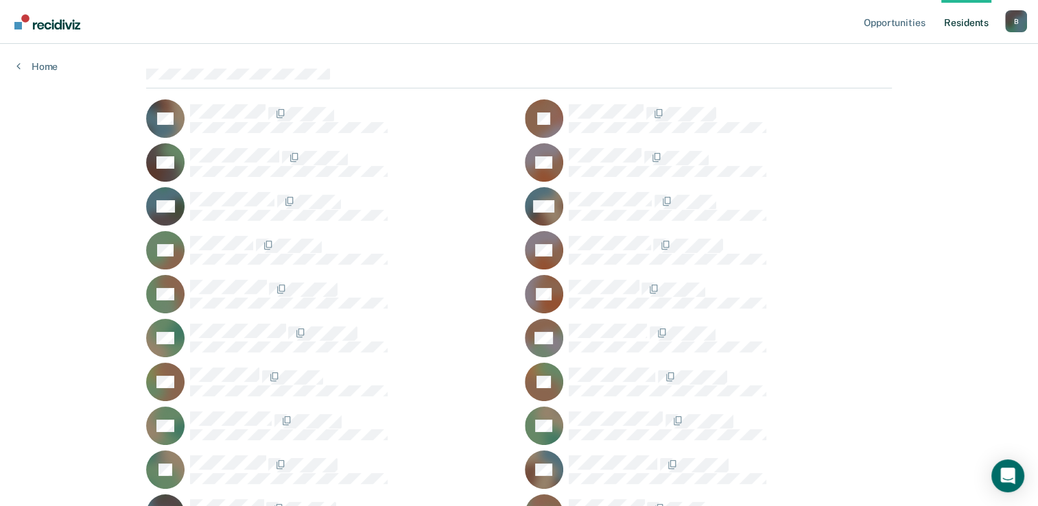
scroll to position [206, 0]
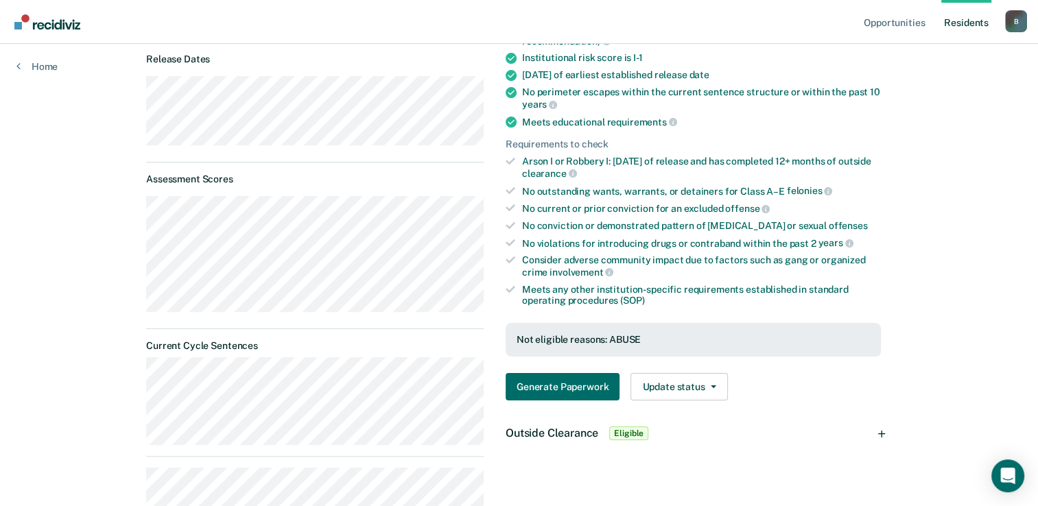
scroll to position [274, 0]
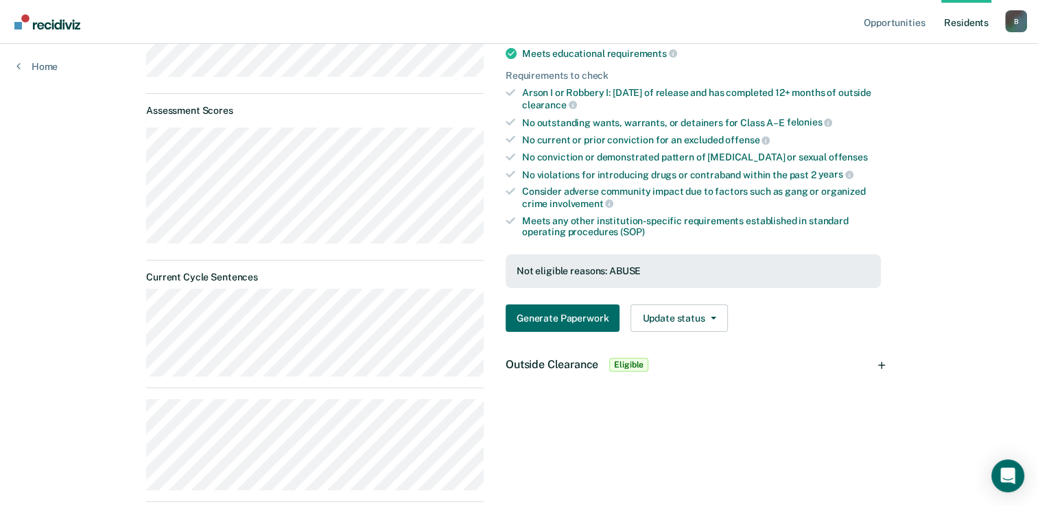
click at [618, 361] on span "Eligible" at bounding box center [628, 365] width 39 height 14
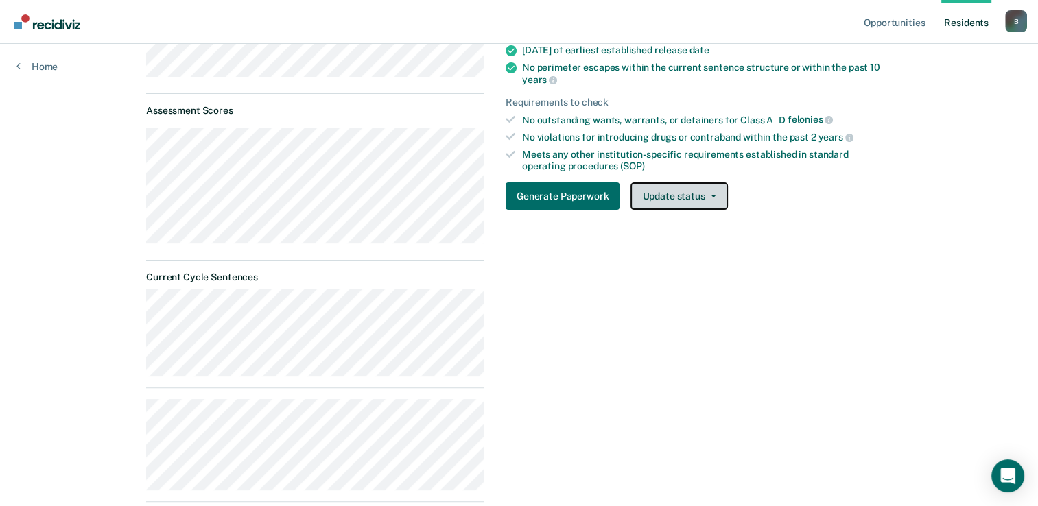
click at [655, 204] on button "Update status" at bounding box center [678, 195] width 97 height 27
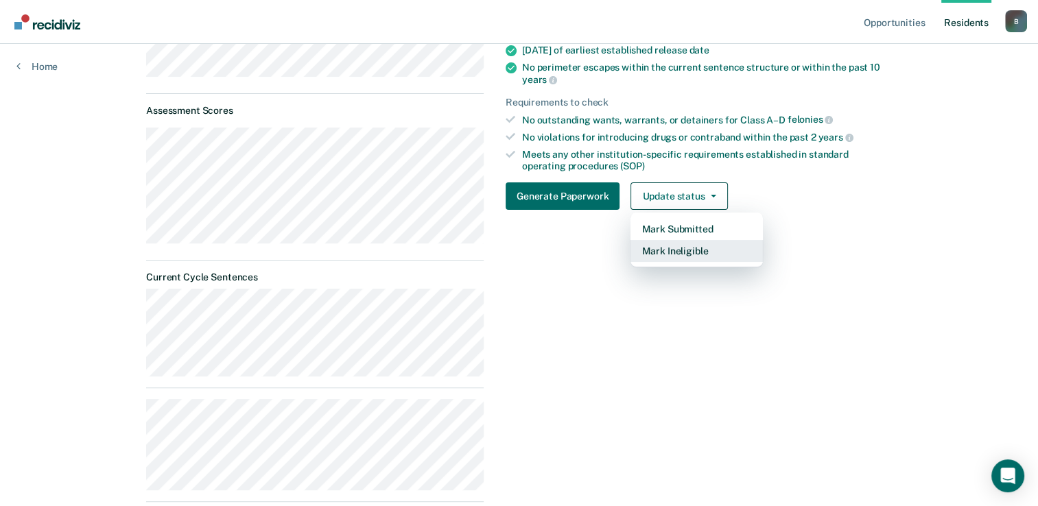
click at [659, 251] on button "Mark Ineligible" at bounding box center [696, 251] width 132 height 22
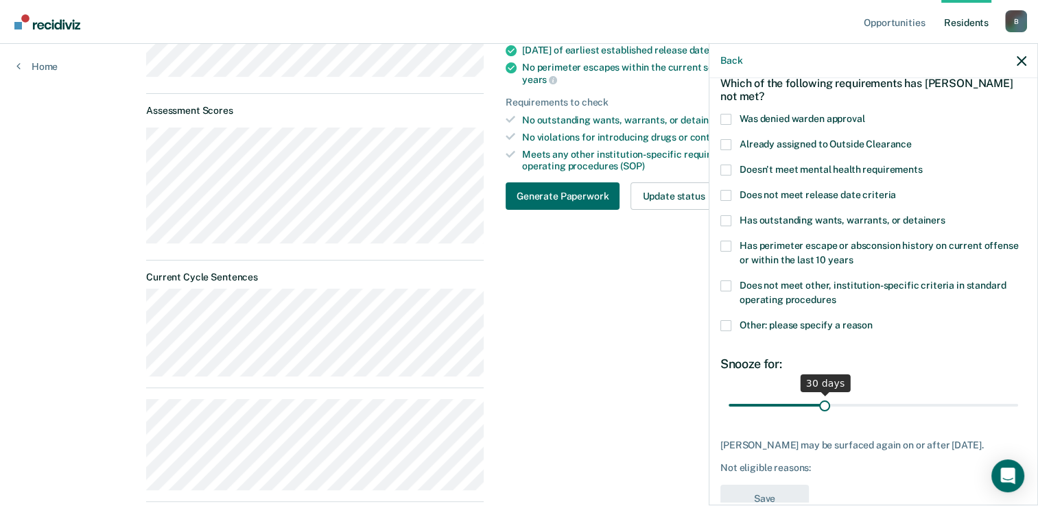
scroll to position [112, 0]
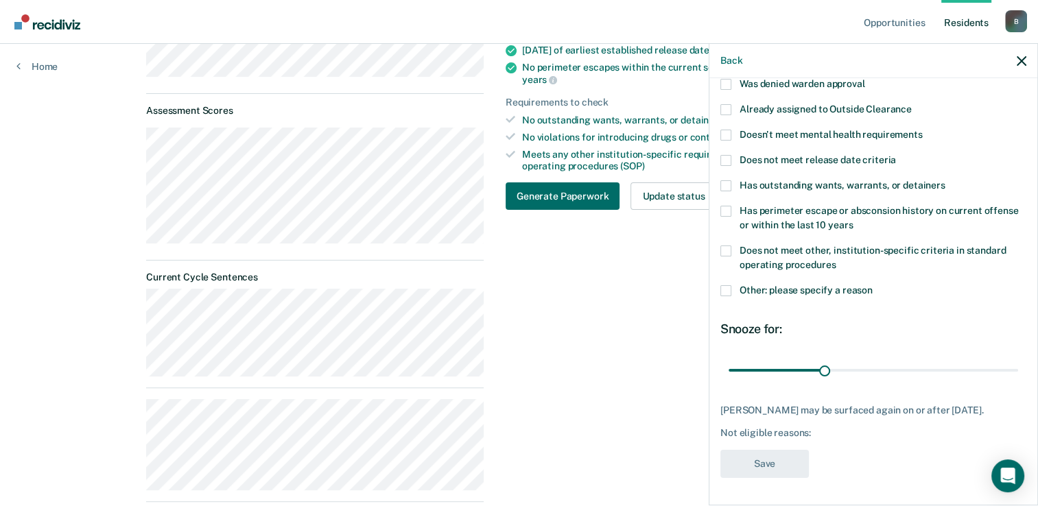
click at [727, 285] on span at bounding box center [725, 290] width 11 height 11
click at [872, 285] on input "Other: please specify a reason" at bounding box center [872, 285] width 0 height 0
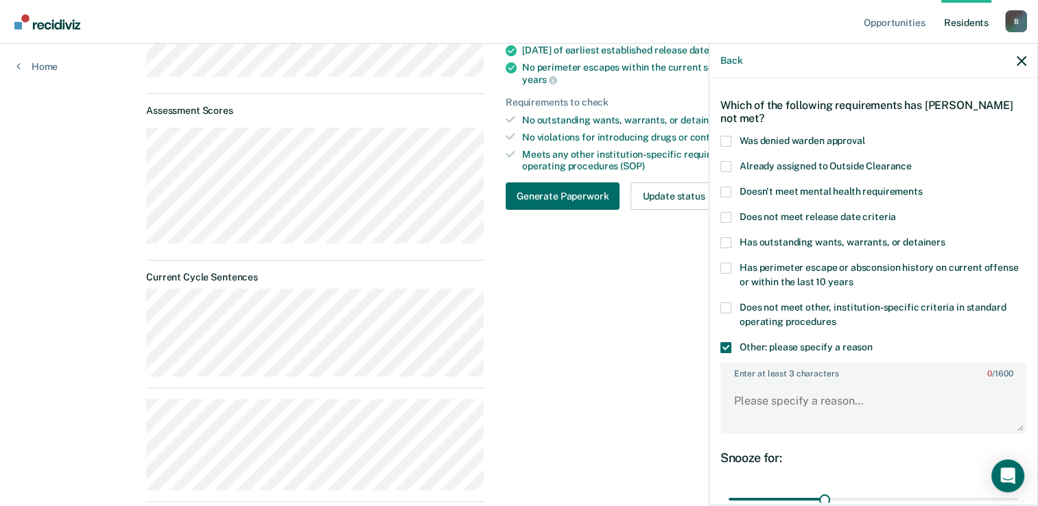
scroll to position [0, 0]
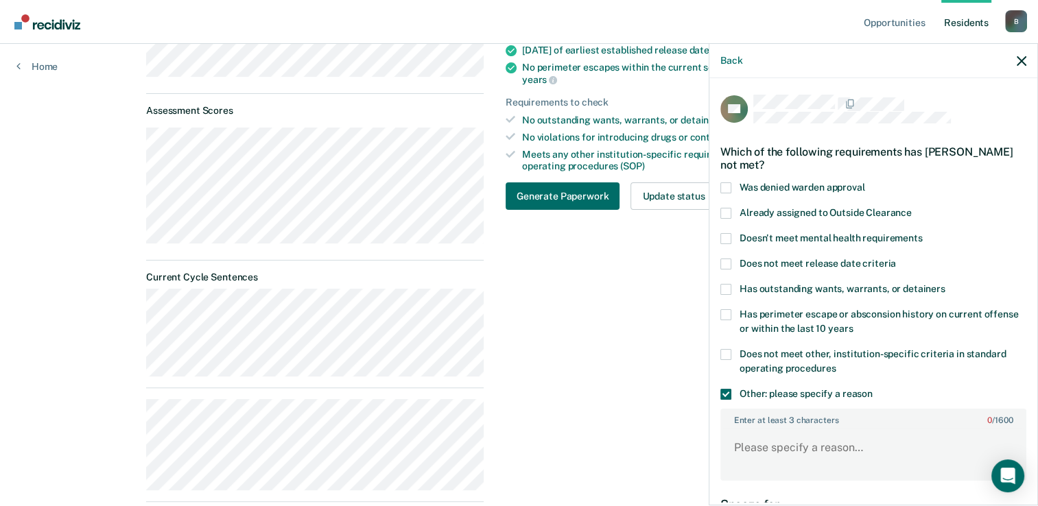
click at [728, 392] on span at bounding box center [725, 394] width 11 height 11
click at [872, 389] on input "Other: please specify a reason" at bounding box center [872, 389] width 0 height 0
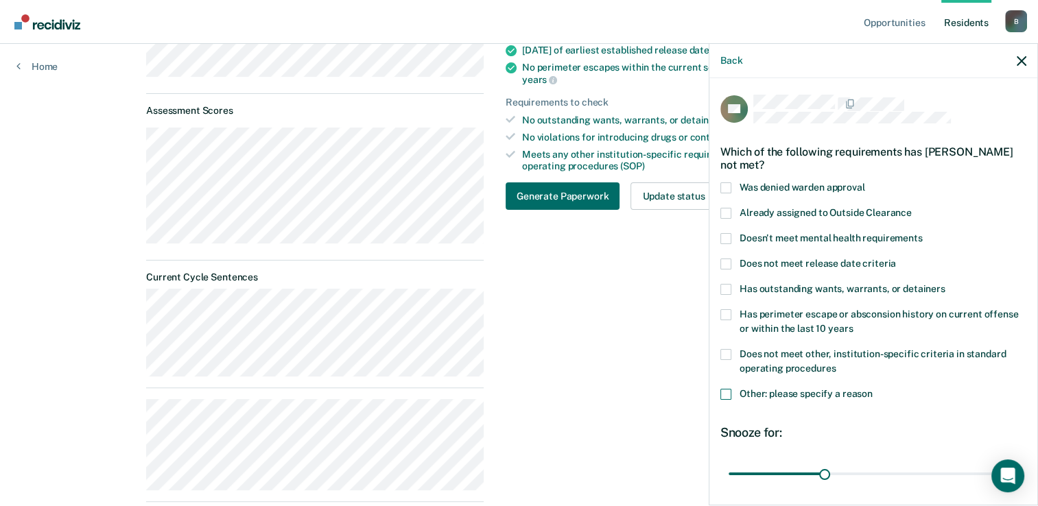
scroll to position [69, 0]
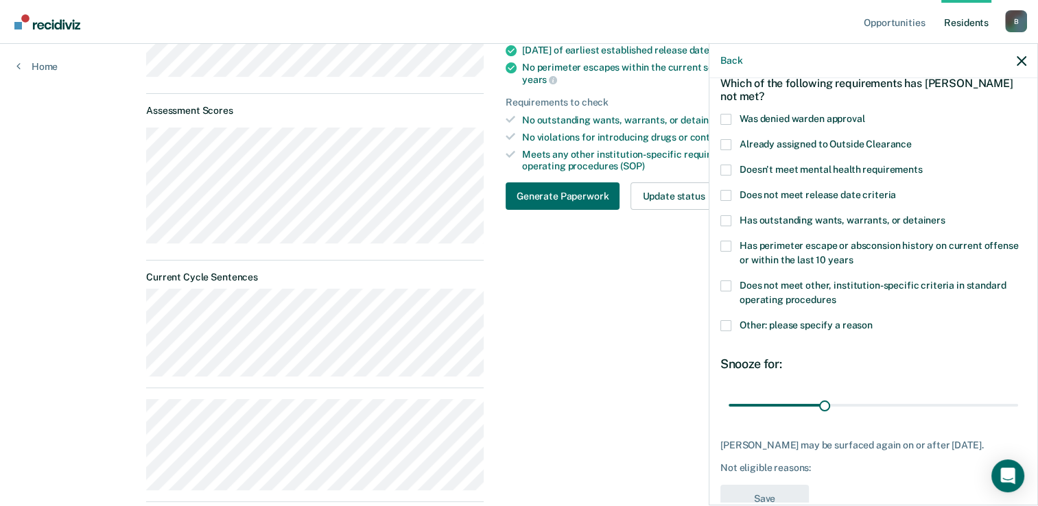
click at [722, 329] on span at bounding box center [725, 325] width 11 height 11
click at [872, 320] on input "Other: please specify a reason" at bounding box center [872, 320] width 0 height 0
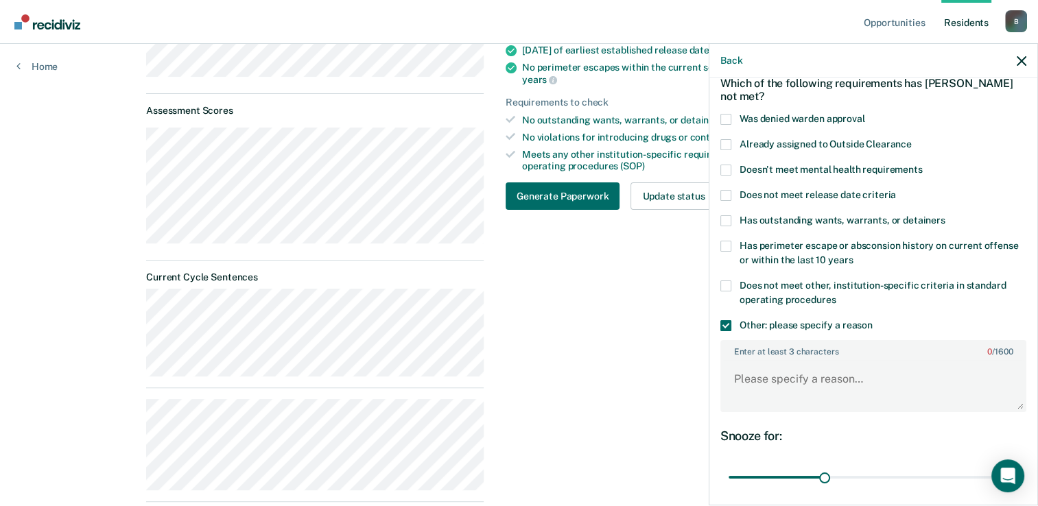
scroll to position [184, 0]
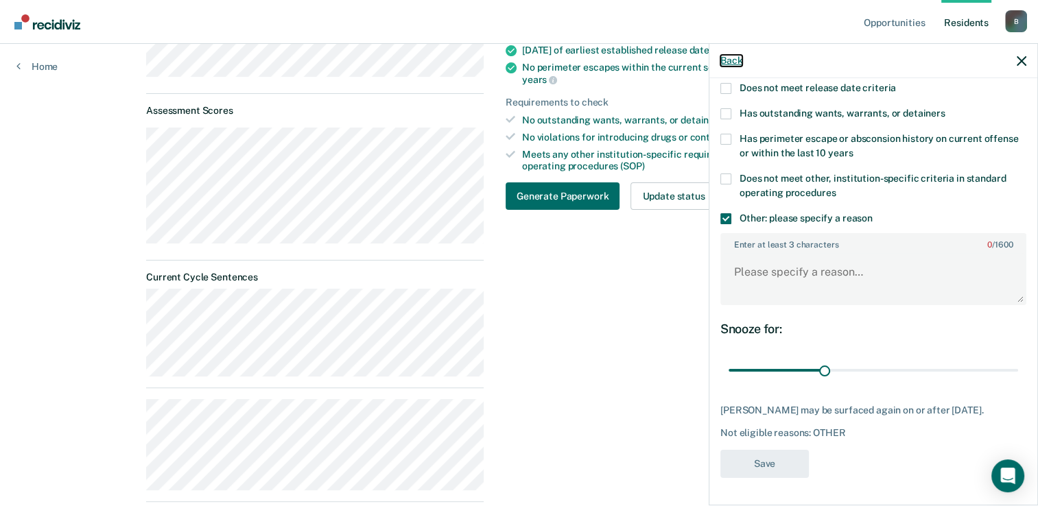
click at [727, 60] on button "Back" at bounding box center [731, 61] width 22 height 12
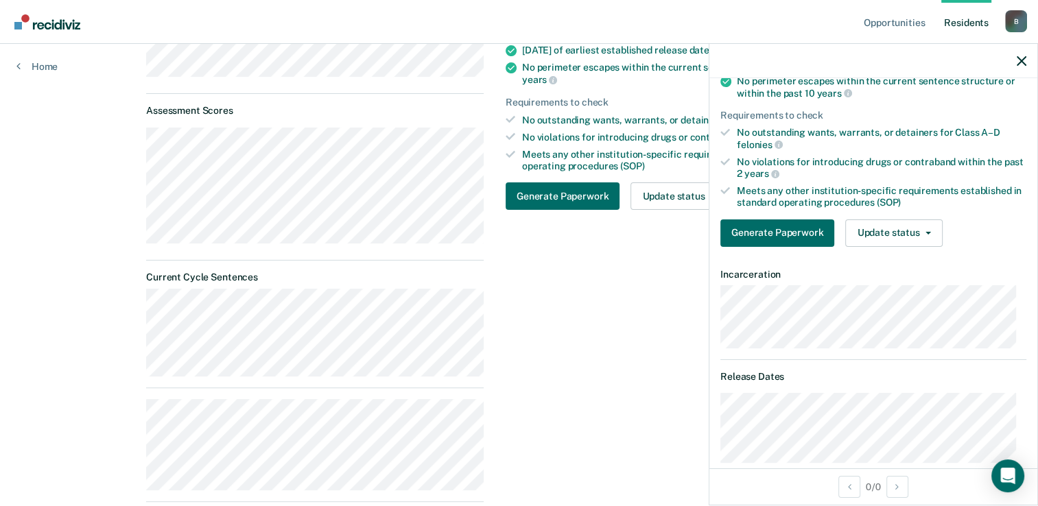
scroll to position [0, 0]
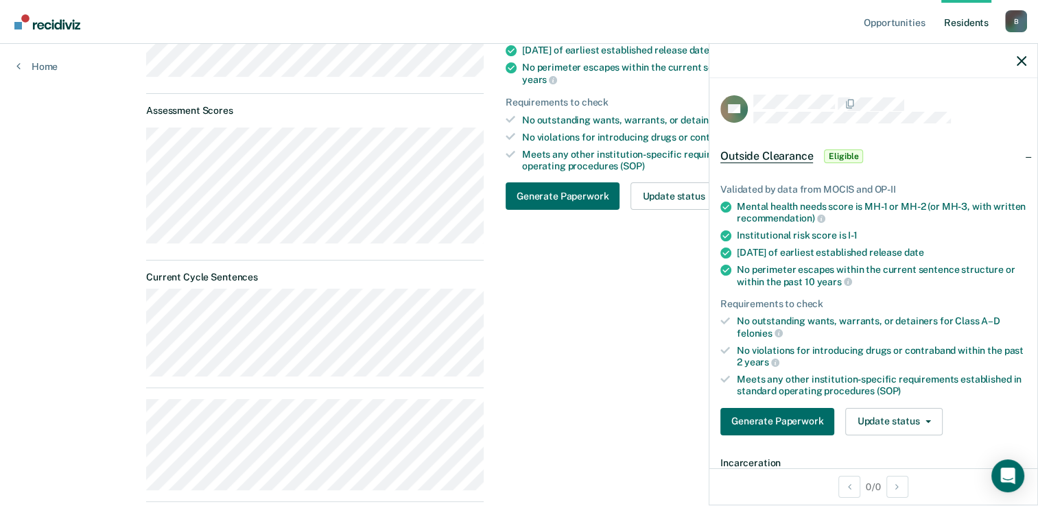
click at [765, 157] on span "Outside Clearance" at bounding box center [766, 157] width 93 height 14
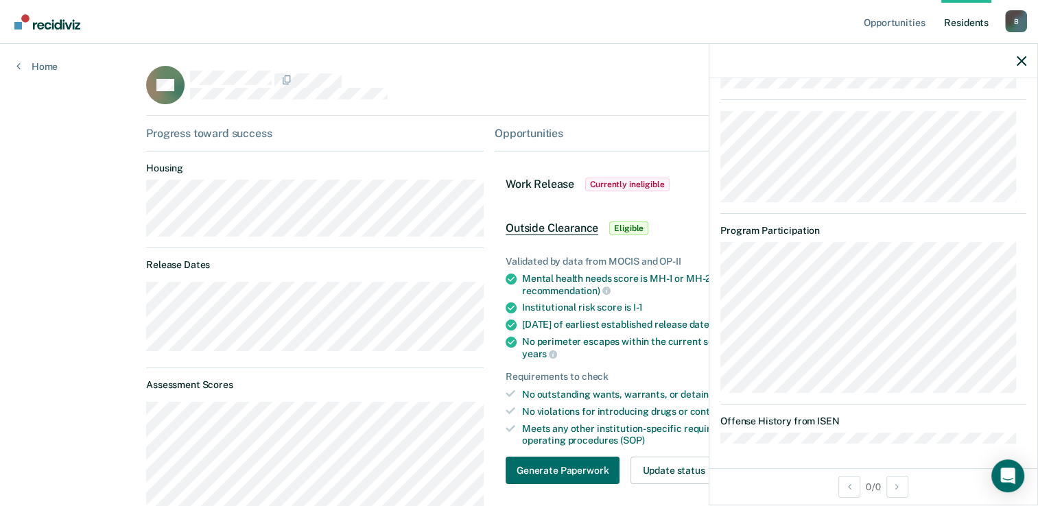
scroll to position [69, 0]
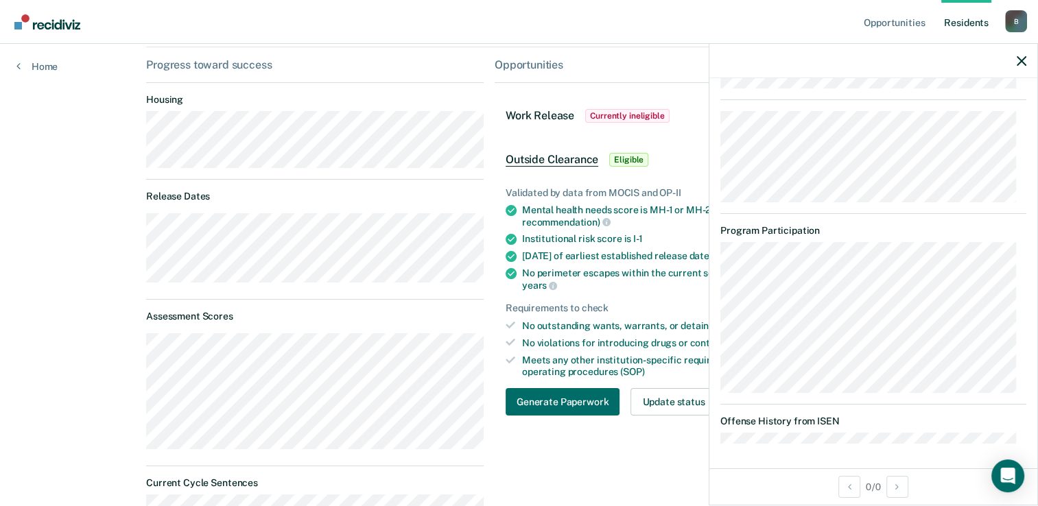
click at [557, 368] on div "Meets any other institution-specific requirements established in standard opera…" at bounding box center [701, 366] width 359 height 23
click at [530, 340] on div "No violations for introducing drugs or contraband within the past 2 years" at bounding box center [701, 343] width 359 height 12
click at [1023, 61] on icon "button" at bounding box center [1021, 61] width 10 height 10
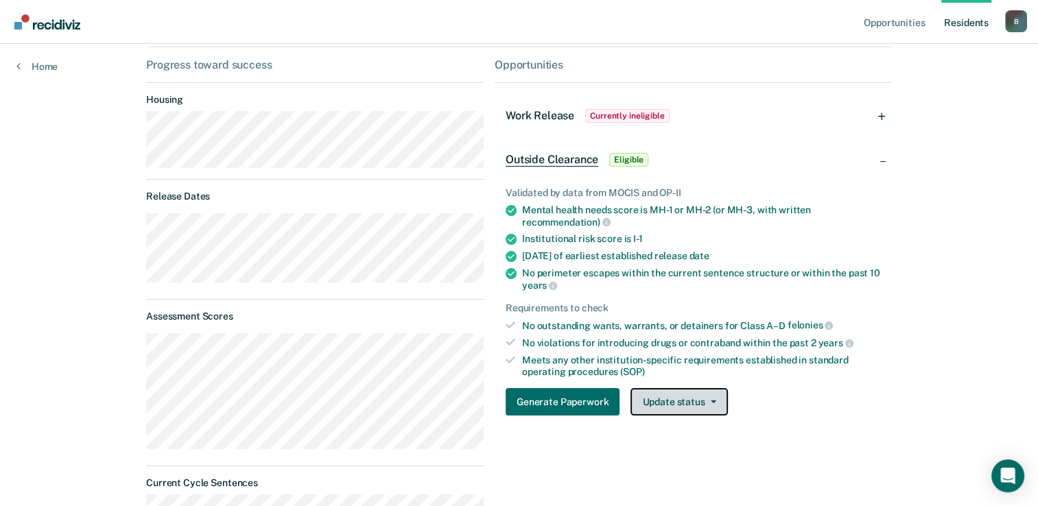
click at [715, 397] on button "Update status" at bounding box center [678, 401] width 97 height 27
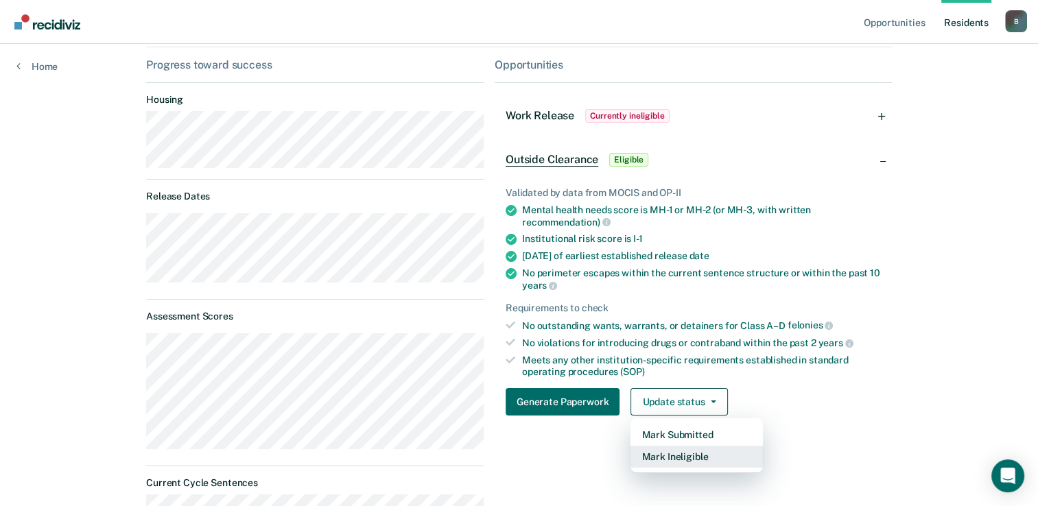
click at [689, 449] on button "Mark Ineligible" at bounding box center [696, 457] width 132 height 22
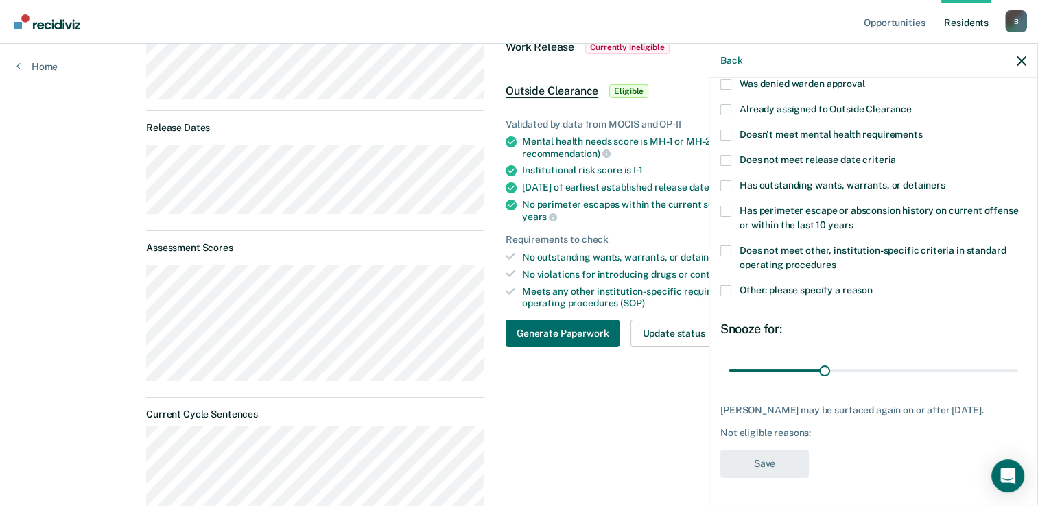
scroll to position [274, 0]
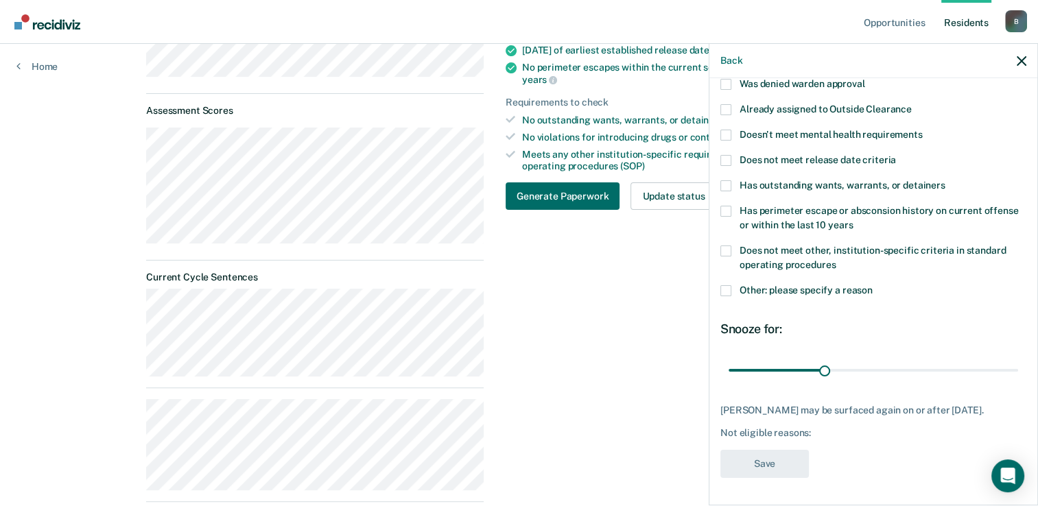
click at [727, 285] on span at bounding box center [725, 290] width 11 height 11
click at [872, 285] on input "Other: please specify a reason" at bounding box center [872, 285] width 0 height 0
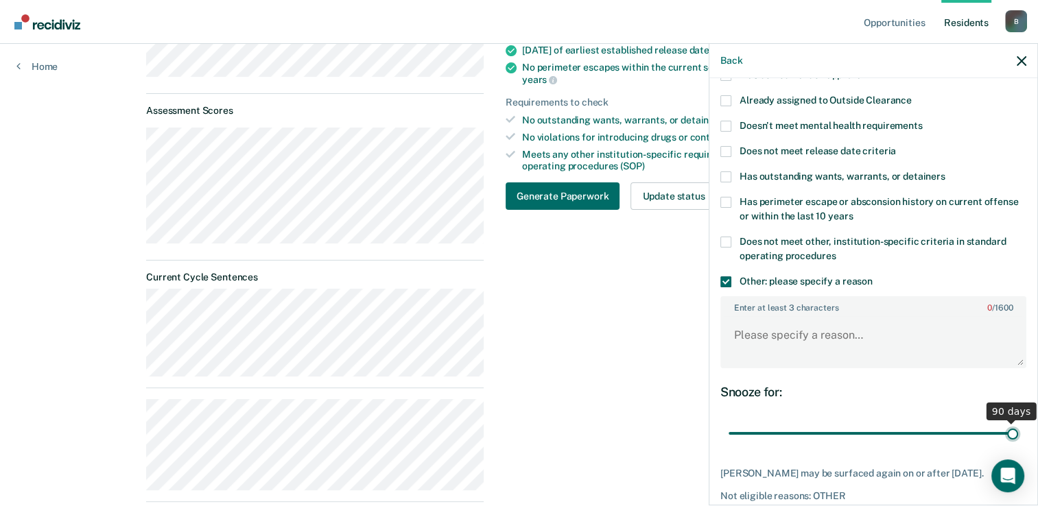
drag, startPoint x: 820, startPoint y: 429, endPoint x: 1015, endPoint y: 416, distance: 195.2
type input "90"
click at [1015, 422] on input "range" at bounding box center [872, 434] width 289 height 24
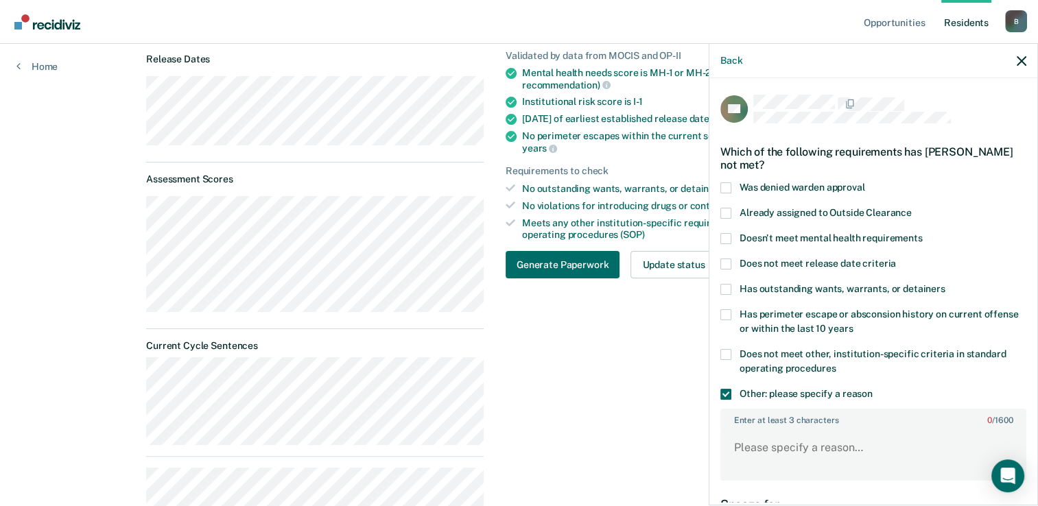
scroll to position [137, 0]
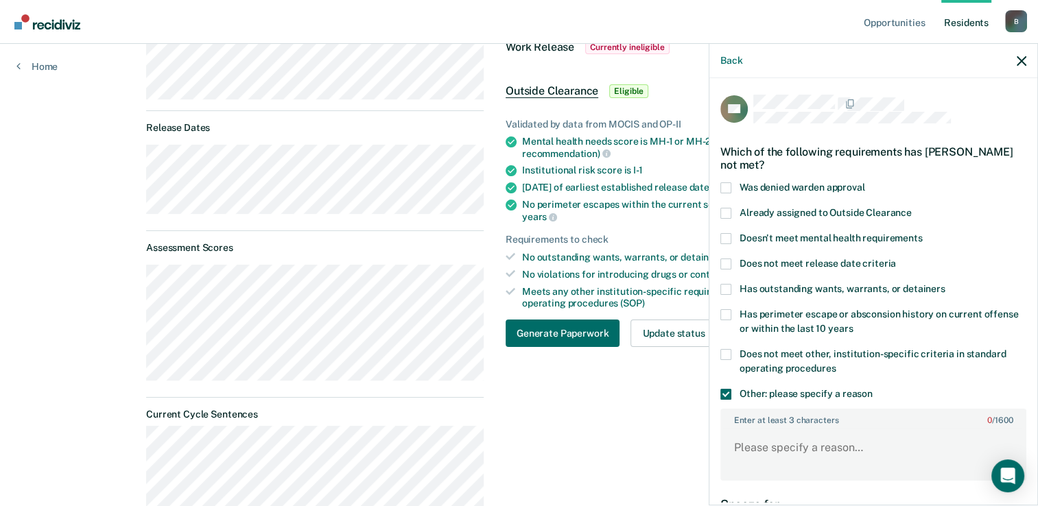
click at [722, 389] on span at bounding box center [725, 394] width 11 height 11
click at [872, 389] on input "Other: please specify a reason" at bounding box center [872, 389] width 0 height 0
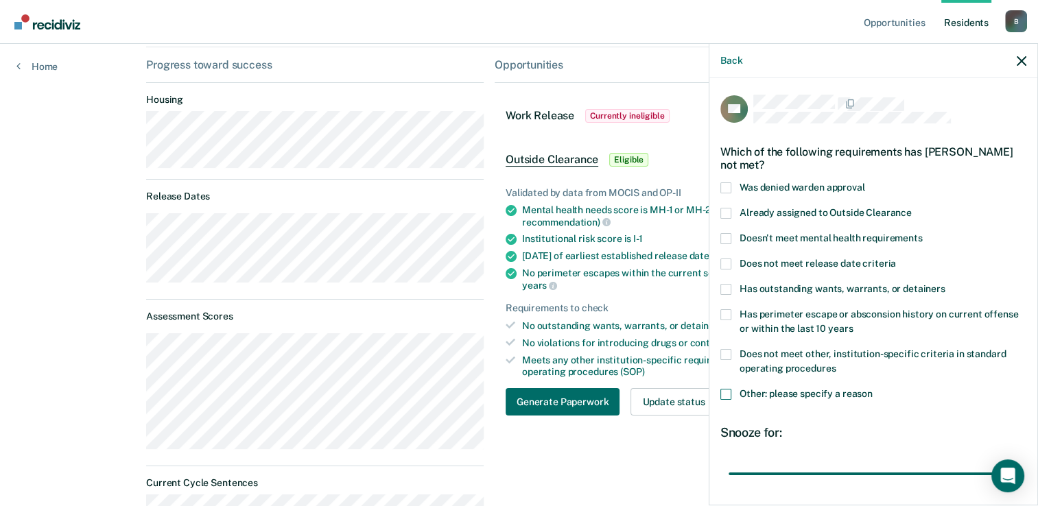
scroll to position [0, 0]
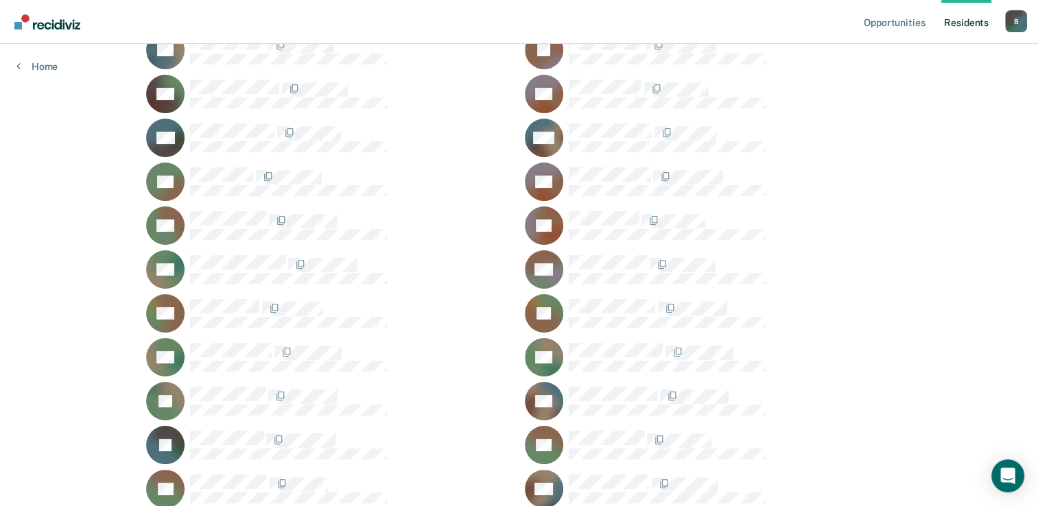
scroll to position [274, 0]
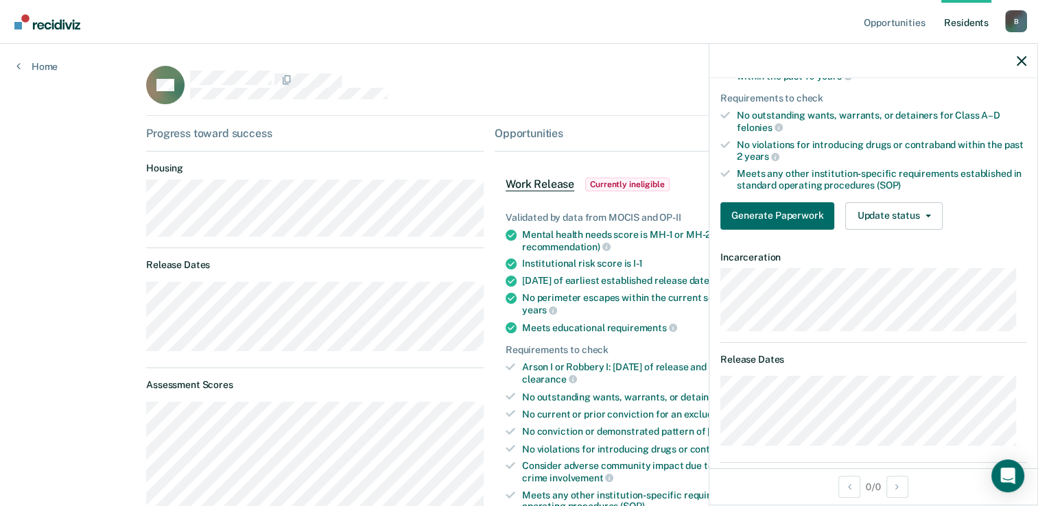
scroll to position [274, 0]
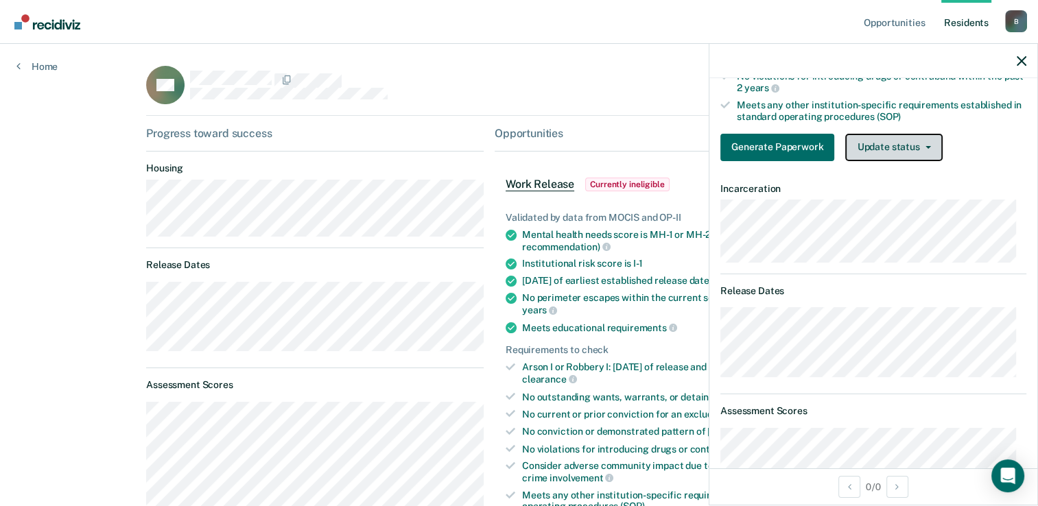
click at [899, 144] on button "Update status" at bounding box center [893, 147] width 97 height 27
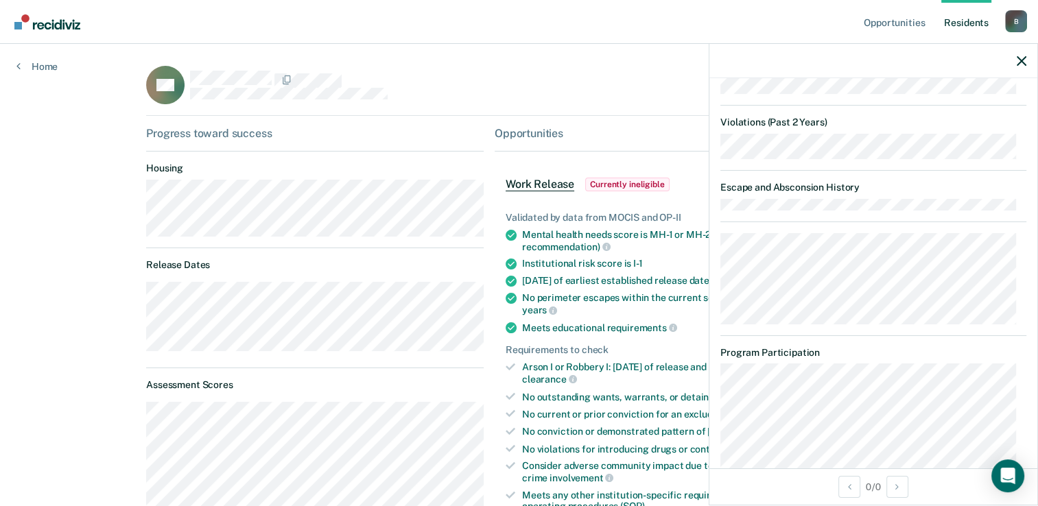
scroll to position [1012, 0]
